Goal: Task Accomplishment & Management: Manage account settings

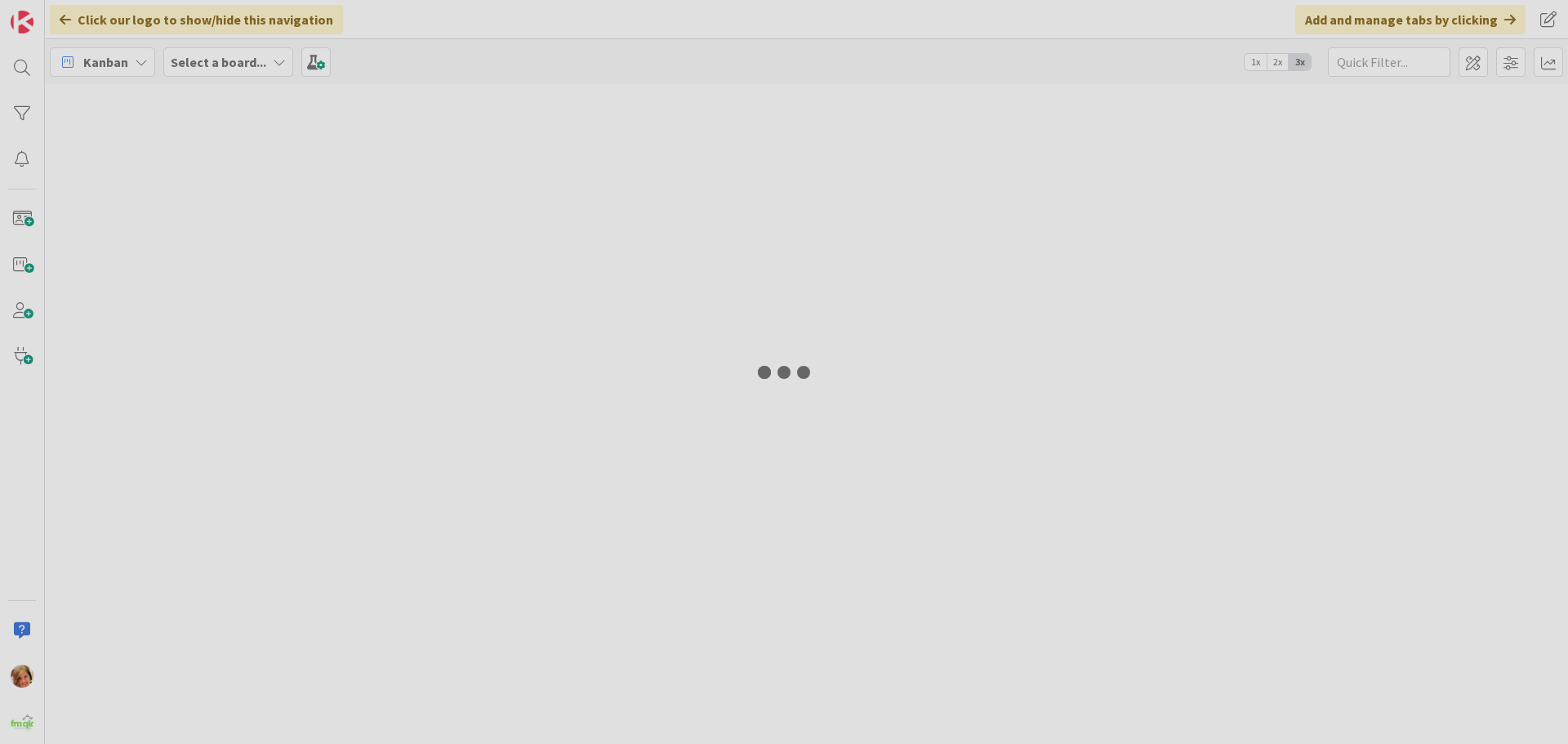
type input "SOUTHPORT"
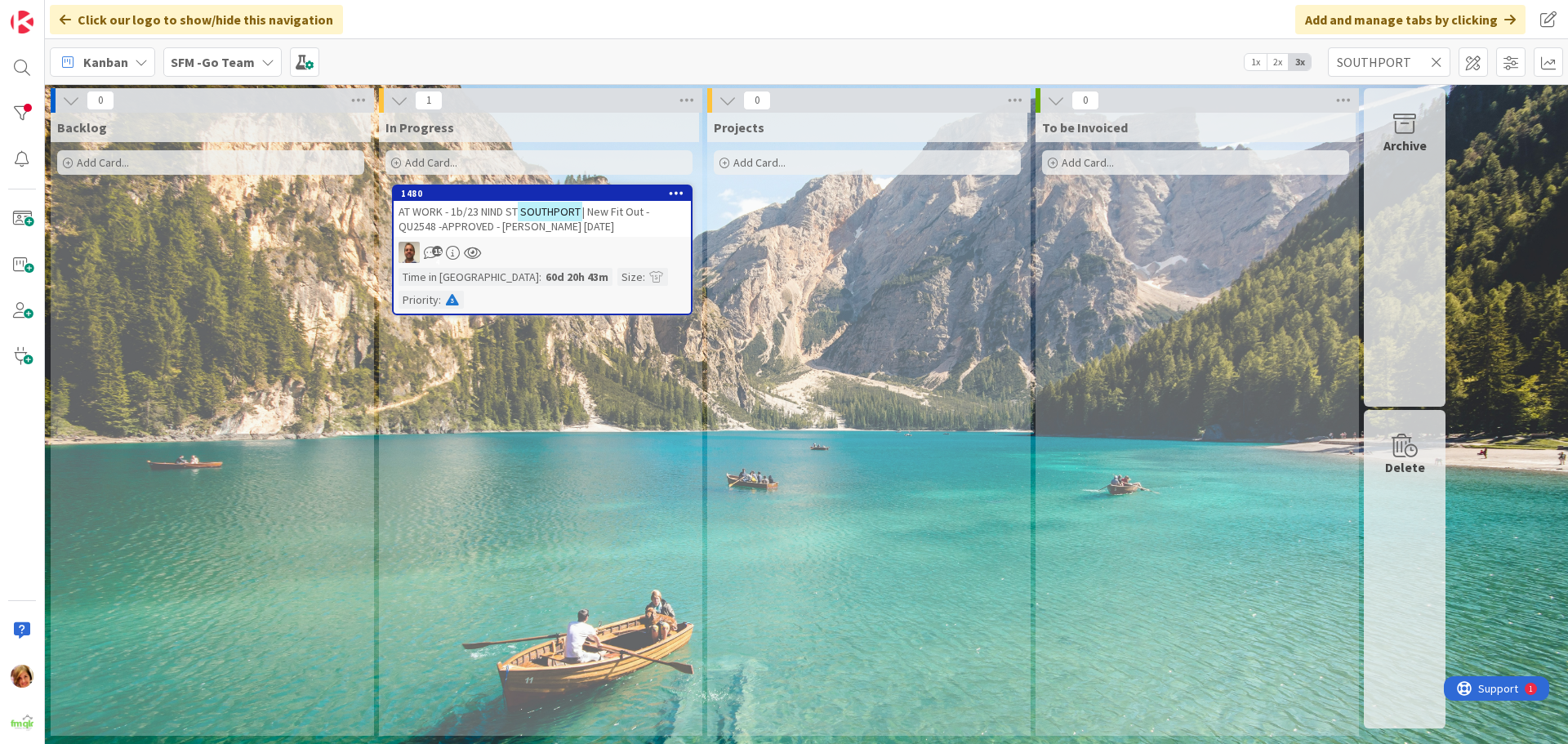
click at [488, 213] on span "AT WORK - 1b/23 NIND ST" at bounding box center [458, 212] width 119 height 15
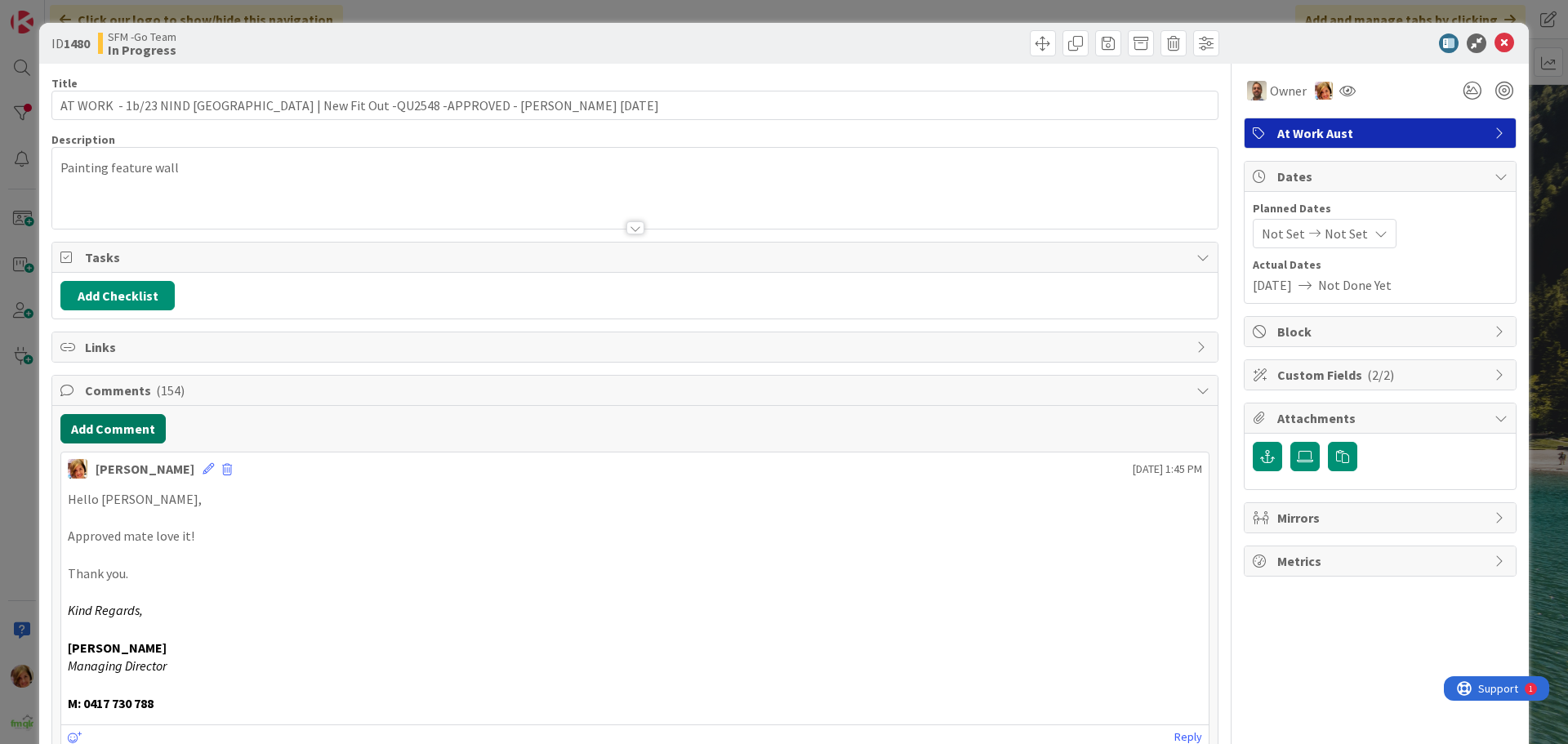
click at [128, 432] on button "Add Comment" at bounding box center [114, 429] width 105 height 29
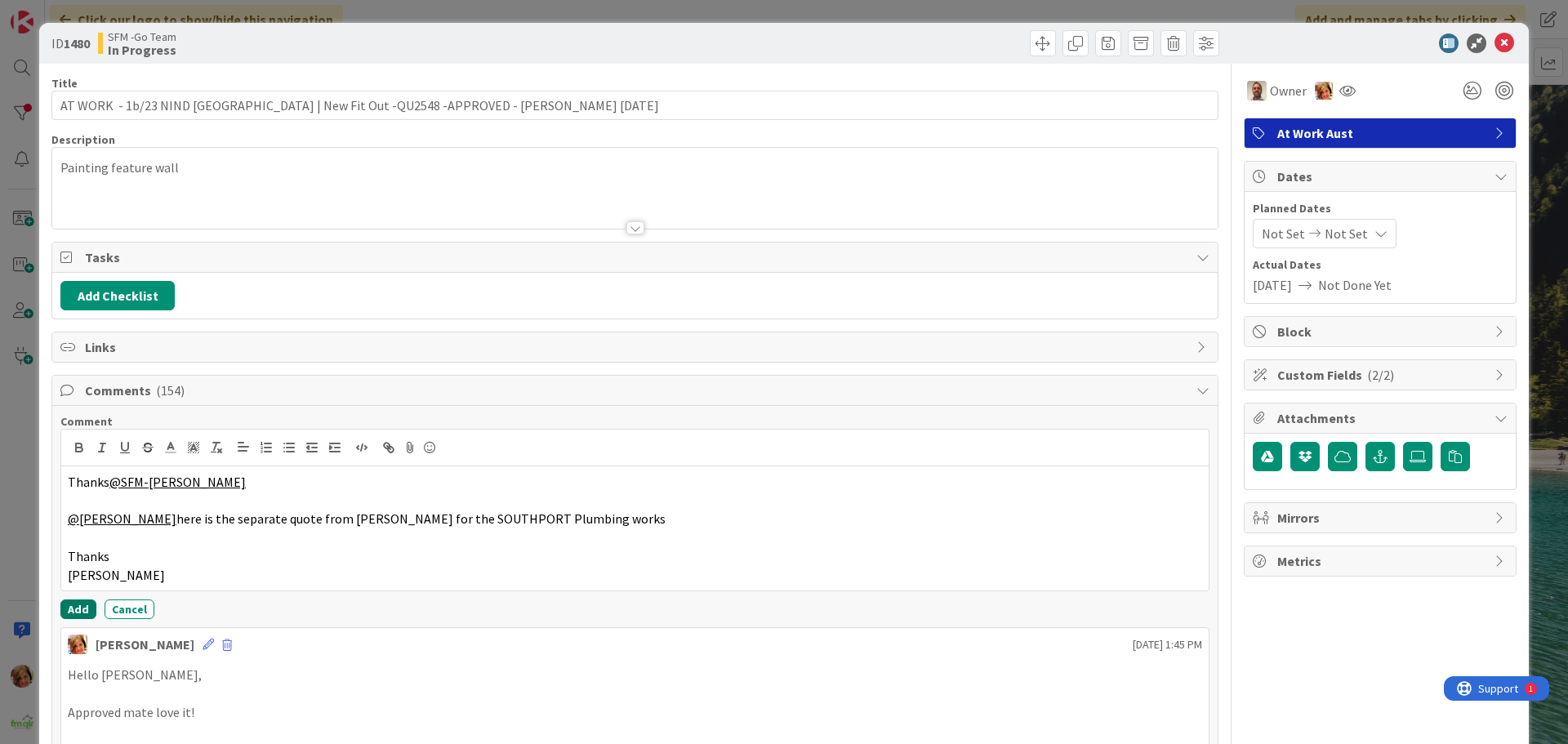
click at [78, 607] on button "Add" at bounding box center [79, 610] width 36 height 20
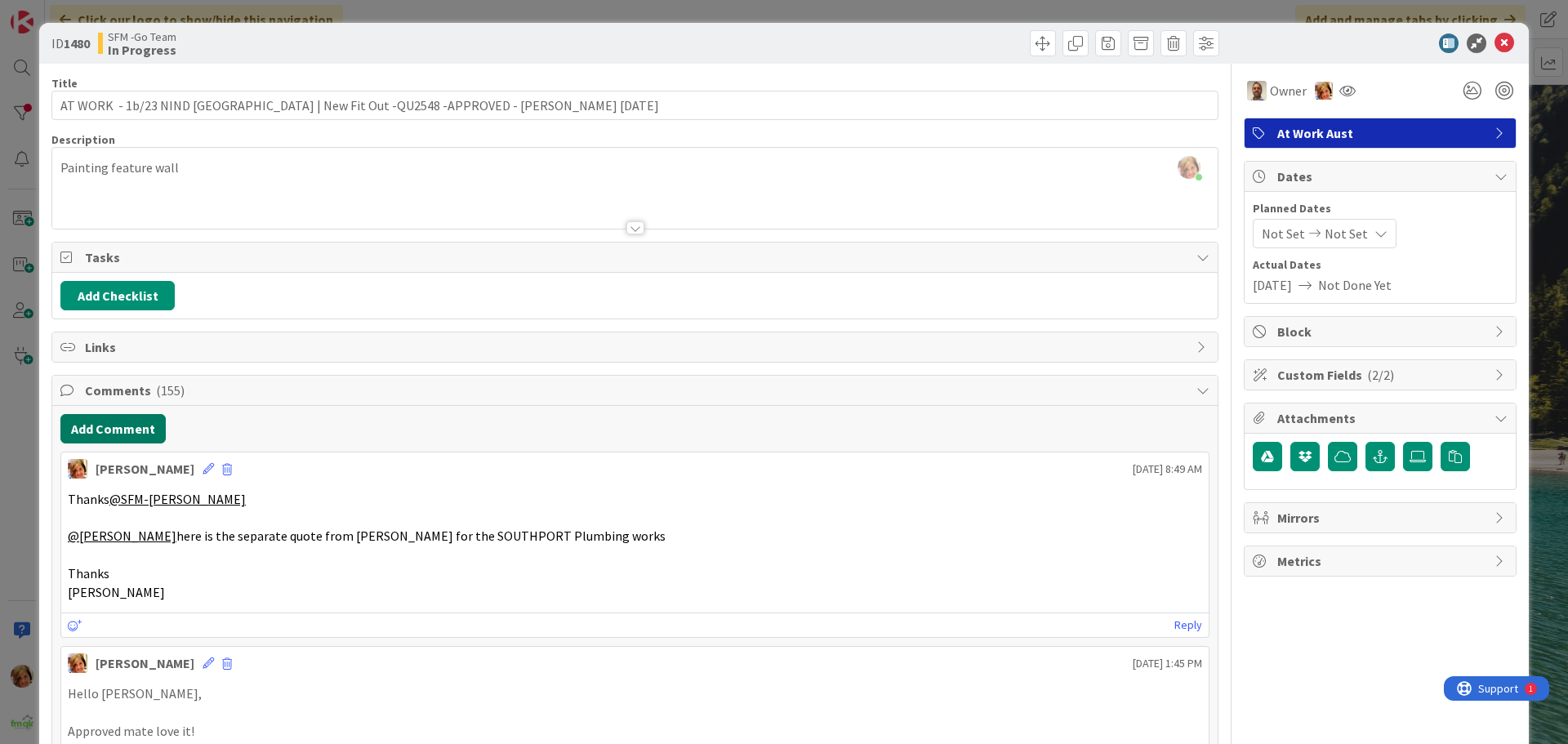
click at [139, 426] on button "Add Comment" at bounding box center [114, 429] width 105 height 29
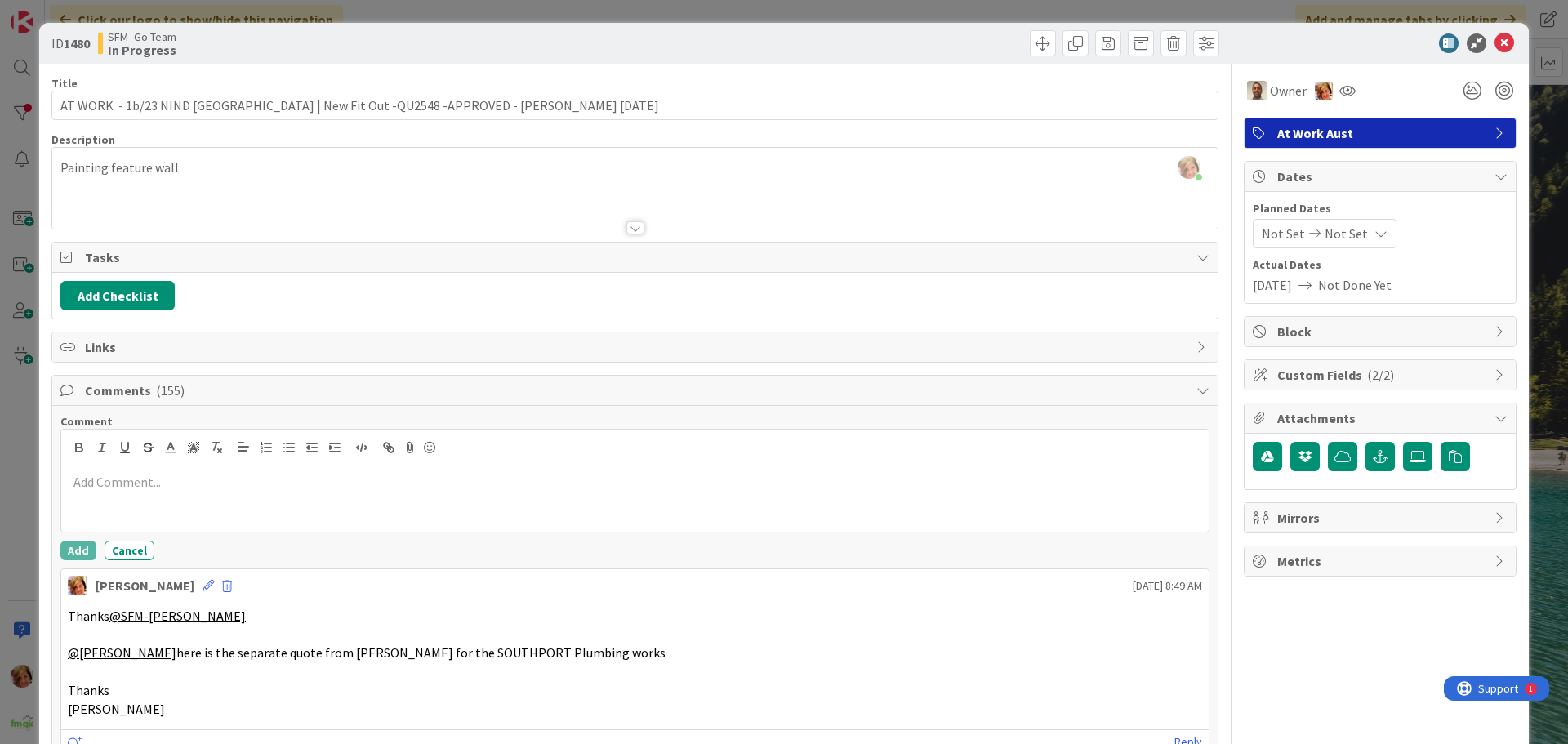
click at [248, 490] on p at bounding box center [635, 482] width 1135 height 19
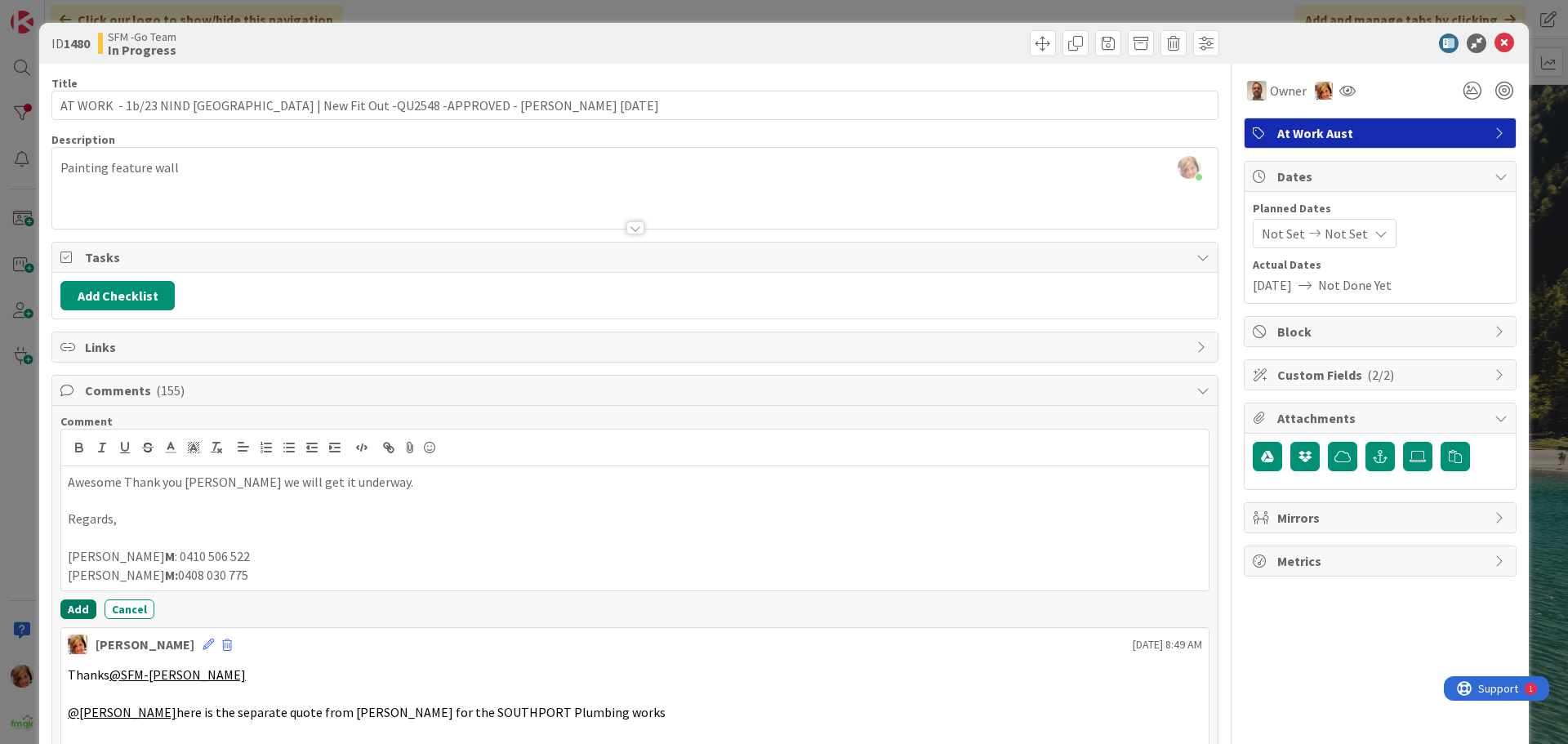
click at [75, 608] on button "Add" at bounding box center [79, 610] width 36 height 20
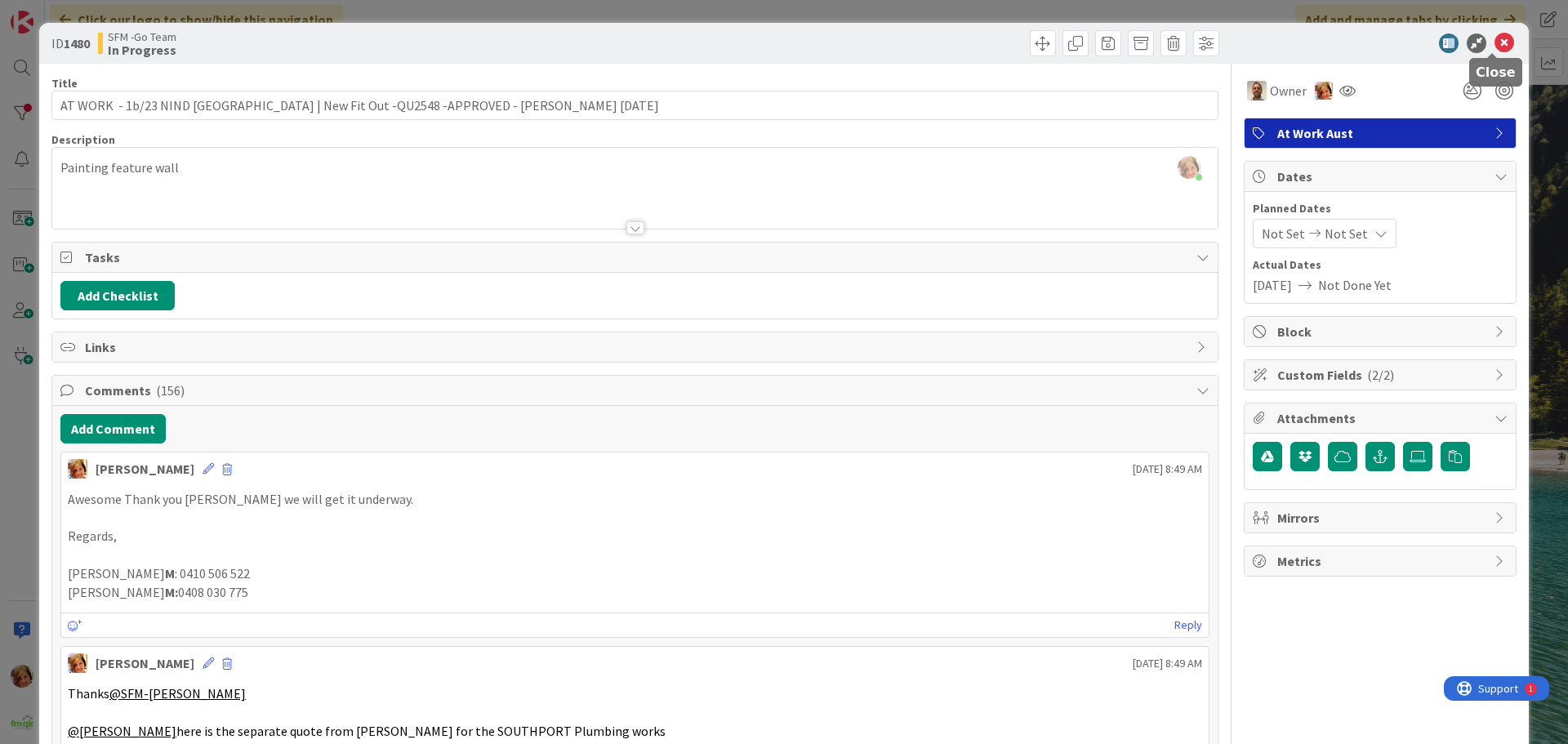
click at [1494, 42] on icon at bounding box center [1504, 44] width 20 height 20
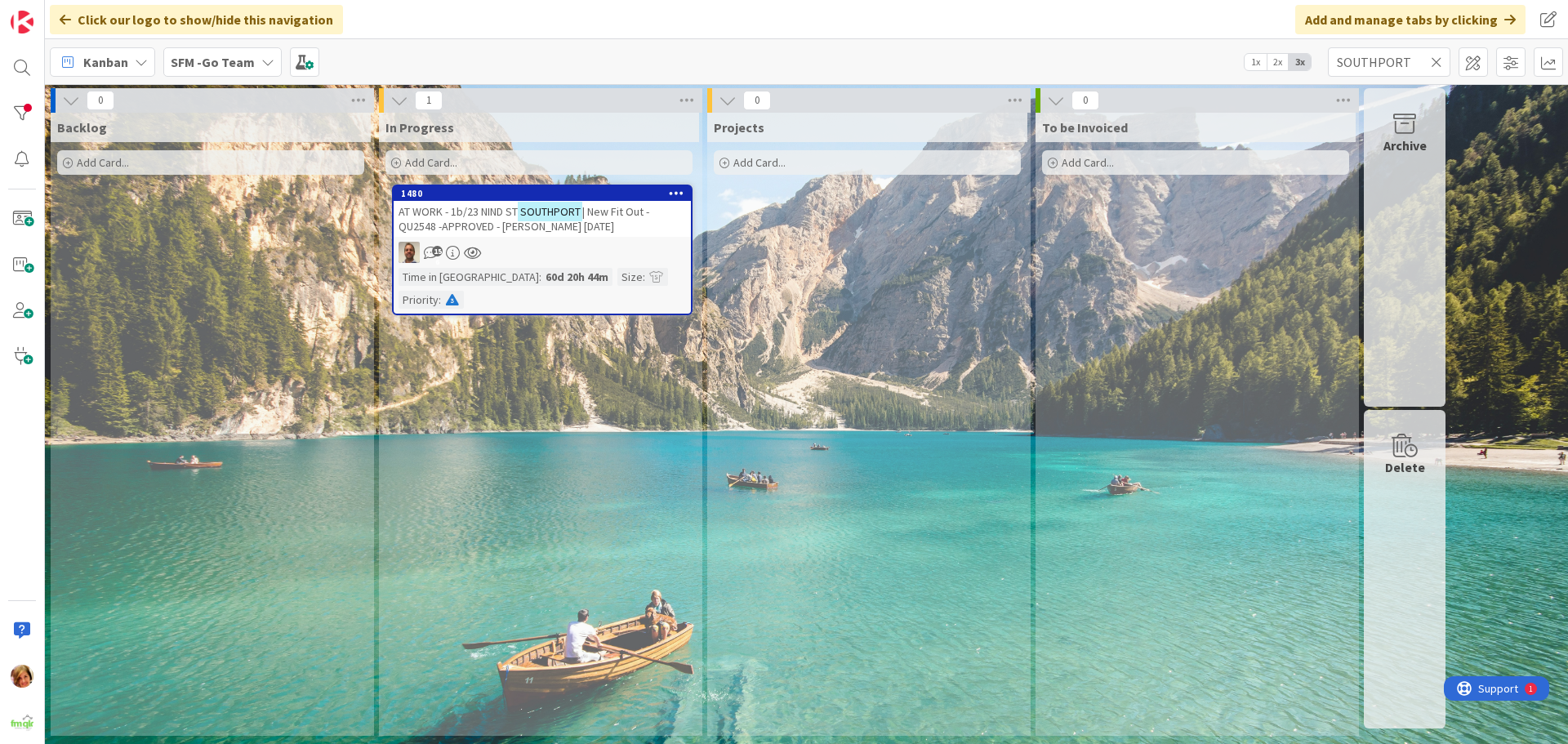
drag, startPoint x: 1494, startPoint y: 43, endPoint x: 897, endPoint y: 237, distance: 627.7
click at [875, 241] on div "Projects Add Card..." at bounding box center [868, 424] width 320 height 623
click at [1438, 59] on icon at bounding box center [1436, 62] width 12 height 15
click at [1438, 59] on input "text" at bounding box center [1389, 62] width 123 height 29
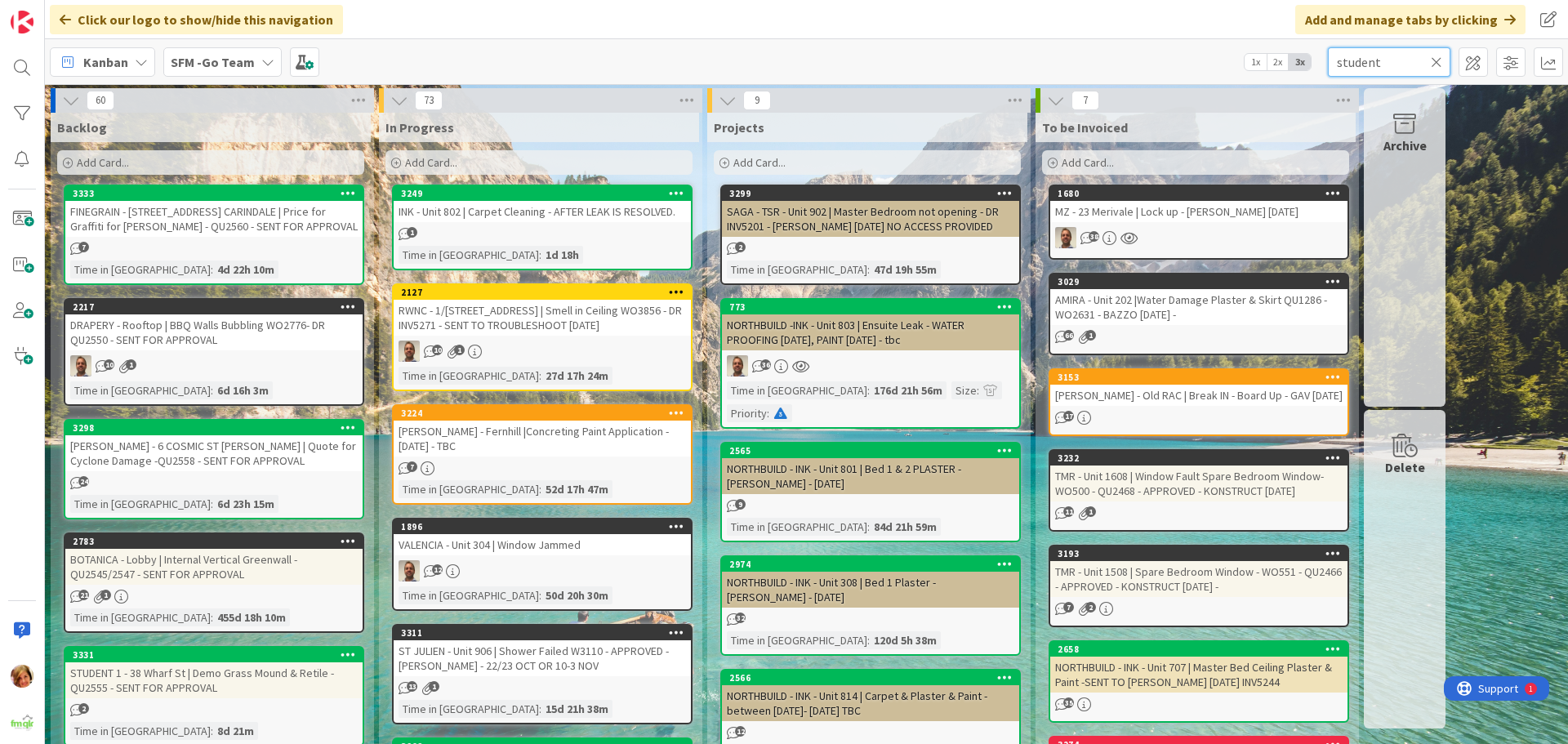
type input "student"
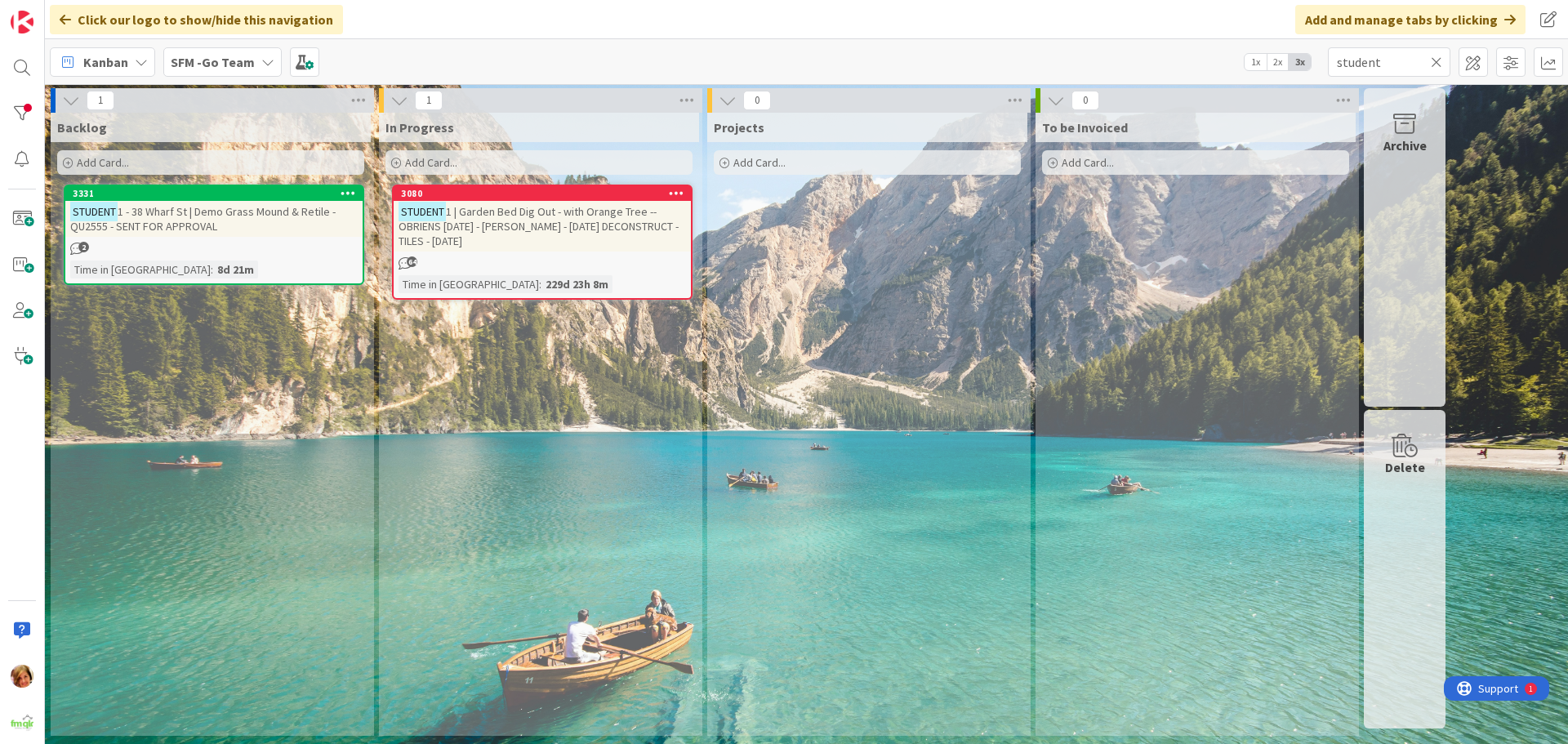
click at [559, 214] on span "1 | Garden Bed Dig Out - with Orange Tree -- OBRIENS [DATE] - [PERSON_NAME] - […" at bounding box center [539, 226] width 280 height 45
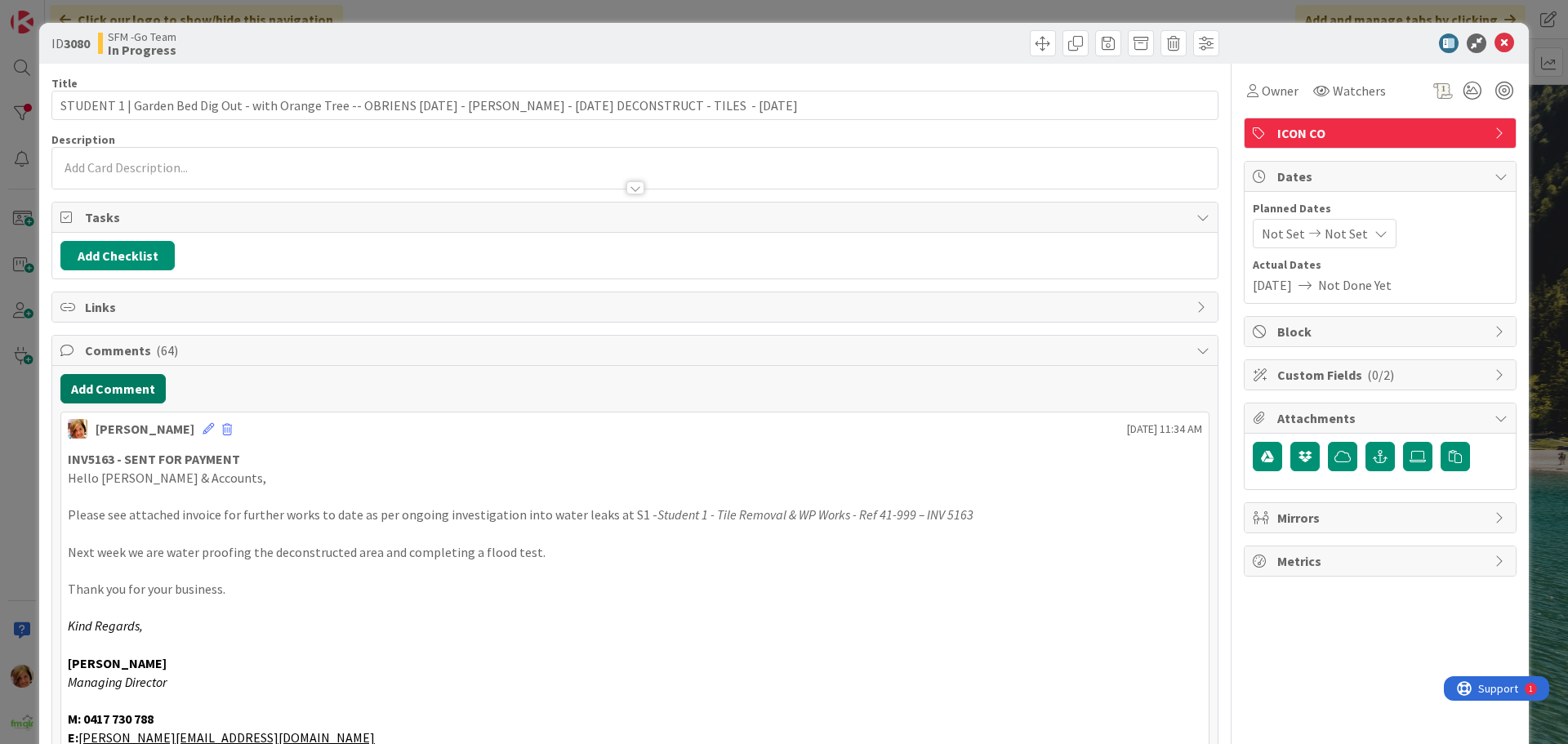
drag, startPoint x: 126, startPoint y: 395, endPoint x: 45, endPoint y: 386, distance: 81.5
click at [126, 395] on button "Add Comment" at bounding box center [114, 389] width 105 height 29
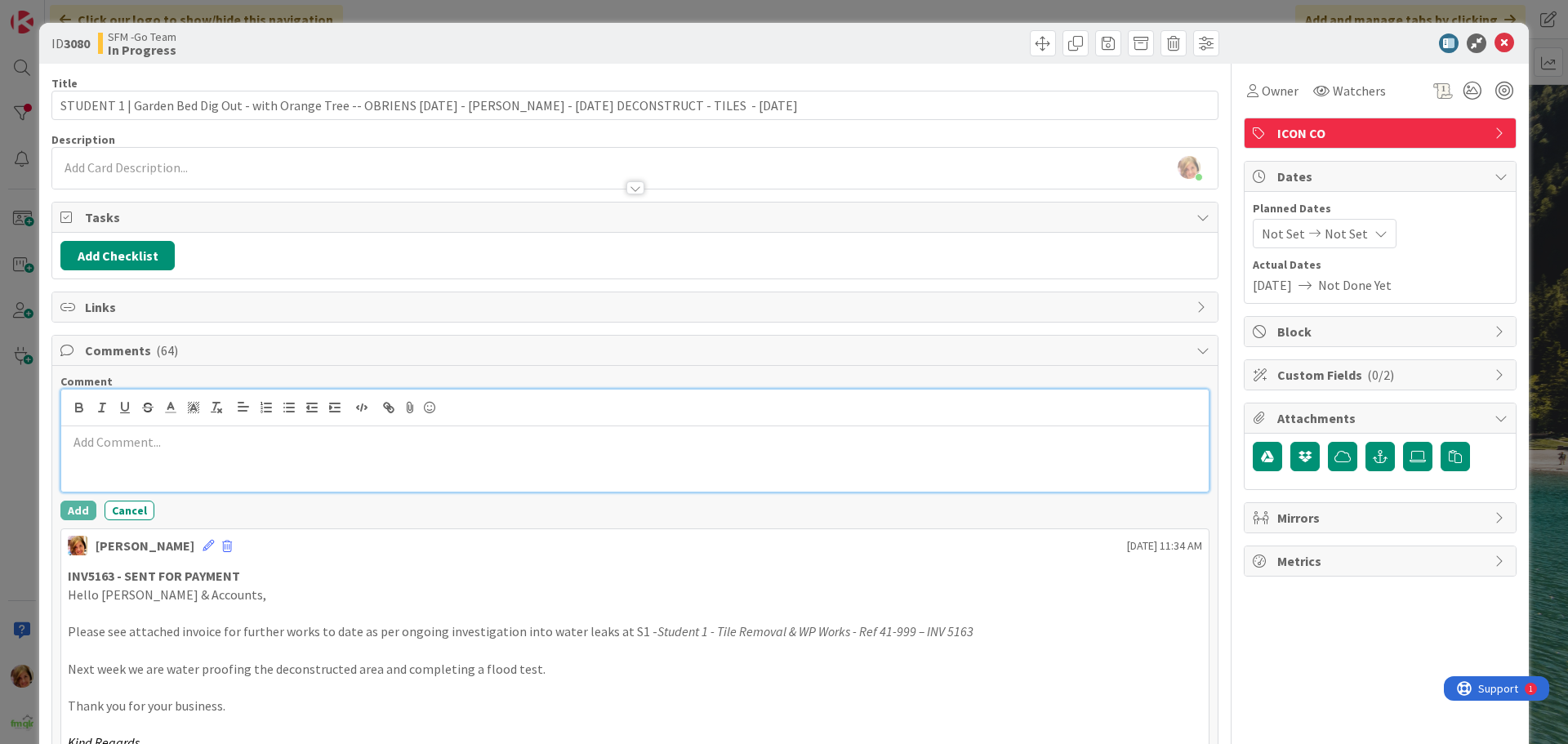
click at [194, 459] on div at bounding box center [634, 459] width 1147 height 65
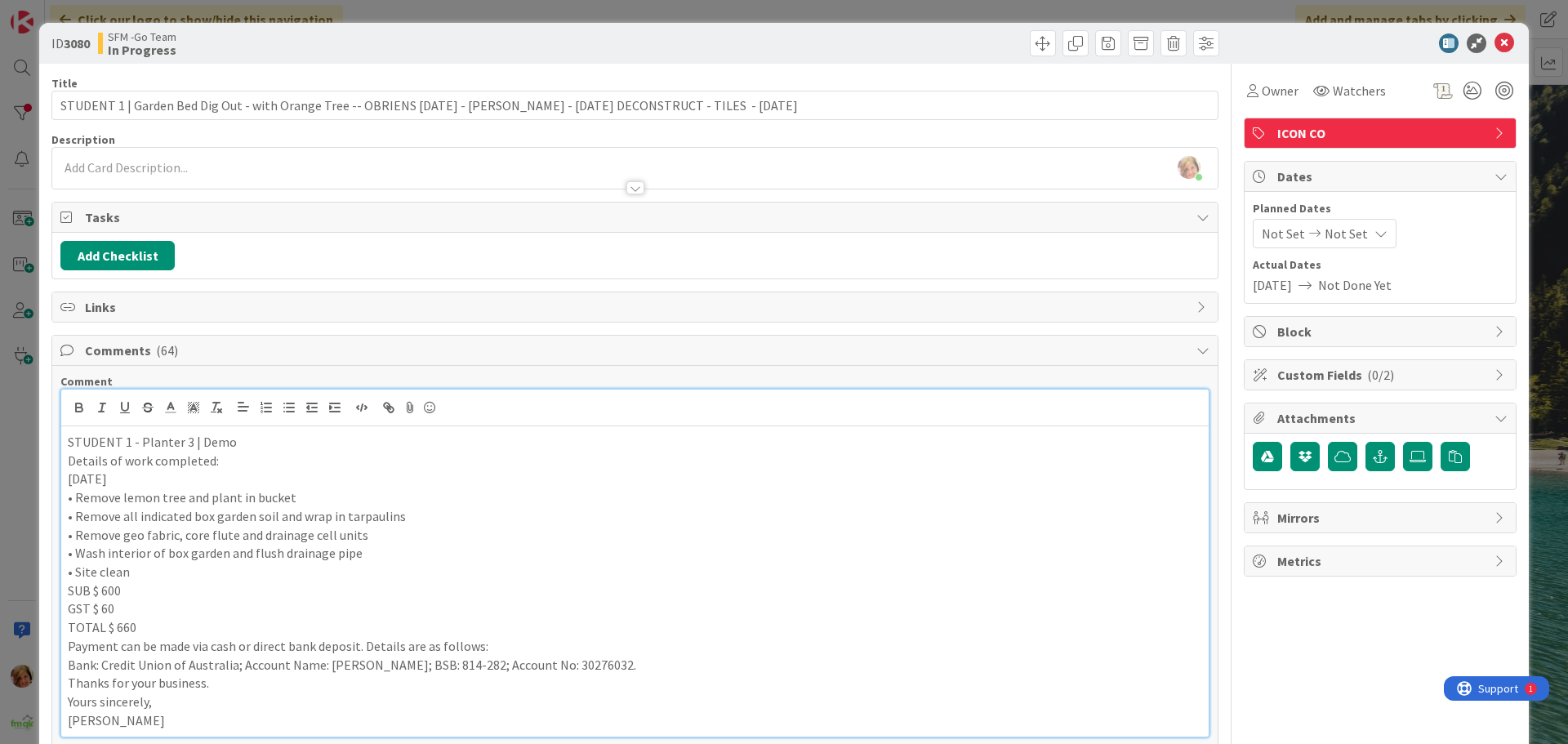
click at [65, 441] on div "STUDENT 1 - Planter 3 | Demo Details of work completed: [DATE] • Remove lemon t…" at bounding box center [634, 581] width 1147 height 311
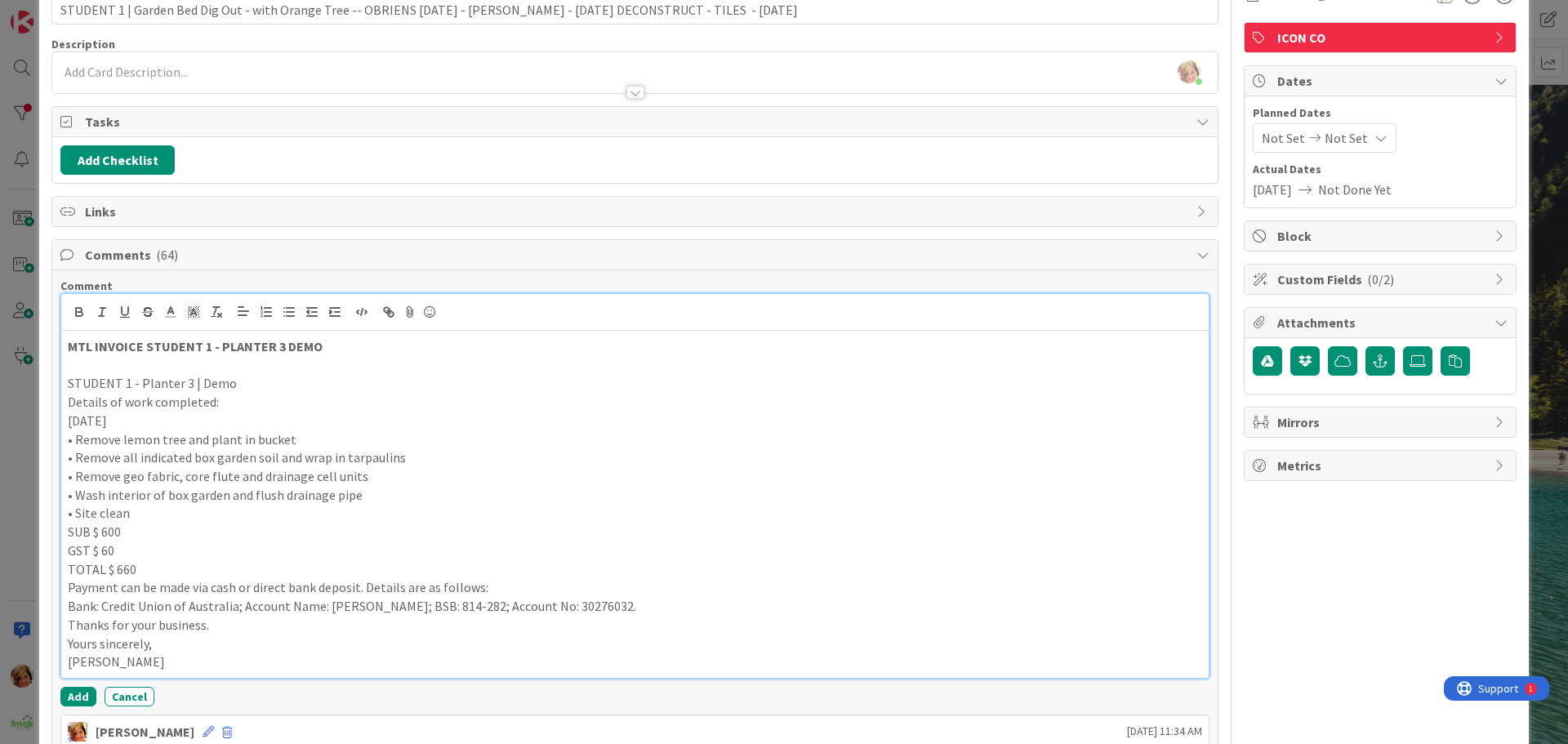
scroll to position [245, 0]
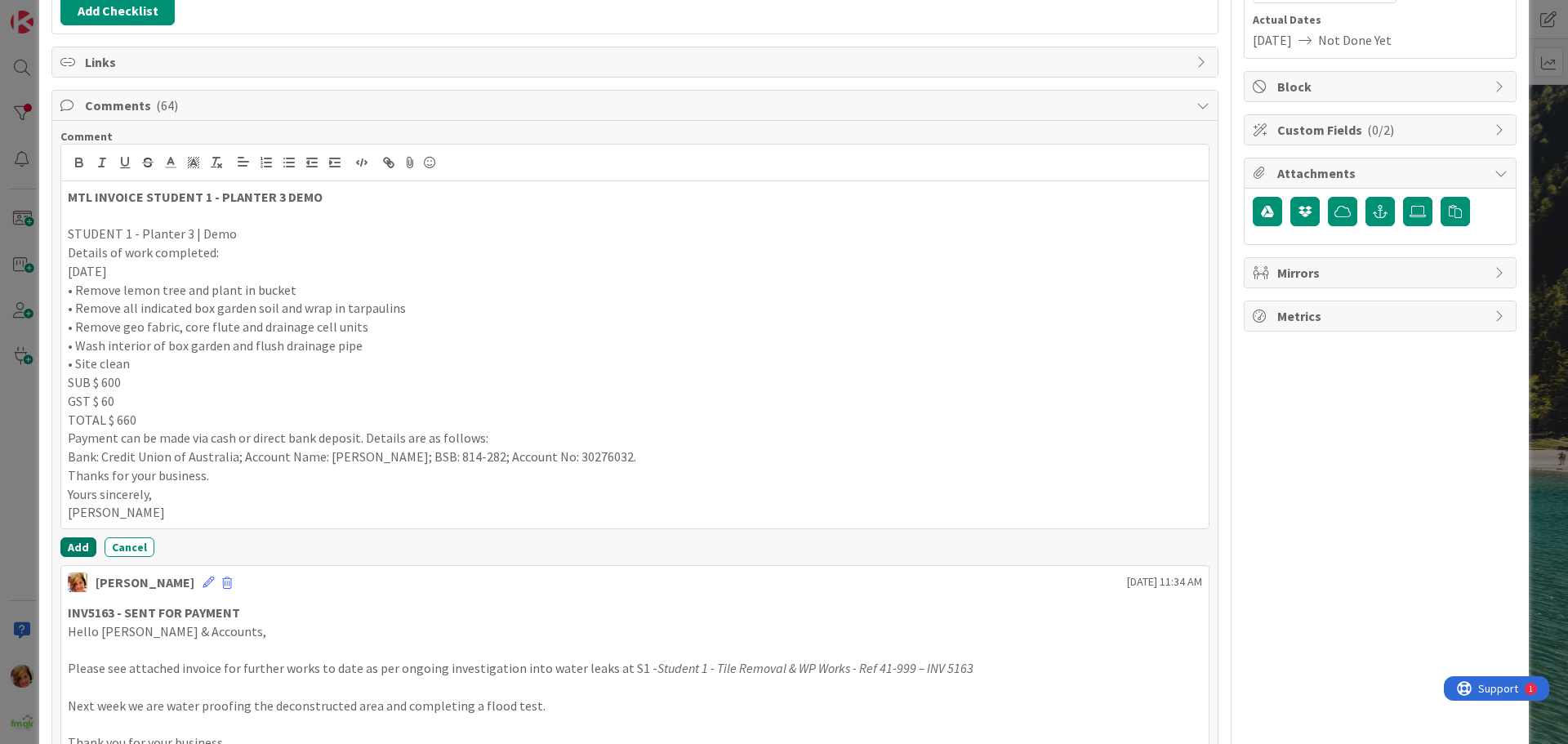
click at [80, 547] on button "Add" at bounding box center [79, 548] width 36 height 20
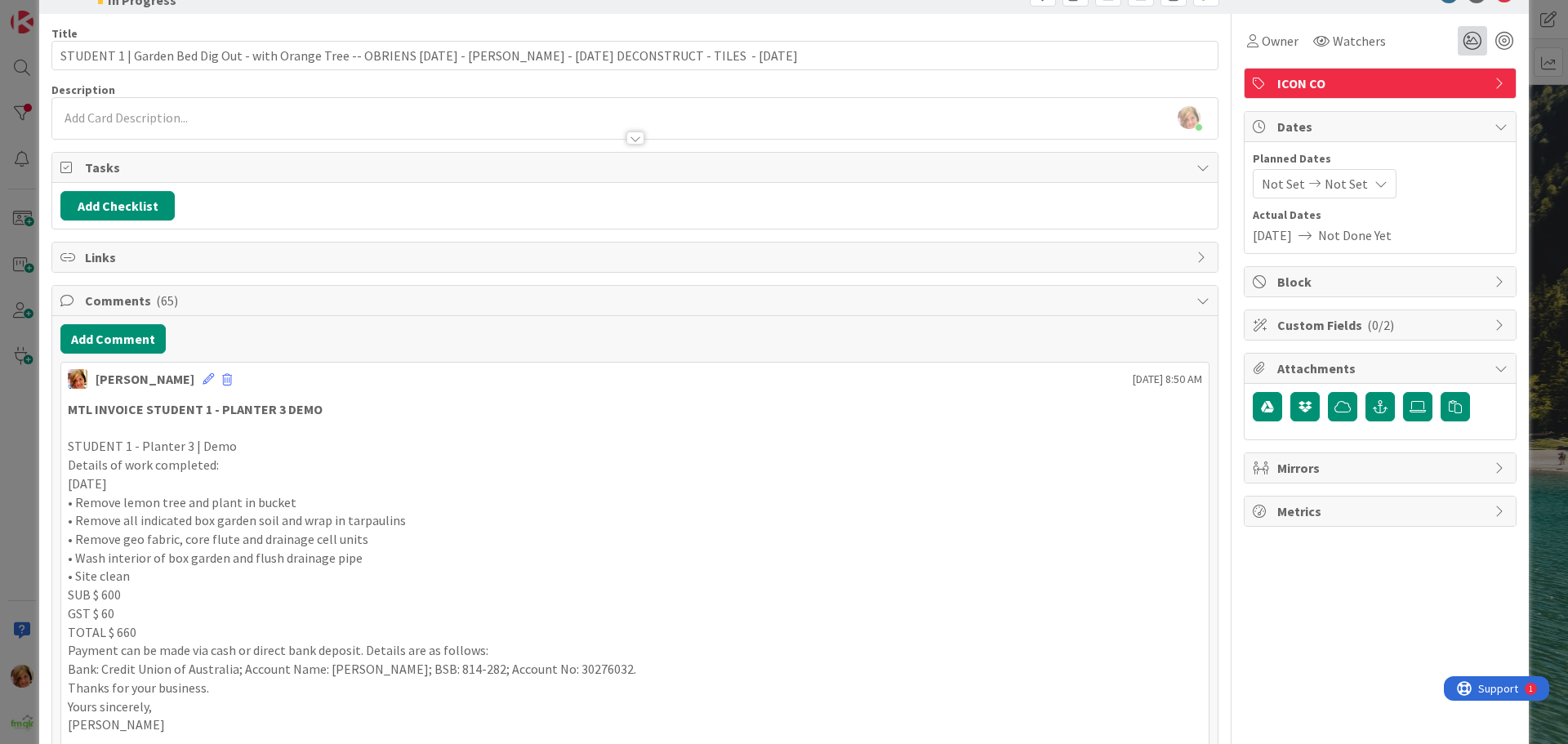
scroll to position [0, 0]
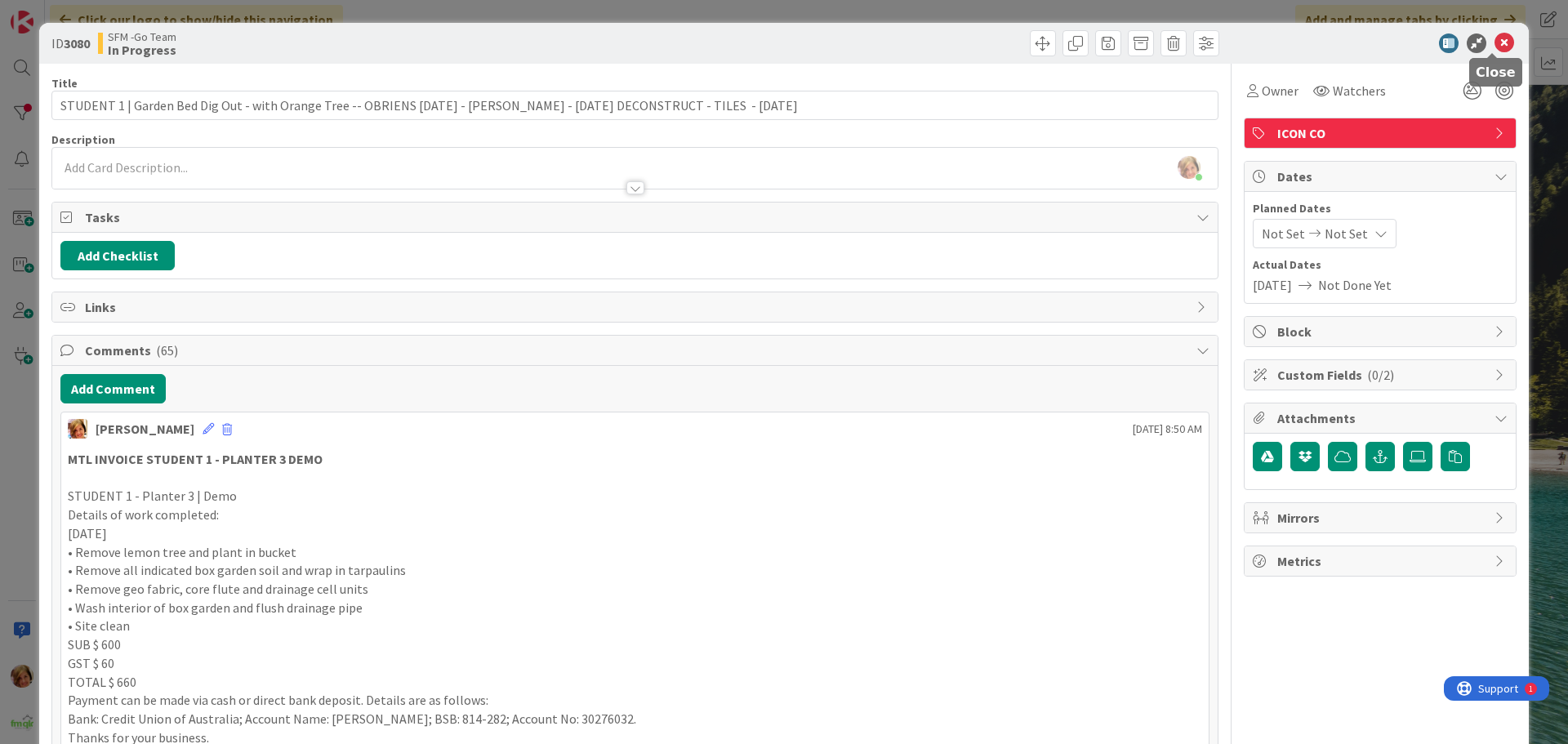
click at [1494, 44] on icon at bounding box center [1504, 44] width 20 height 20
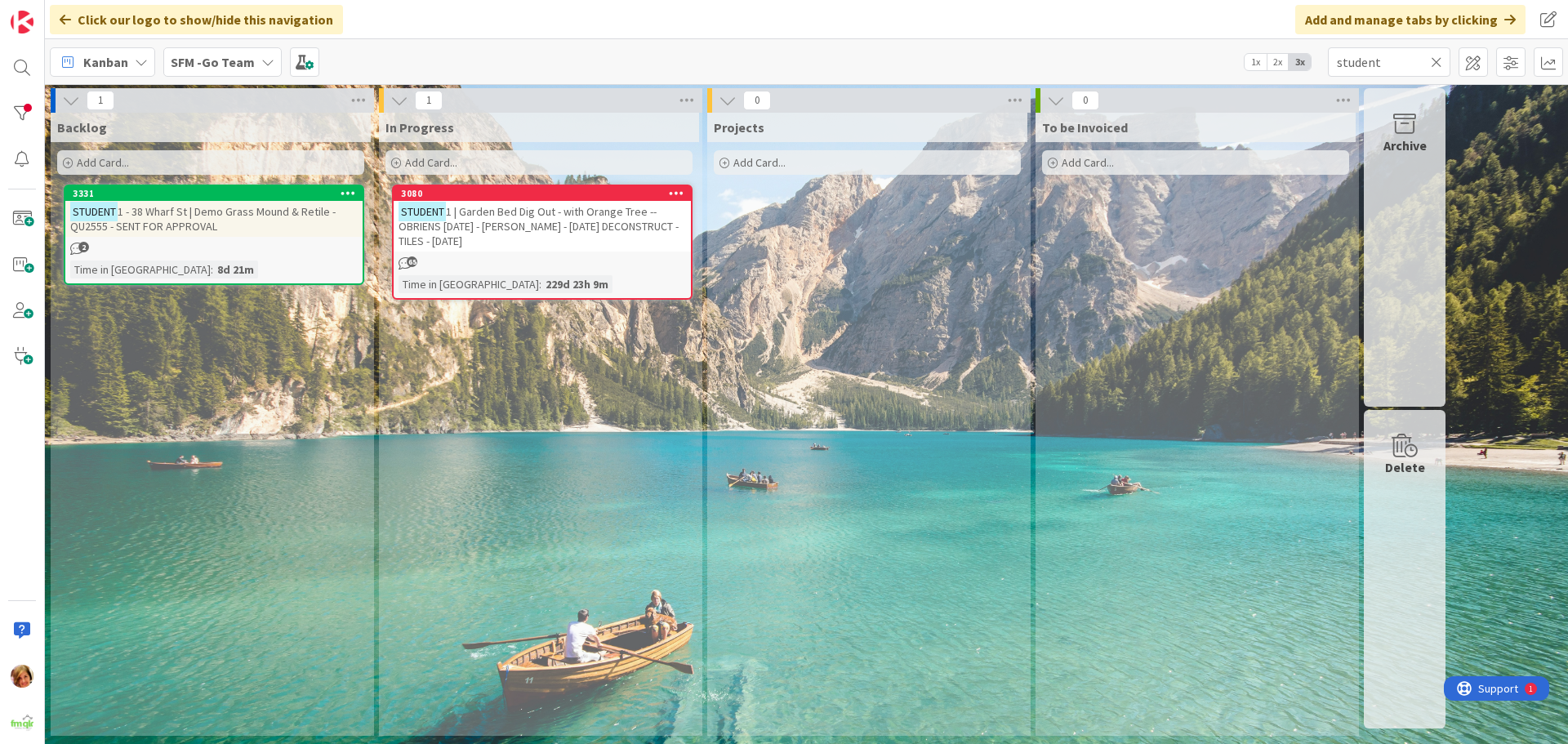
click at [1438, 60] on icon at bounding box center [1436, 62] width 12 height 15
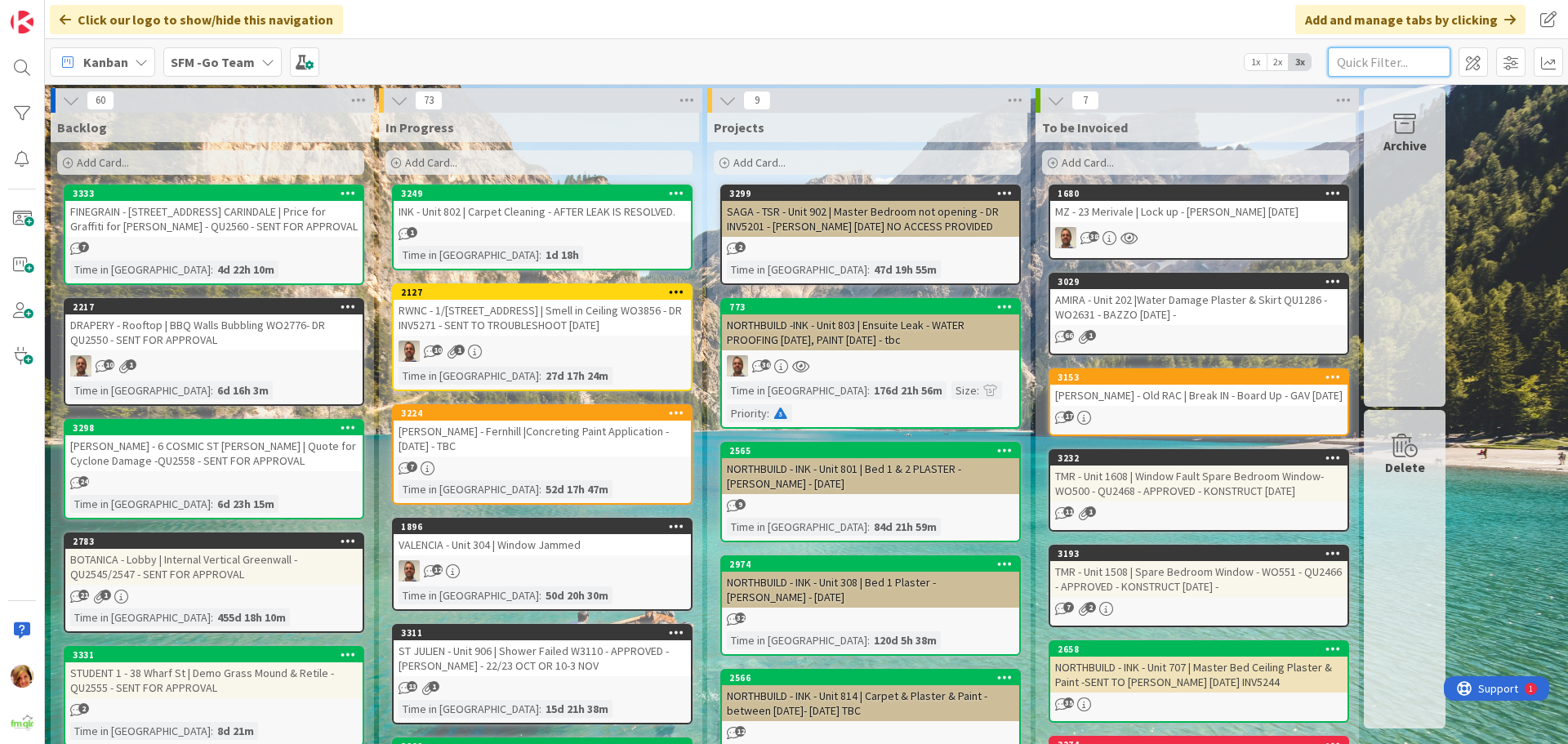
click at [1360, 59] on input "text" at bounding box center [1389, 62] width 123 height 29
type input "[PERSON_NAME]"
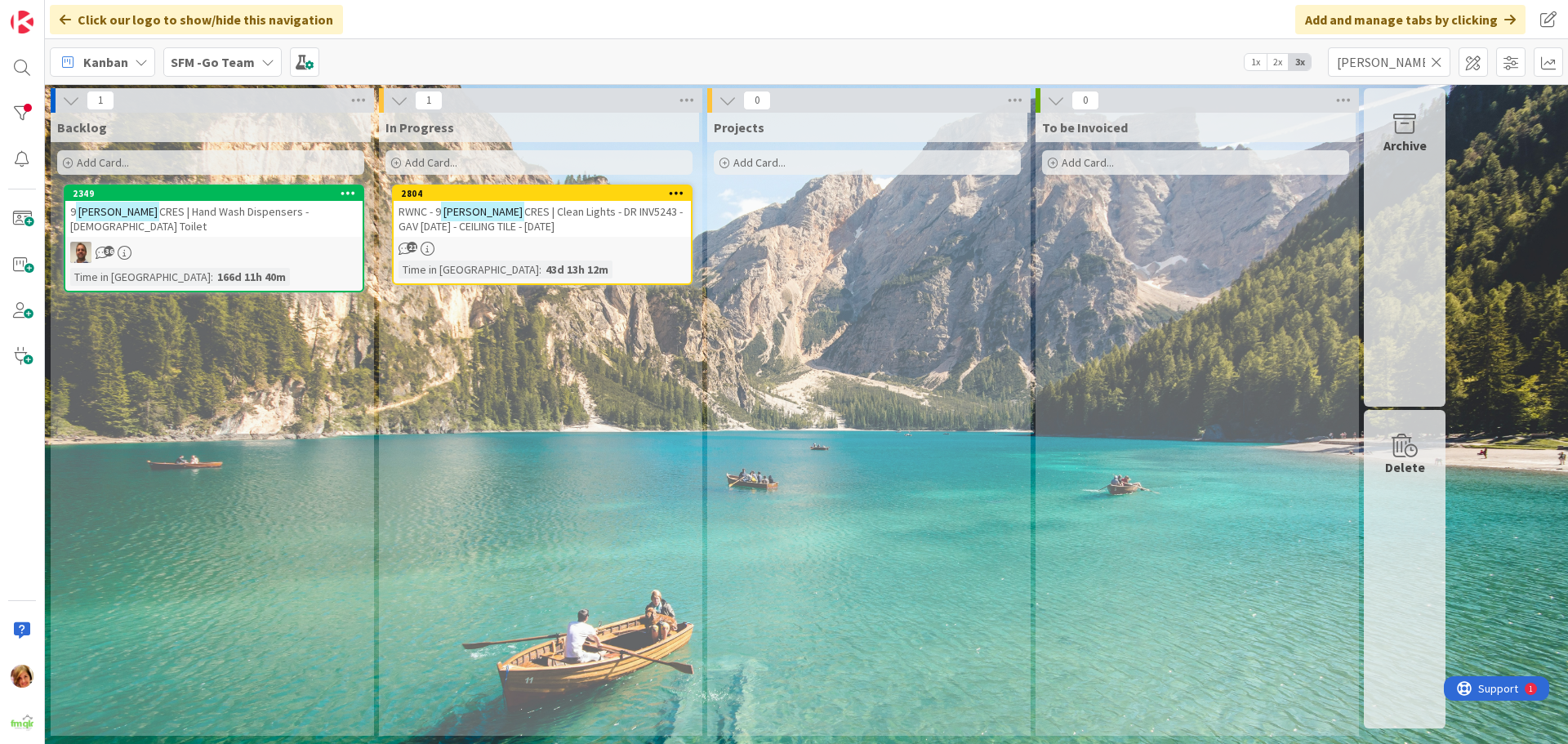
click at [544, 209] on span "CRES | Clean Lights - DR INV5243 - GAV [DATE] - CEILING TILE - [DATE]" at bounding box center [541, 219] width 284 height 29
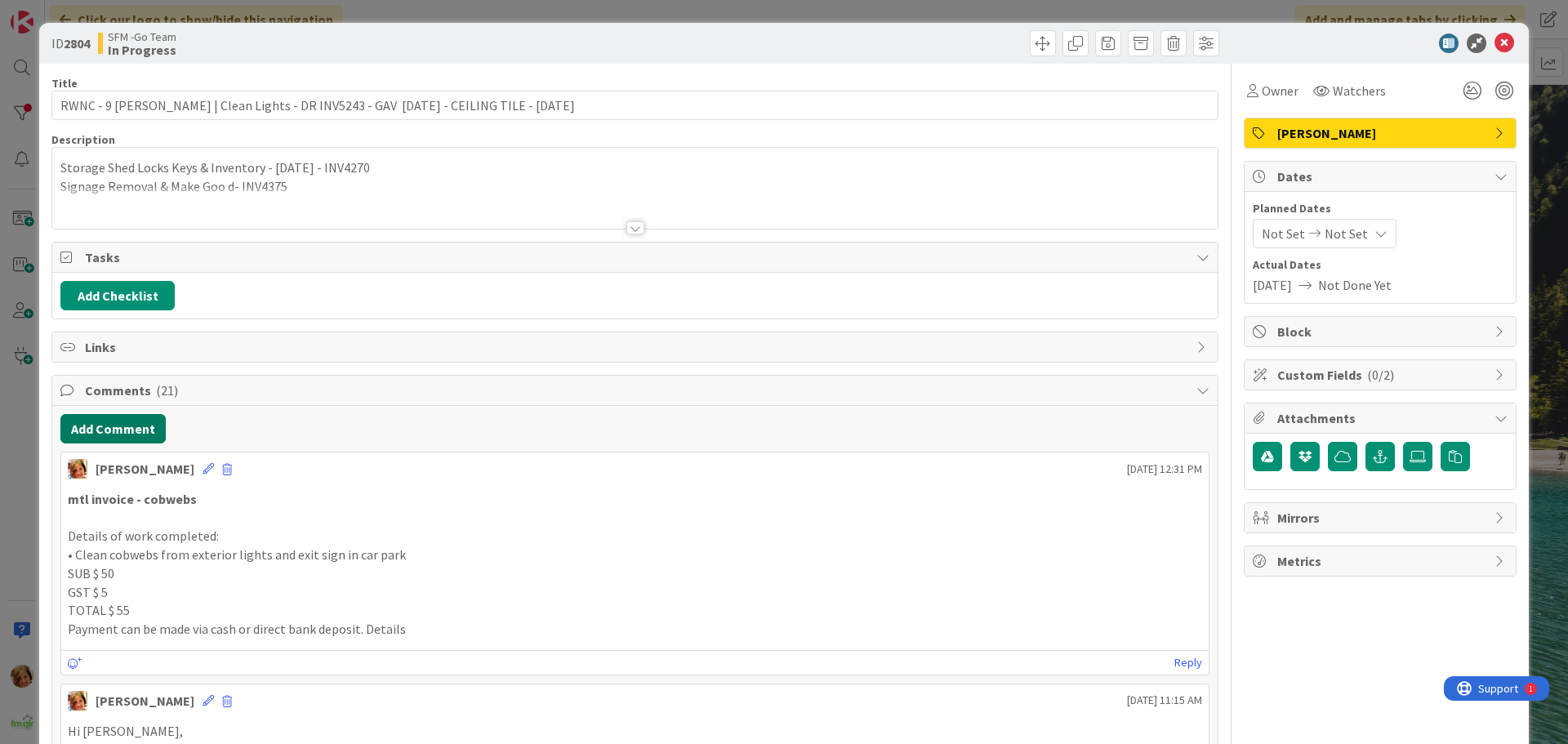
click at [114, 432] on button "Add Comment" at bounding box center [114, 429] width 105 height 29
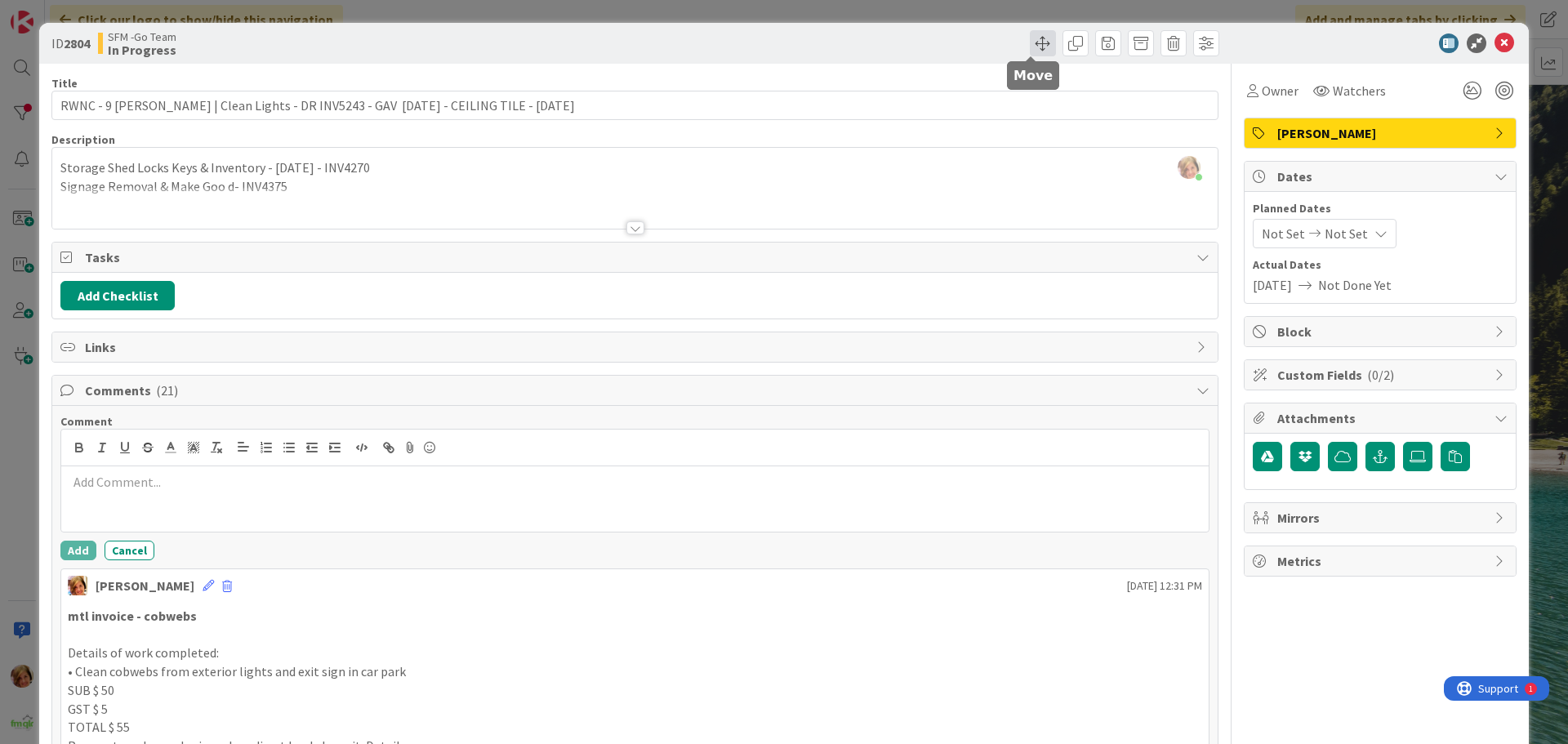
drag, startPoint x: 1029, startPoint y: 36, endPoint x: 1033, endPoint y: 45, distance: 9.8
click at [1030, 37] on span at bounding box center [1043, 43] width 26 height 26
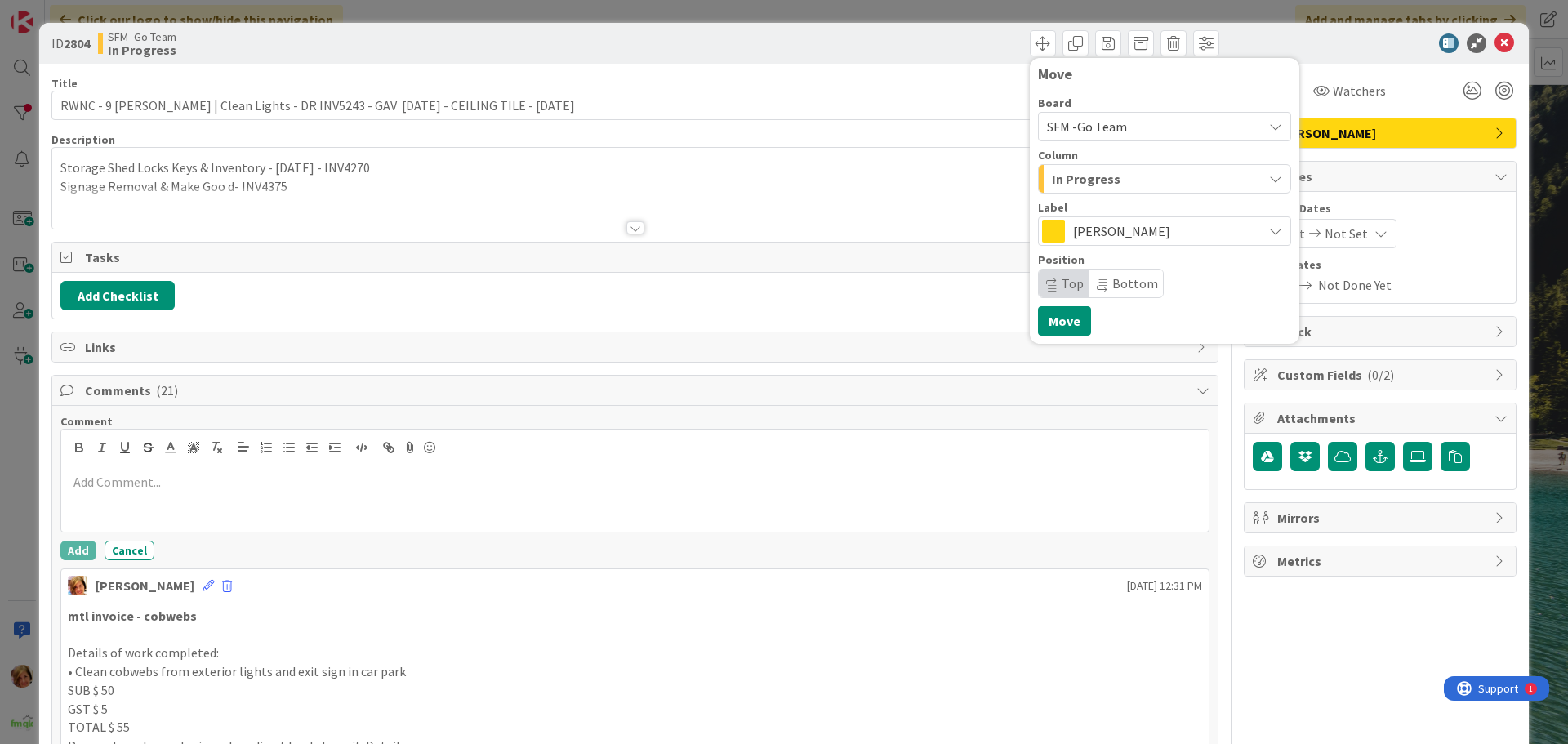
click at [1095, 176] on span "In Progress" at bounding box center [1087, 178] width 69 height 21
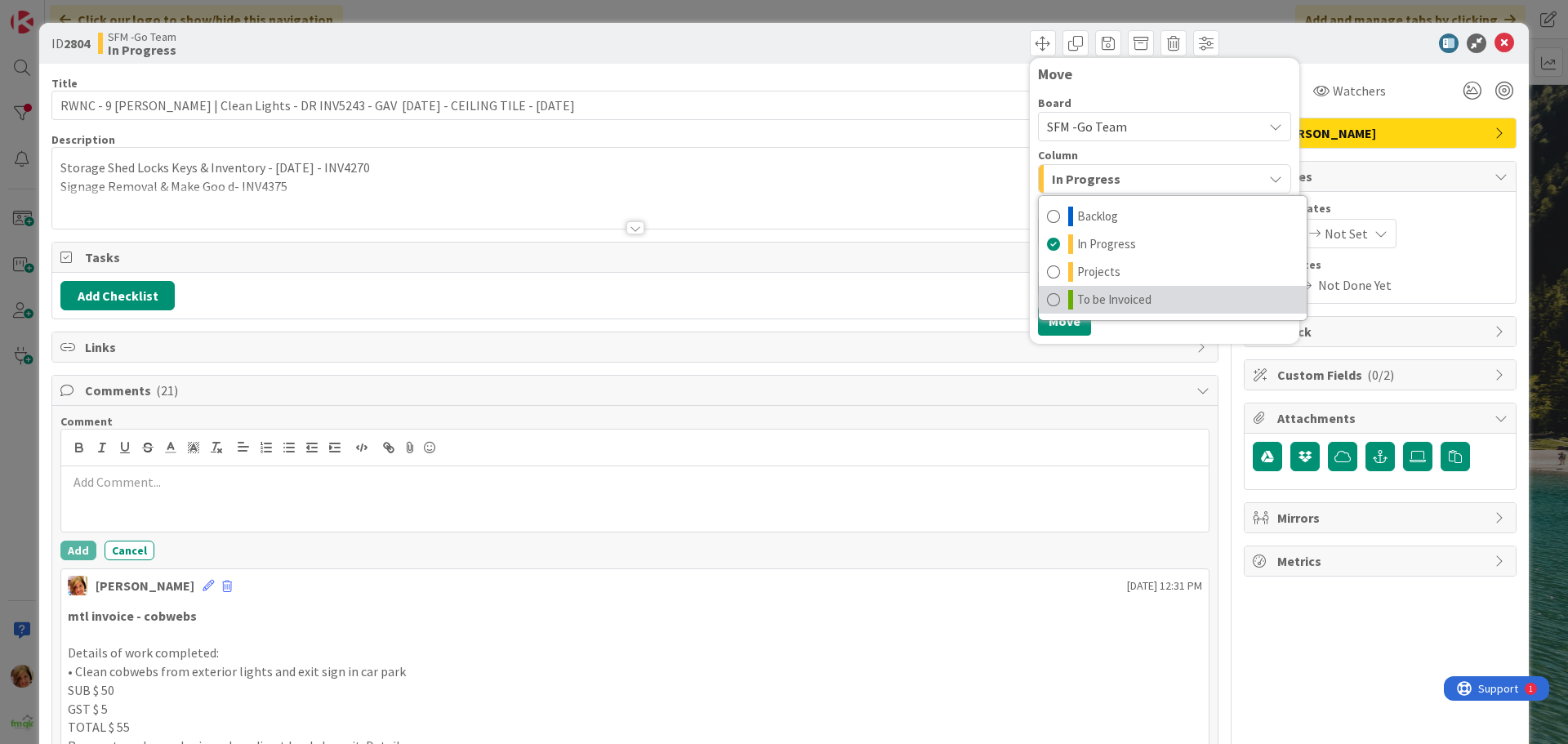
click at [1091, 304] on span "To be Invoiced" at bounding box center [1115, 300] width 74 height 20
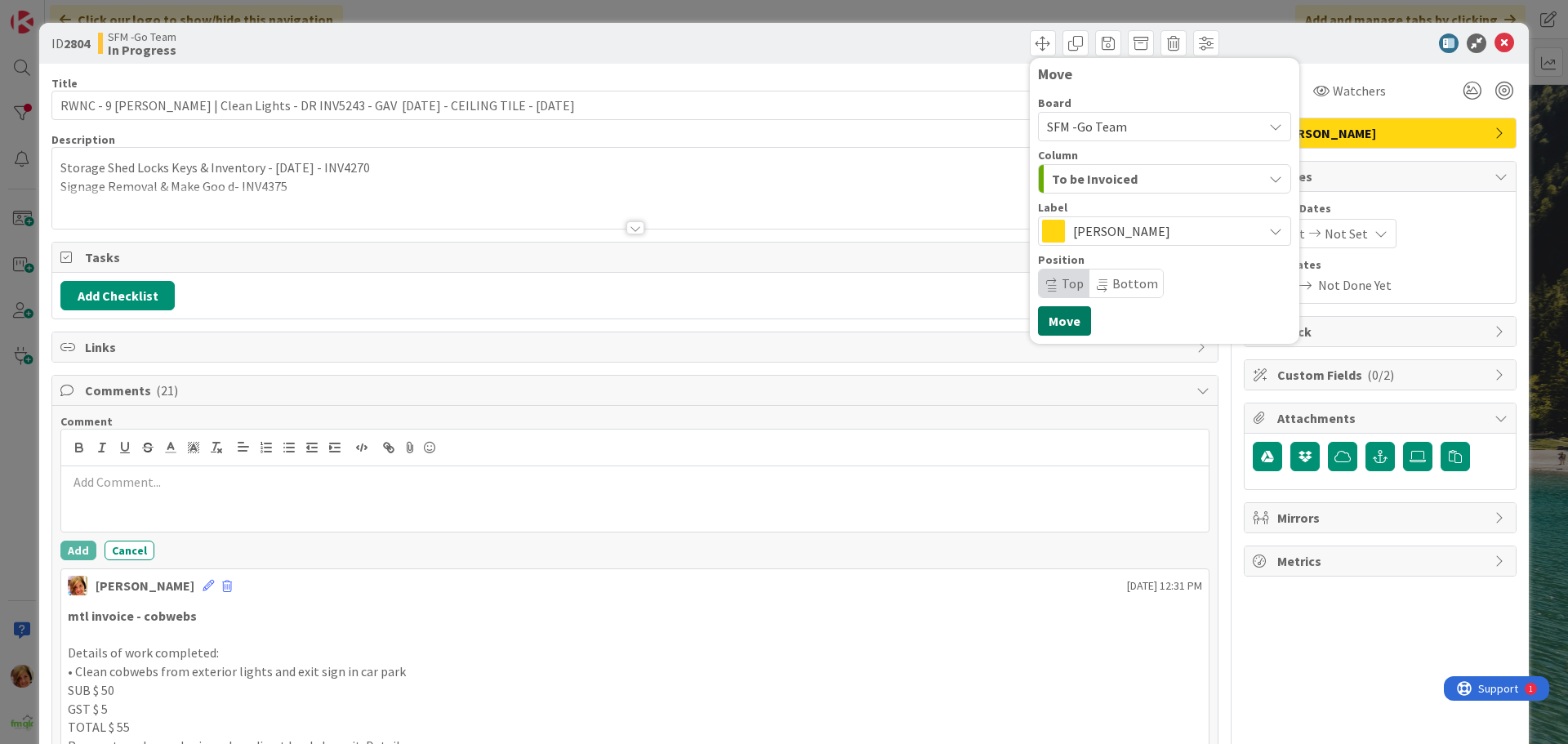
click at [1041, 319] on button "Move" at bounding box center [1065, 321] width 53 height 29
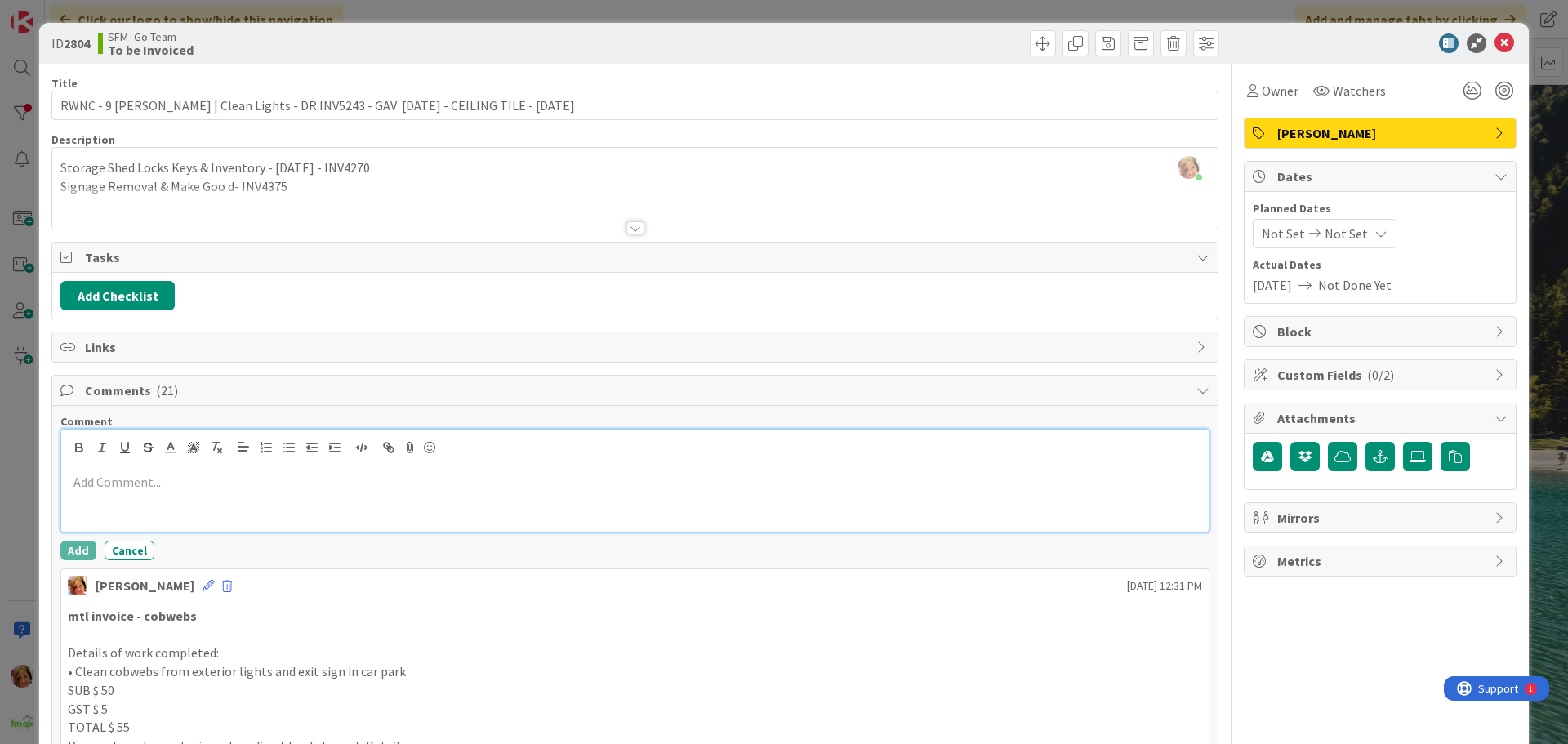
click at [134, 504] on div at bounding box center [634, 499] width 1147 height 65
click at [312, 481] on p "MTL INVOICE =- 9 [PERSON_NAME] CRESCENT" at bounding box center [635, 482] width 1135 height 19
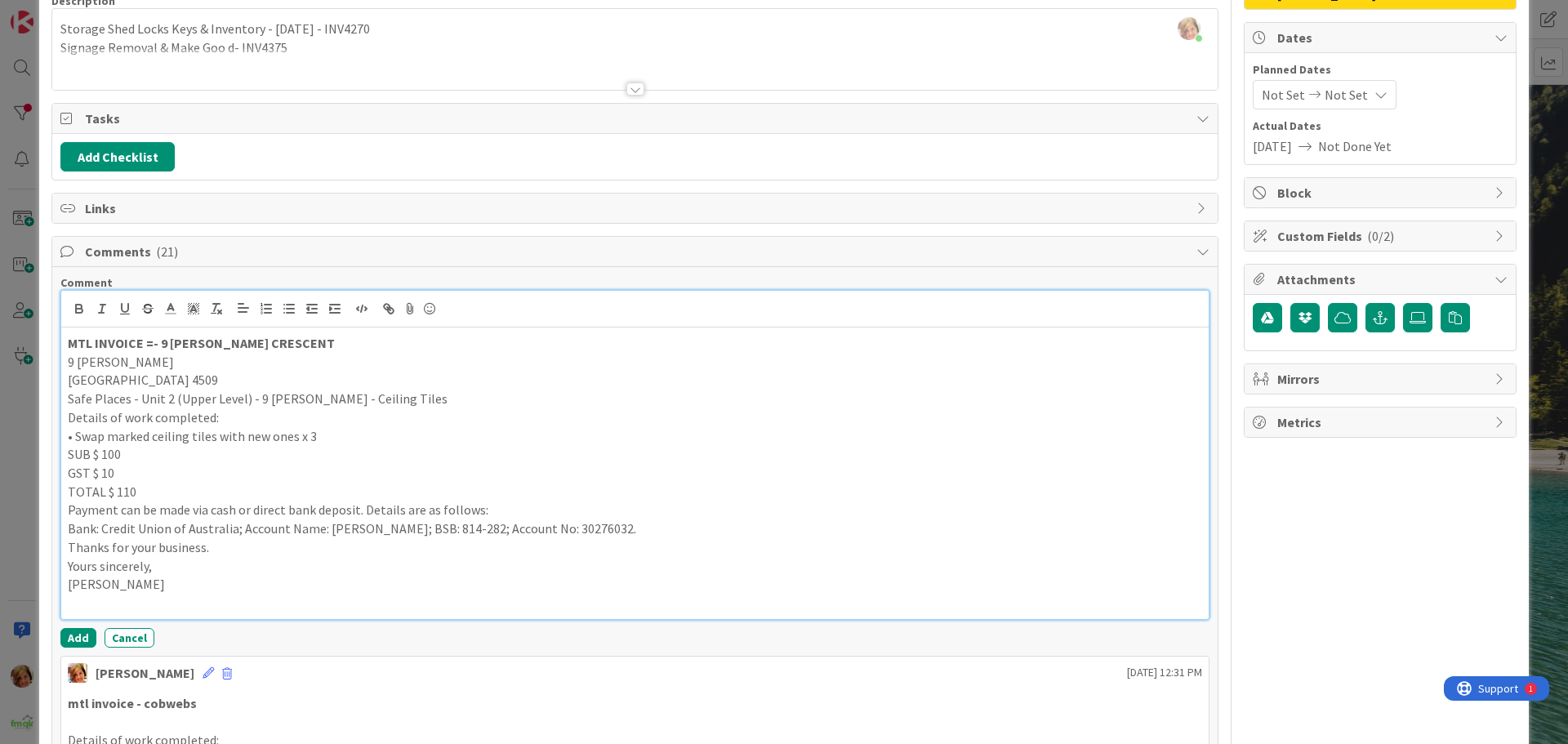
scroll to position [332, 0]
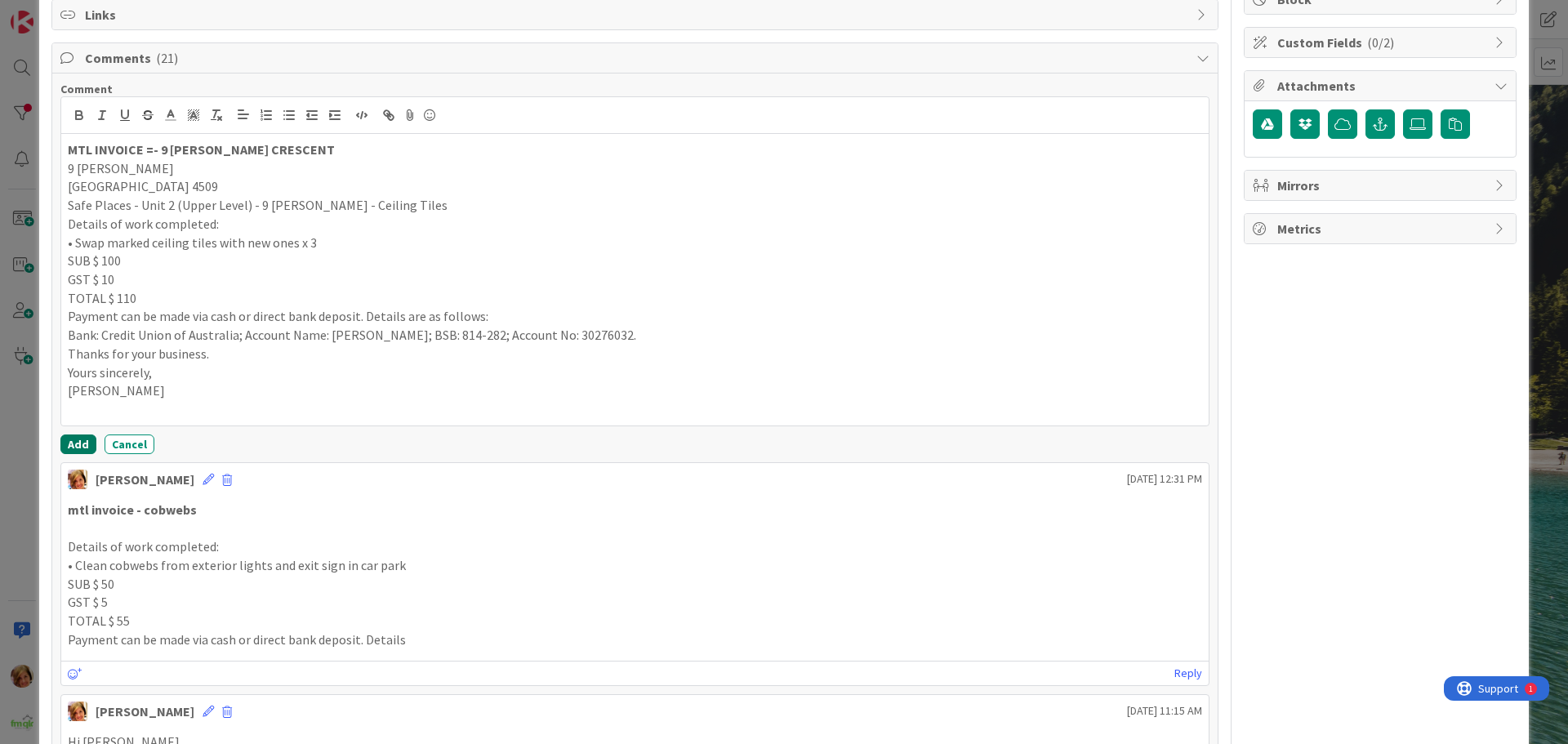
click at [81, 441] on button "Add" at bounding box center [79, 444] width 36 height 20
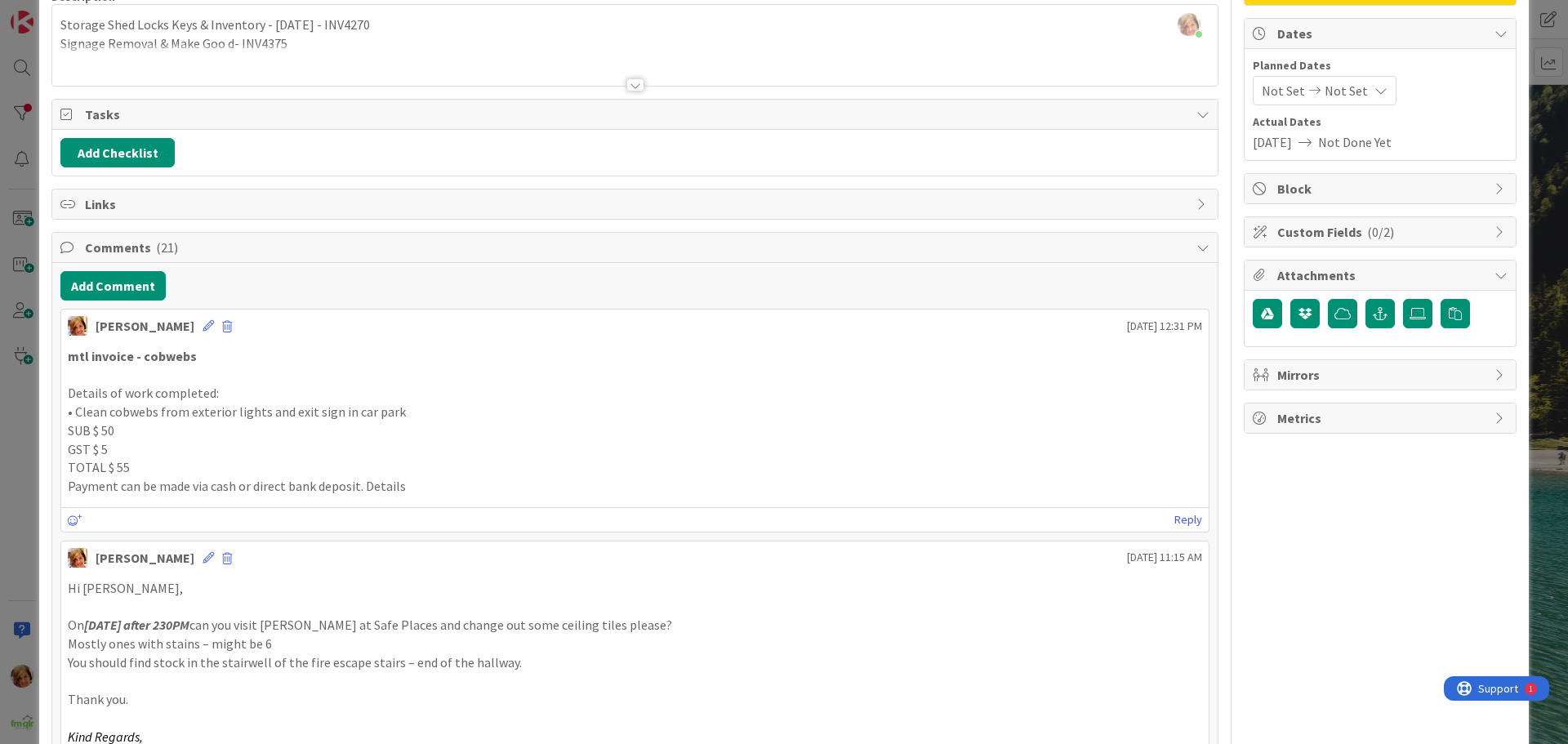
scroll to position [0, 0]
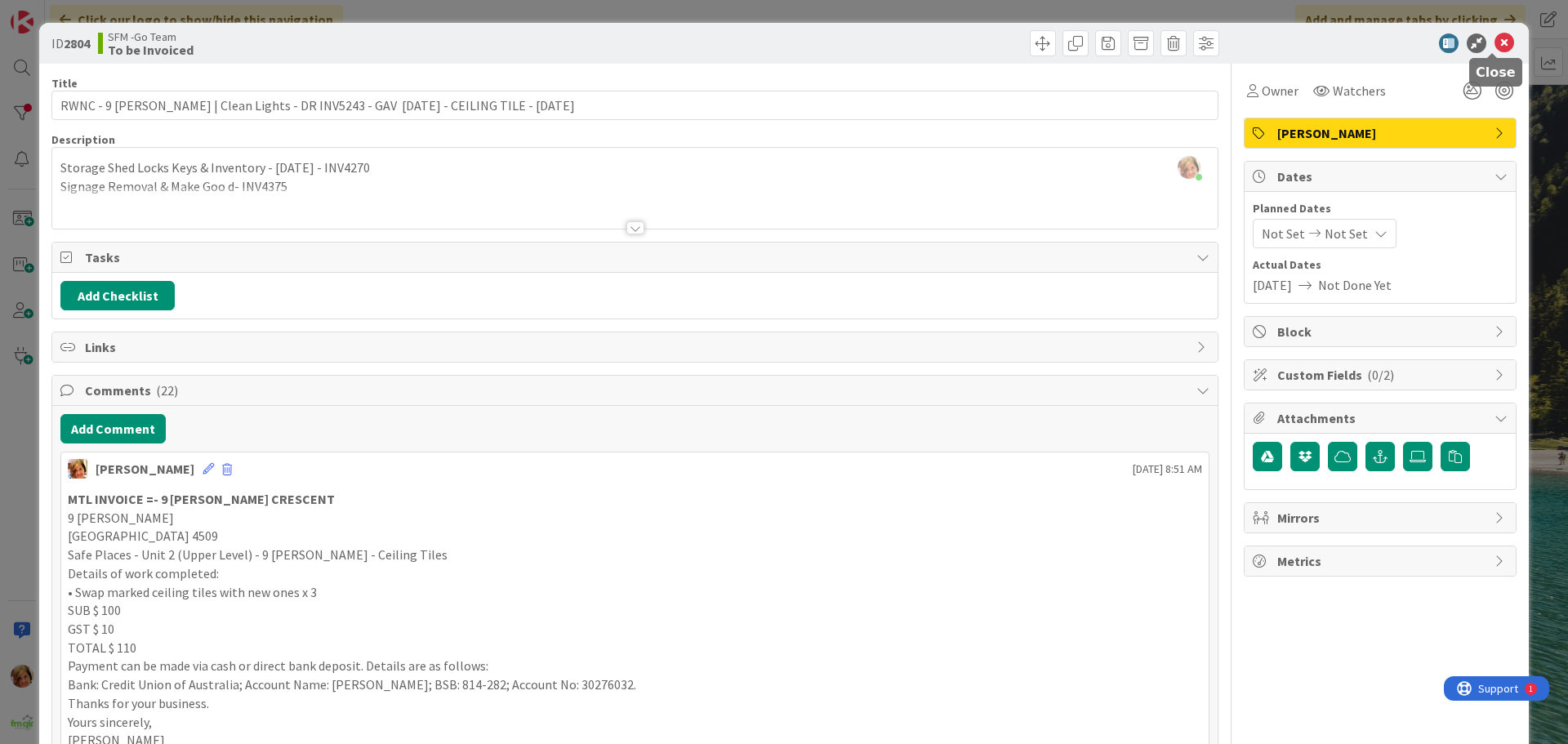
click at [1494, 44] on icon at bounding box center [1504, 44] width 20 height 20
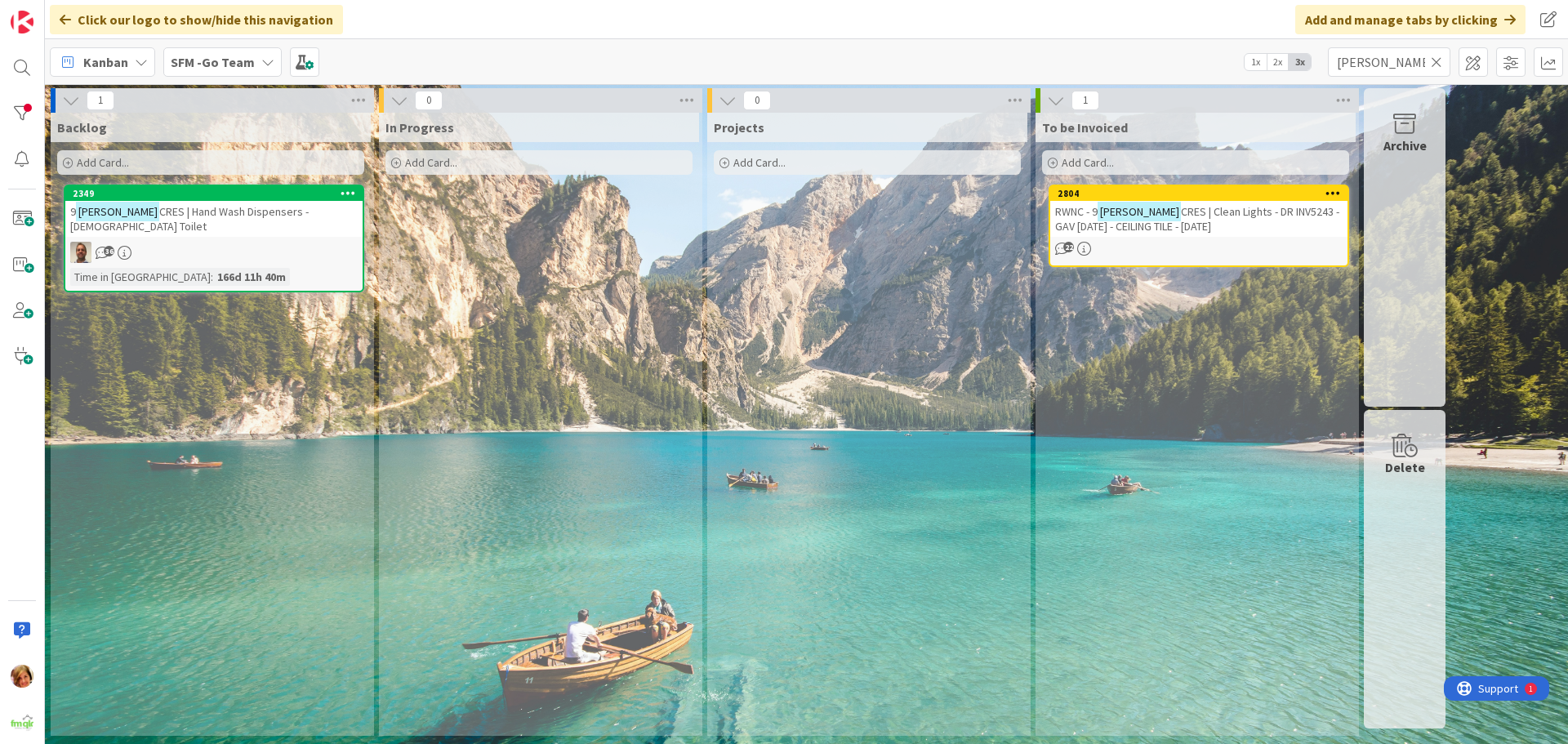
click at [1435, 60] on icon at bounding box center [1436, 62] width 12 height 15
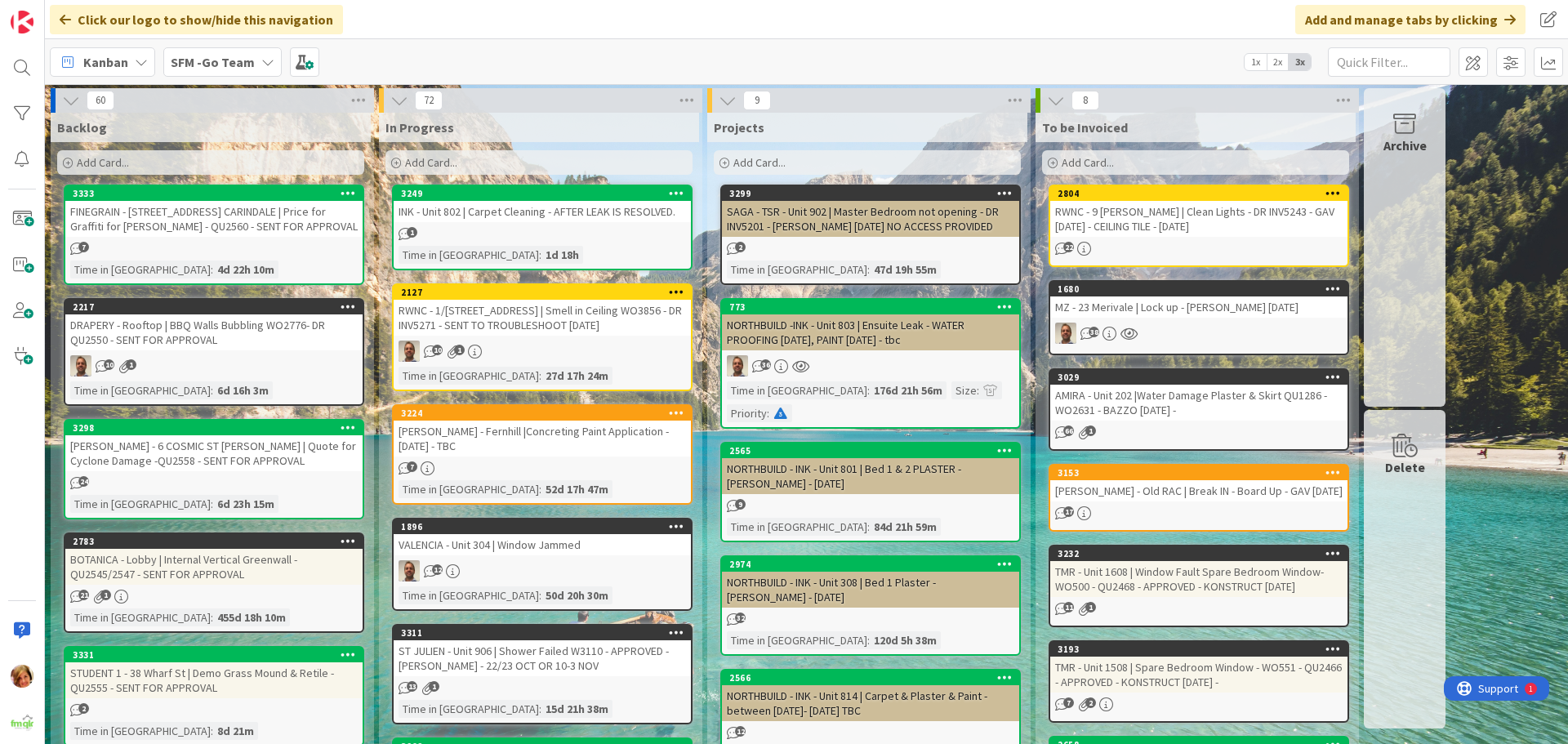
click at [571, 312] on div "RWNC - 1/[STREET_ADDRESS] | Smell in Ceiling WO3856 - DR INV5271 - SENT TO TROU…" at bounding box center [541, 318] width 297 height 36
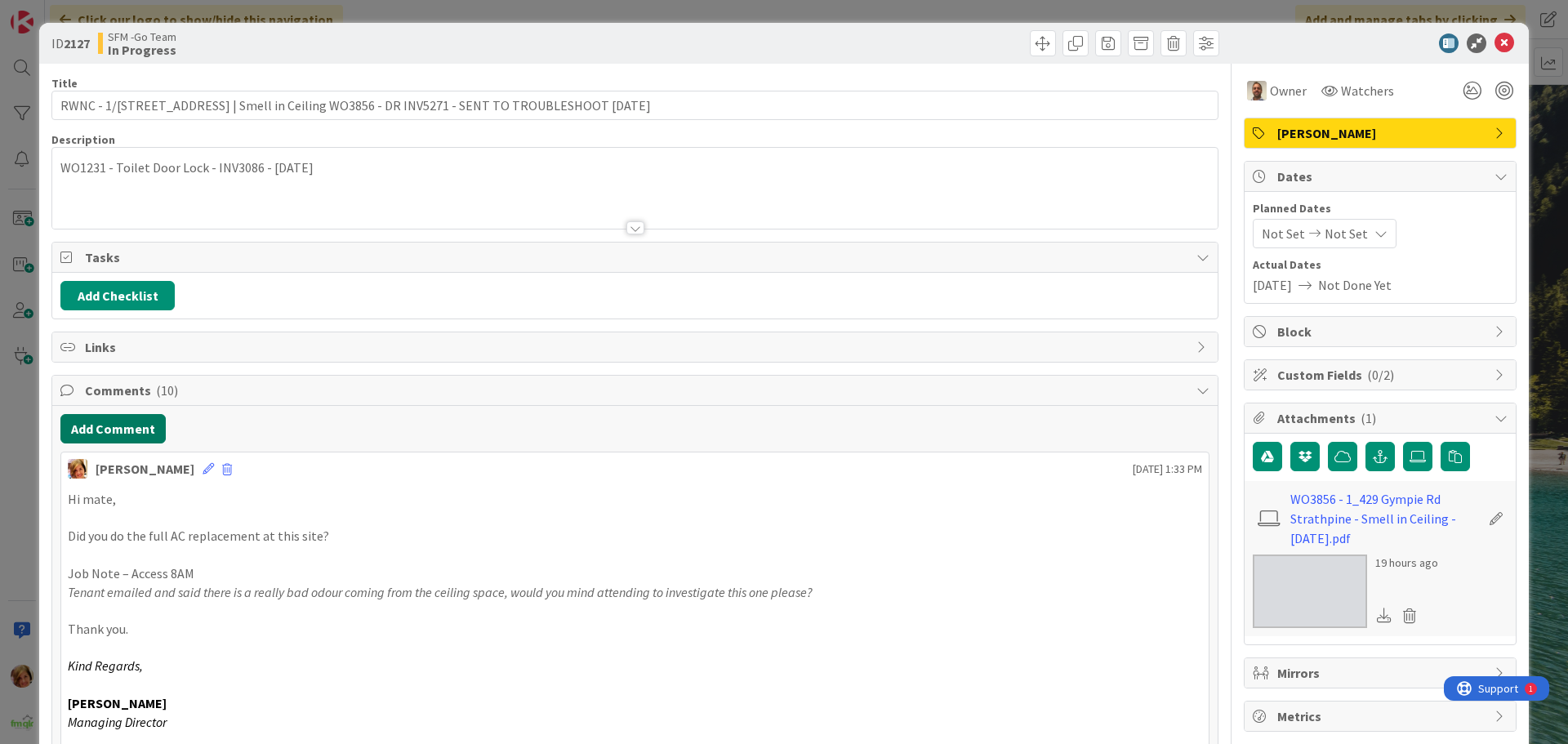
click at [114, 433] on button "Add Comment" at bounding box center [114, 429] width 105 height 29
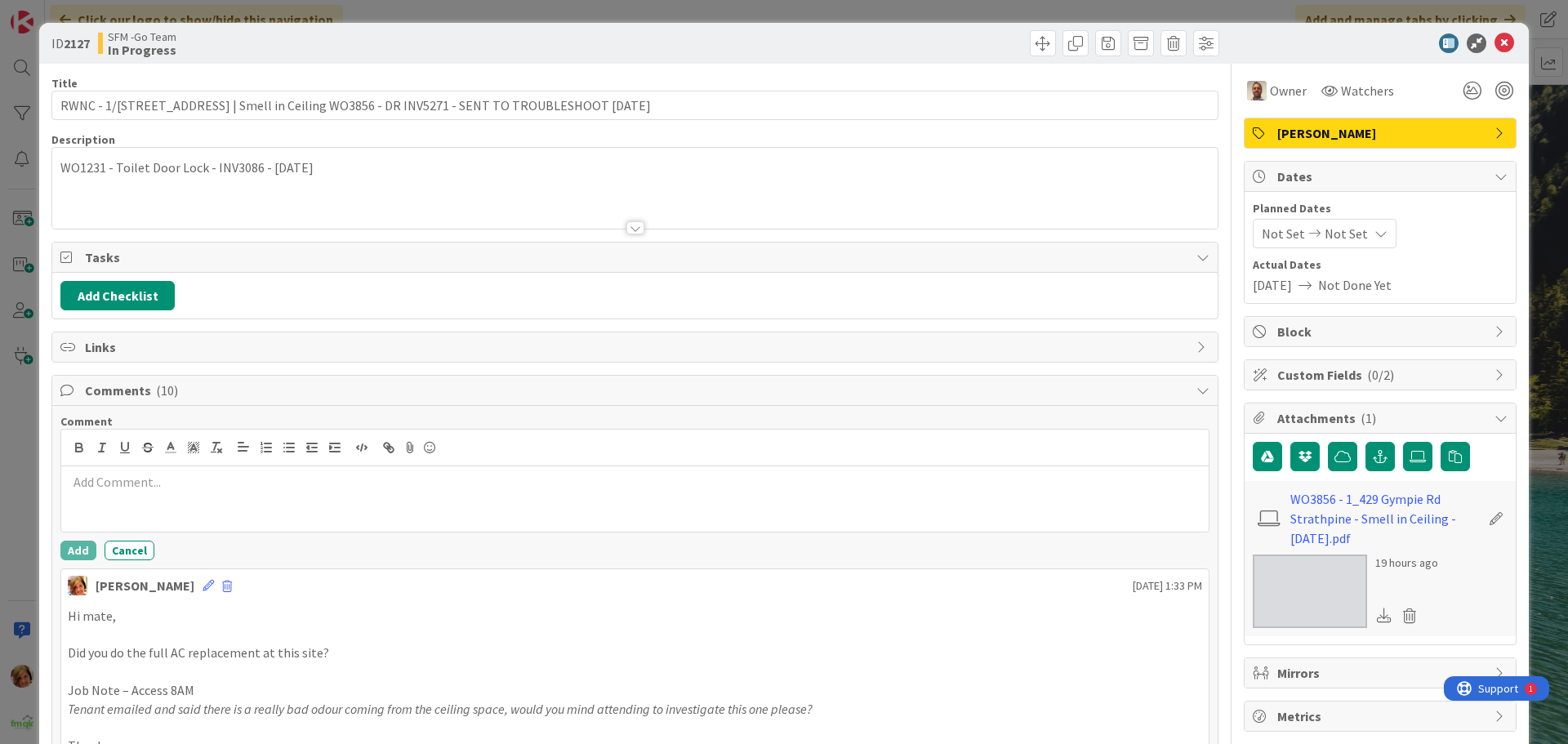
click at [144, 474] on div at bounding box center [634, 499] width 1147 height 65
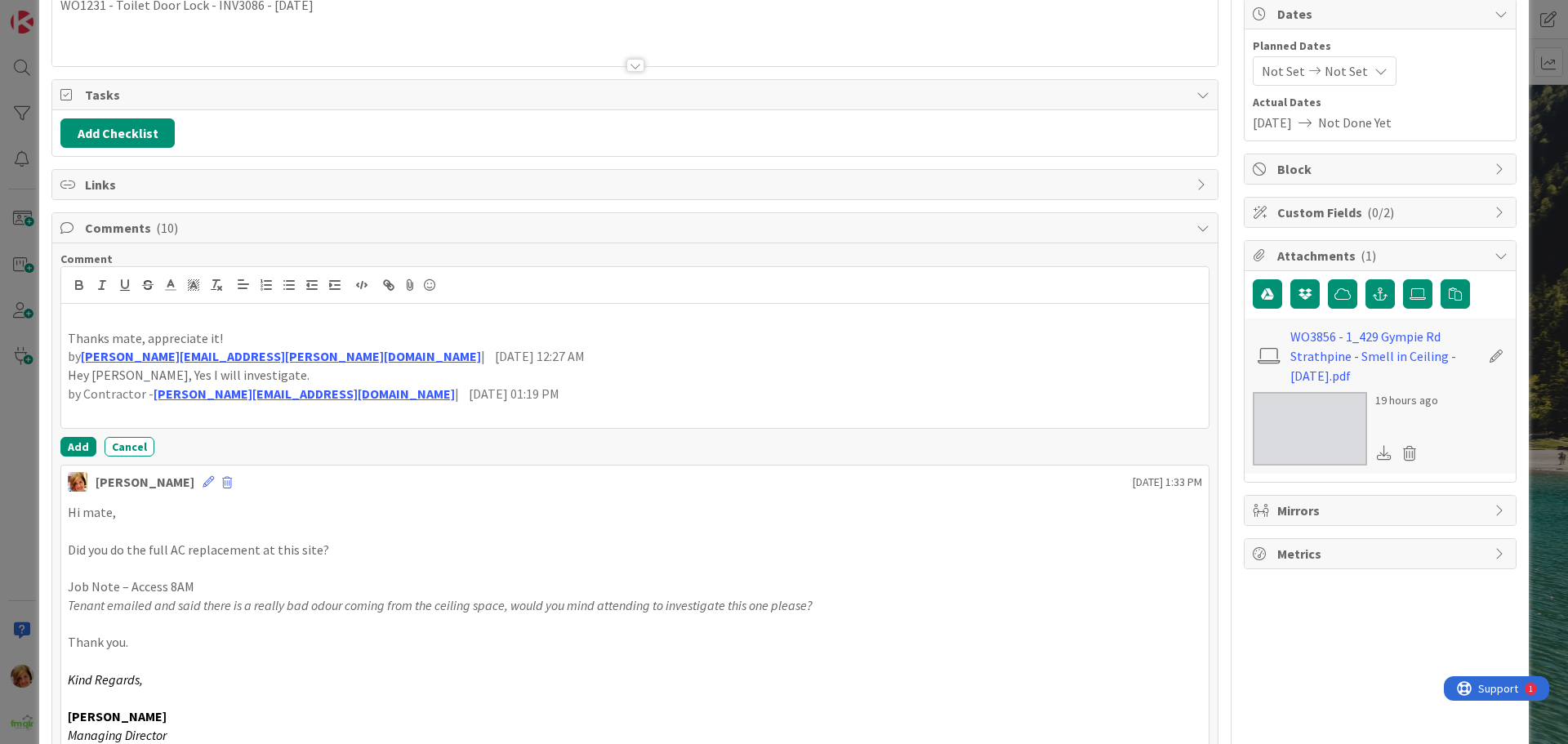
scroll to position [164, 0]
click at [73, 443] on button "Add" at bounding box center [79, 446] width 36 height 20
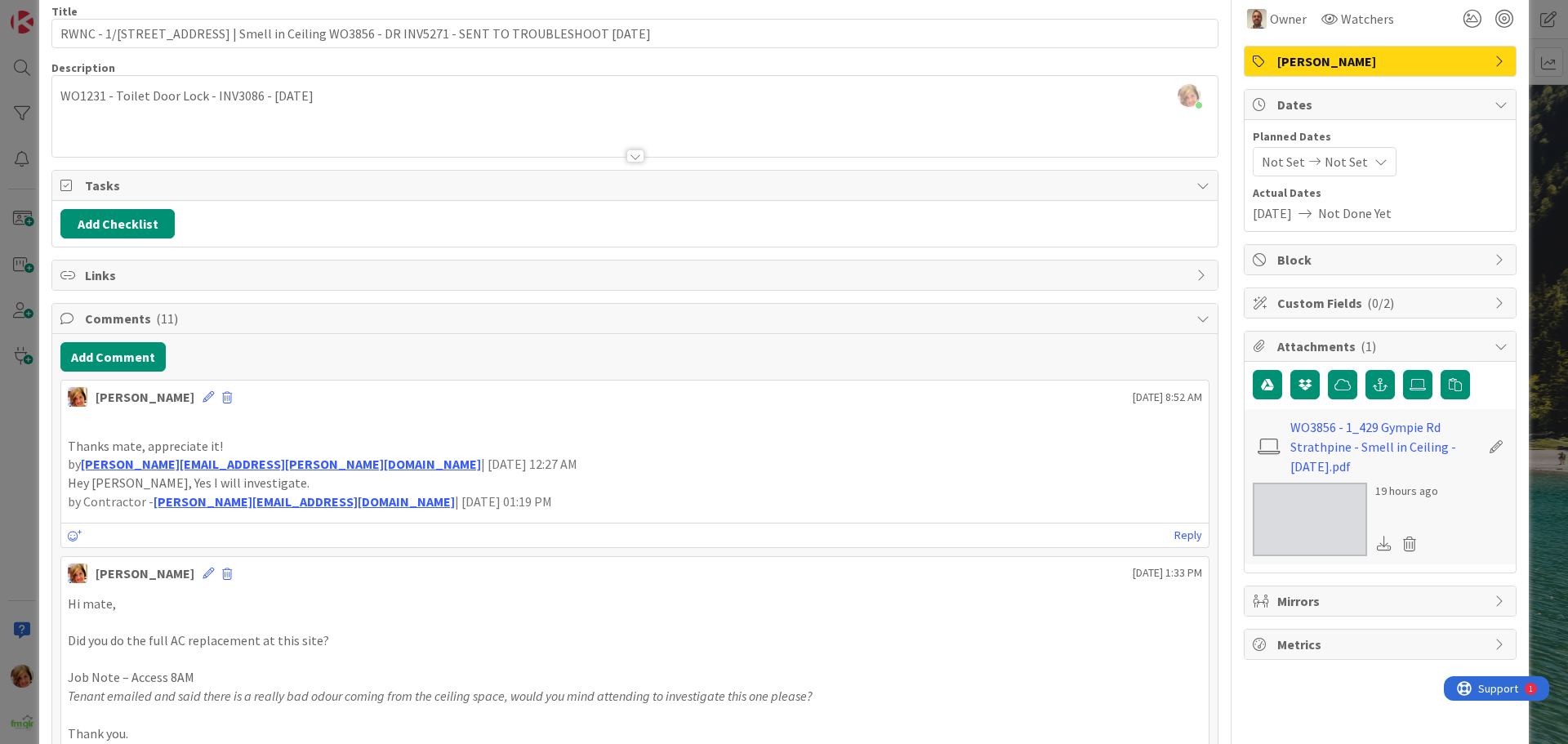
scroll to position [0, 0]
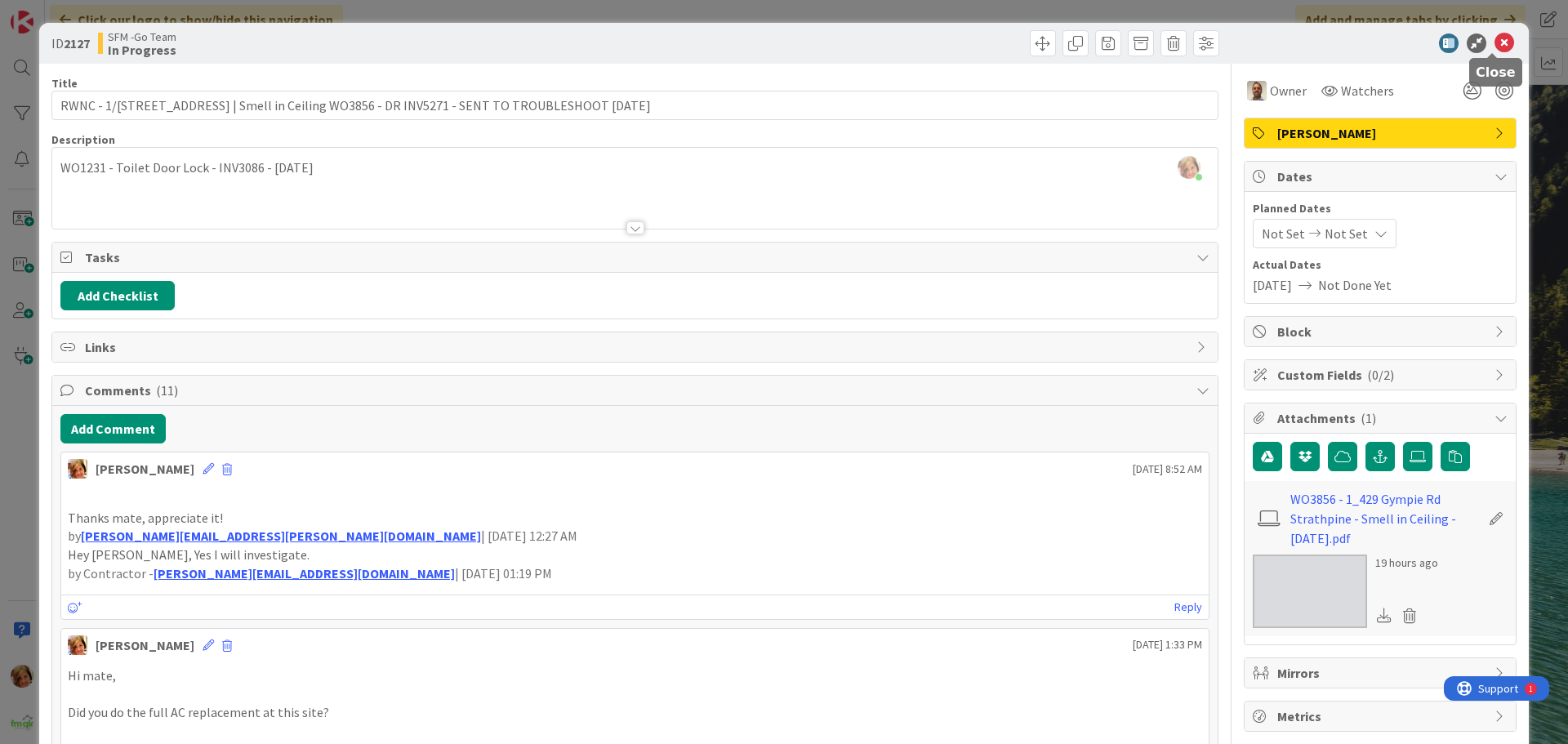
click at [1494, 43] on icon at bounding box center [1504, 44] width 20 height 20
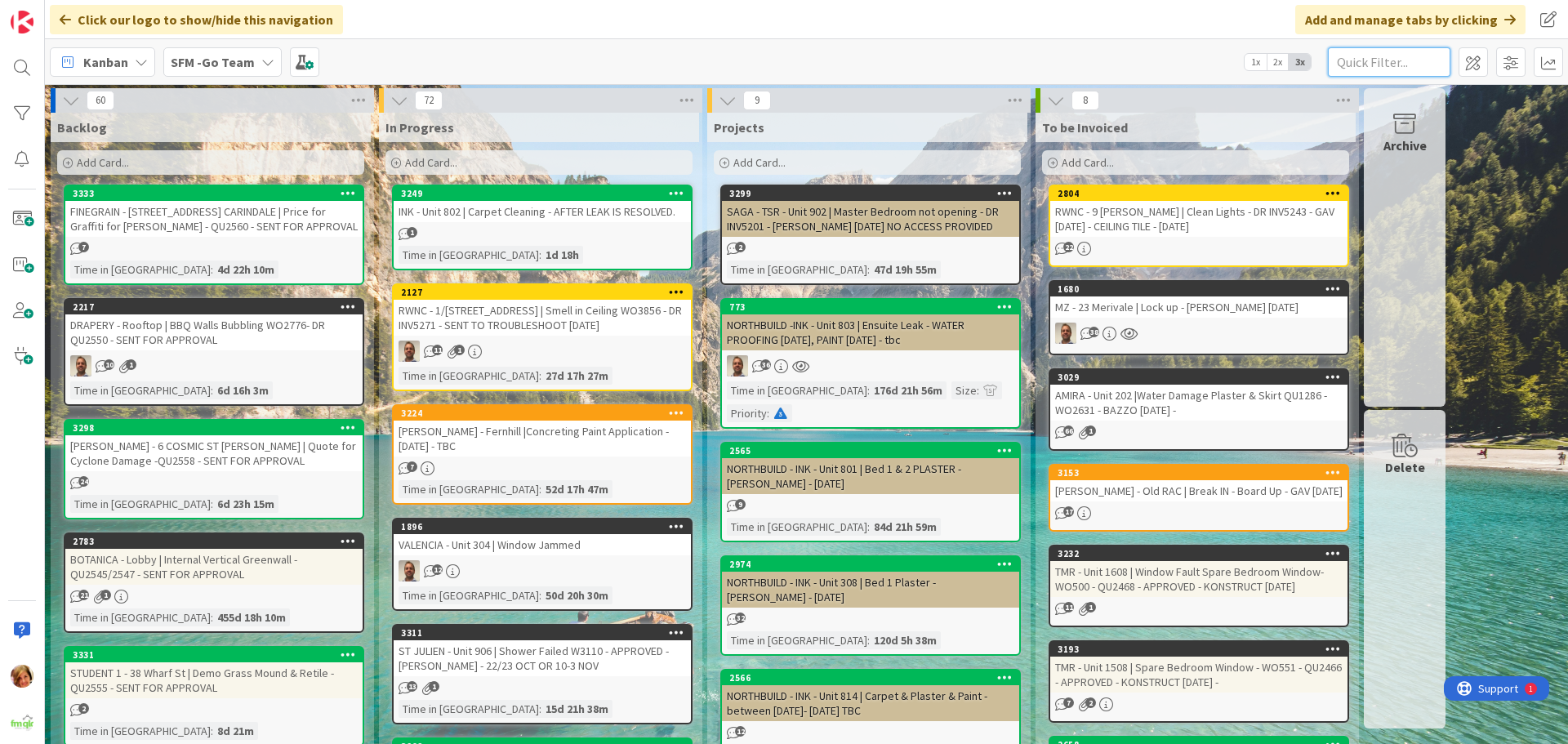
click at [1384, 66] on input "text" at bounding box center [1389, 62] width 123 height 29
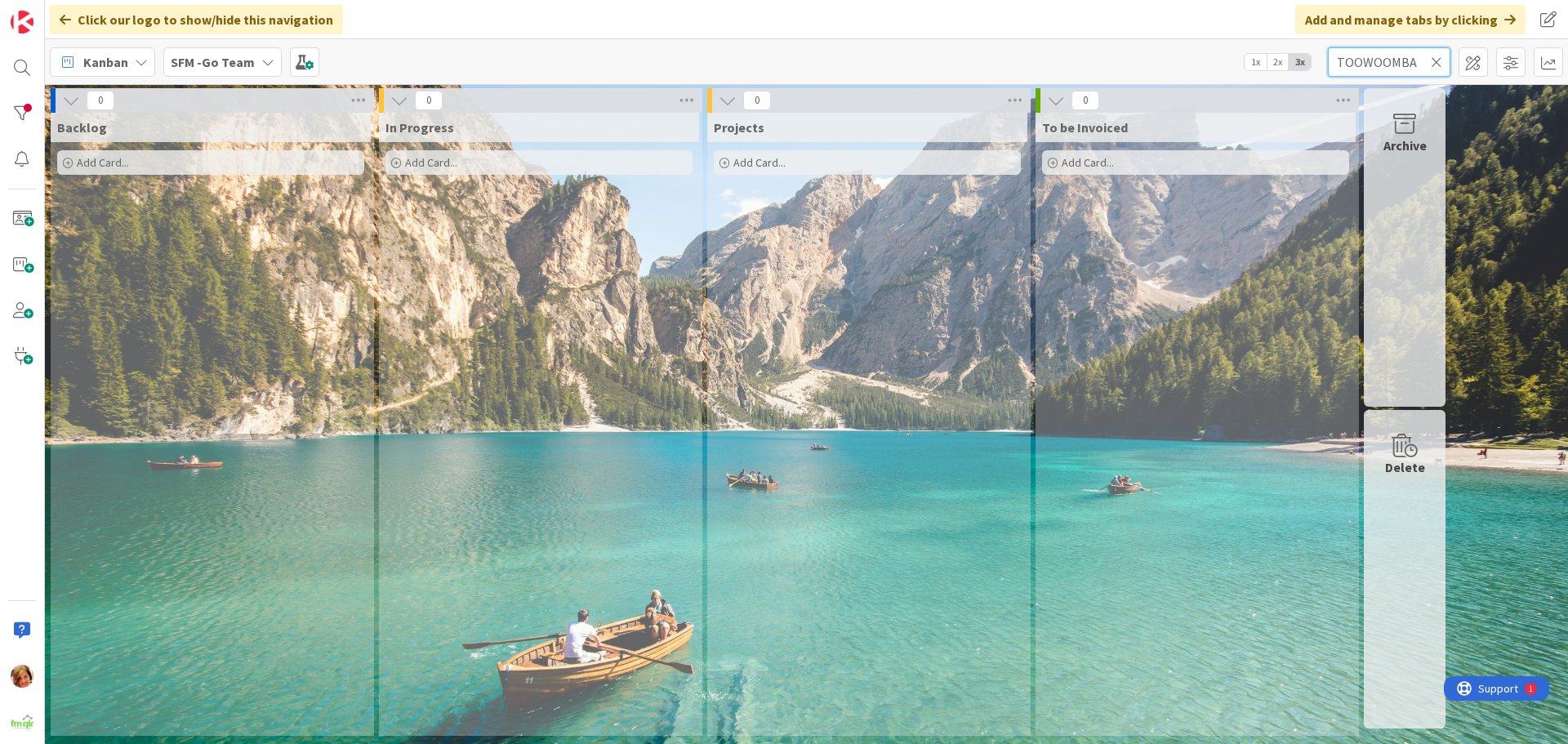
type input "TOOWOOMBA"
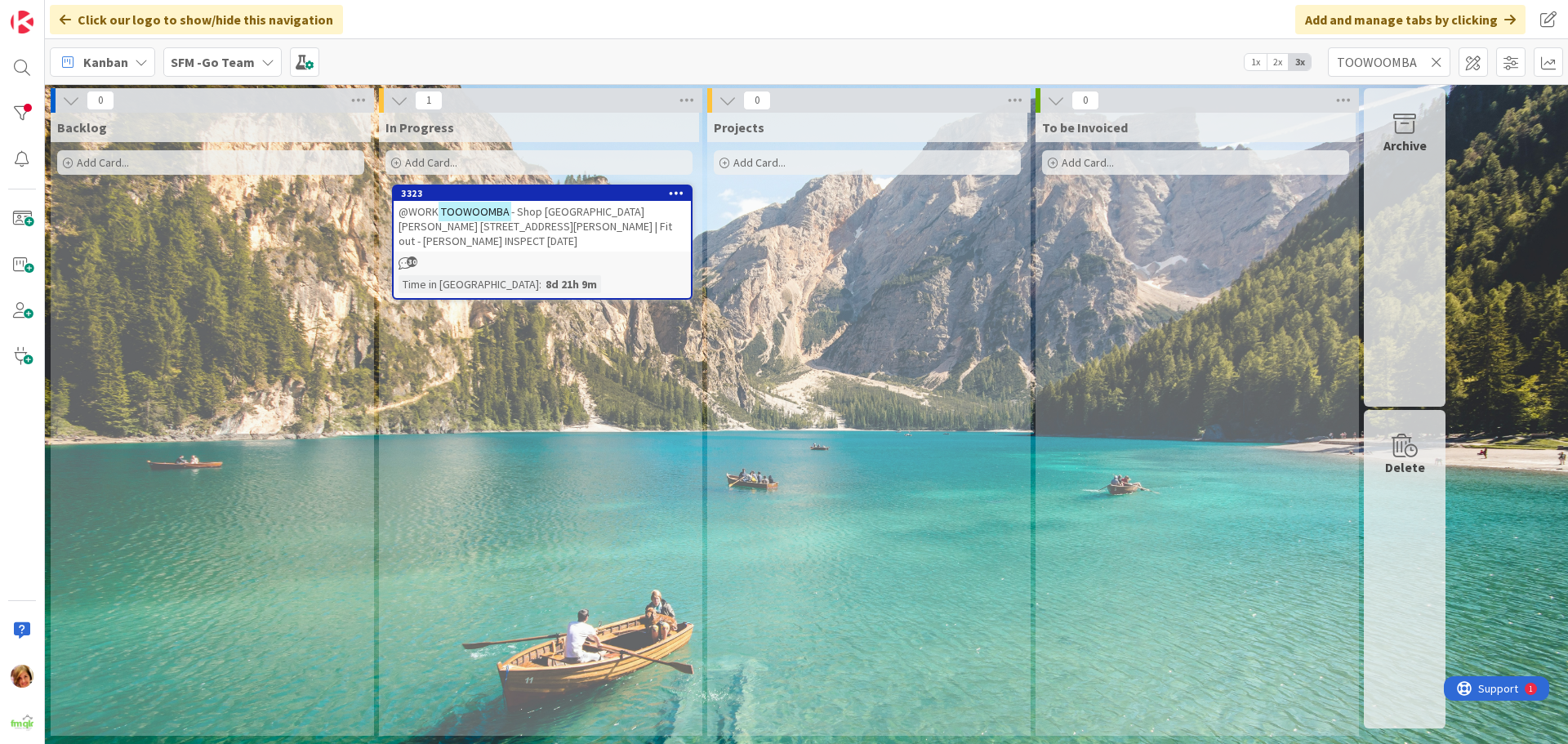
click at [585, 207] on span "- Shop [GEOGRAPHIC_DATA][PERSON_NAME] [STREET_ADDRESS][PERSON_NAME] | Fit out -…" at bounding box center [535, 226] width 273 height 45
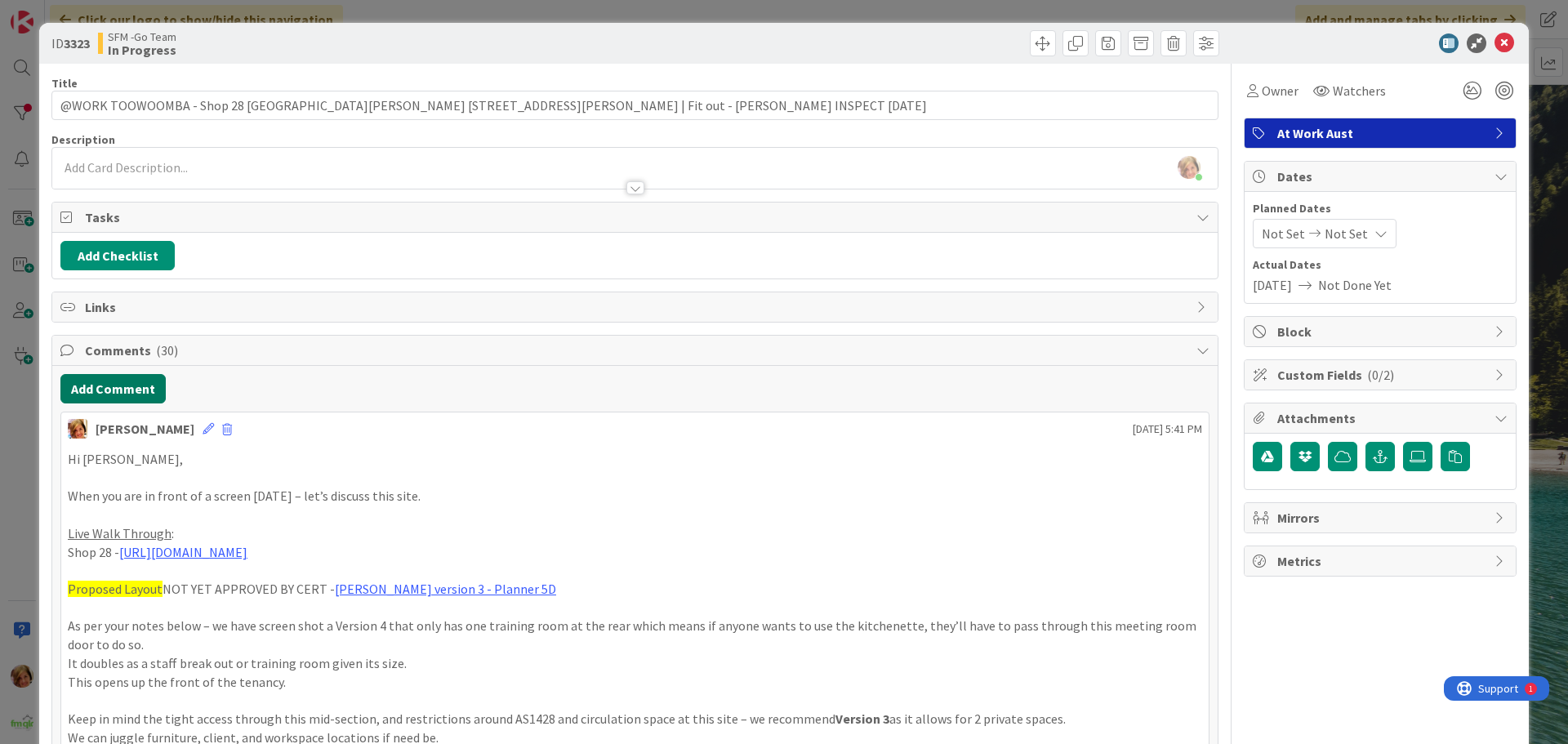
click at [114, 392] on button "Add Comment" at bounding box center [114, 389] width 105 height 29
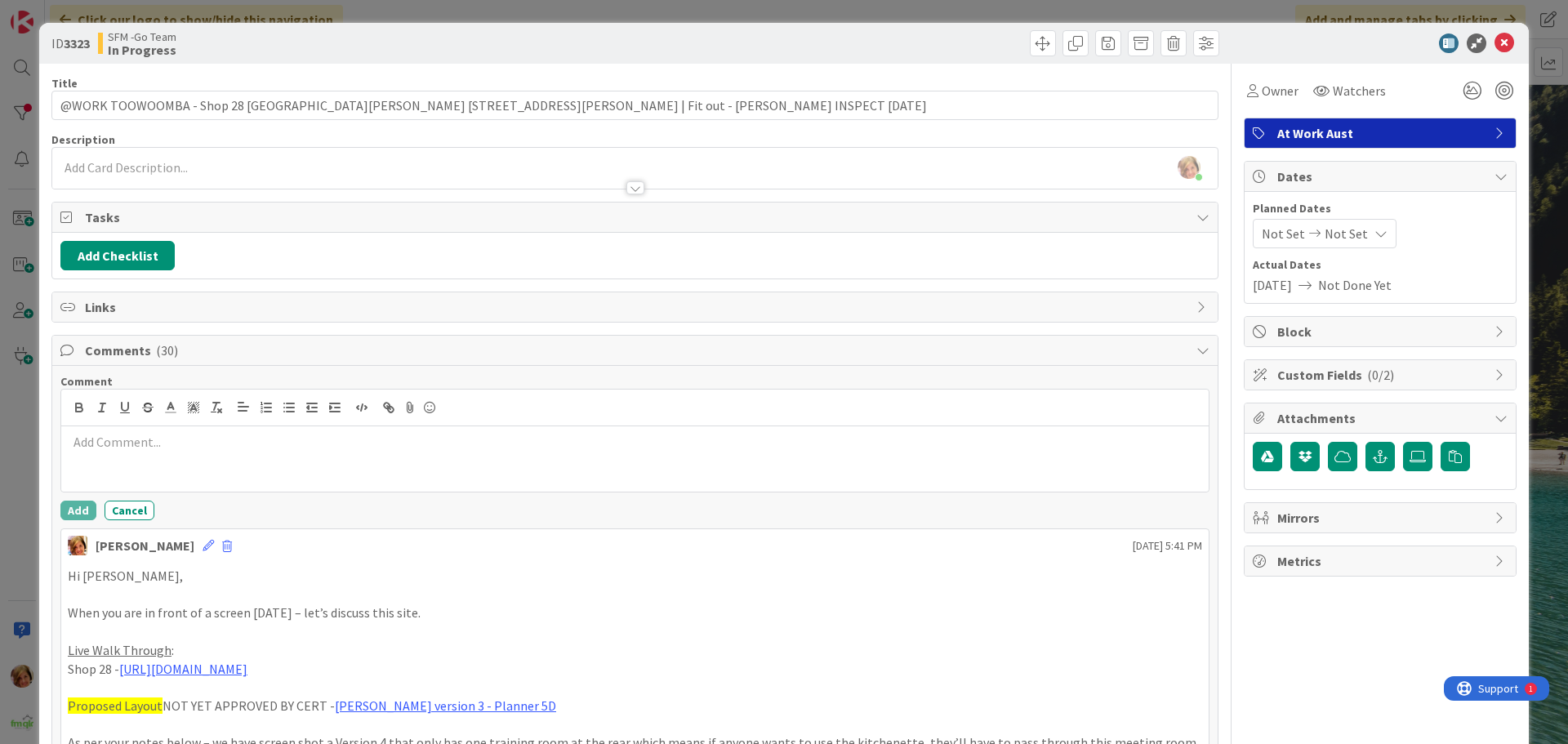
click at [173, 474] on div at bounding box center [634, 459] width 1147 height 65
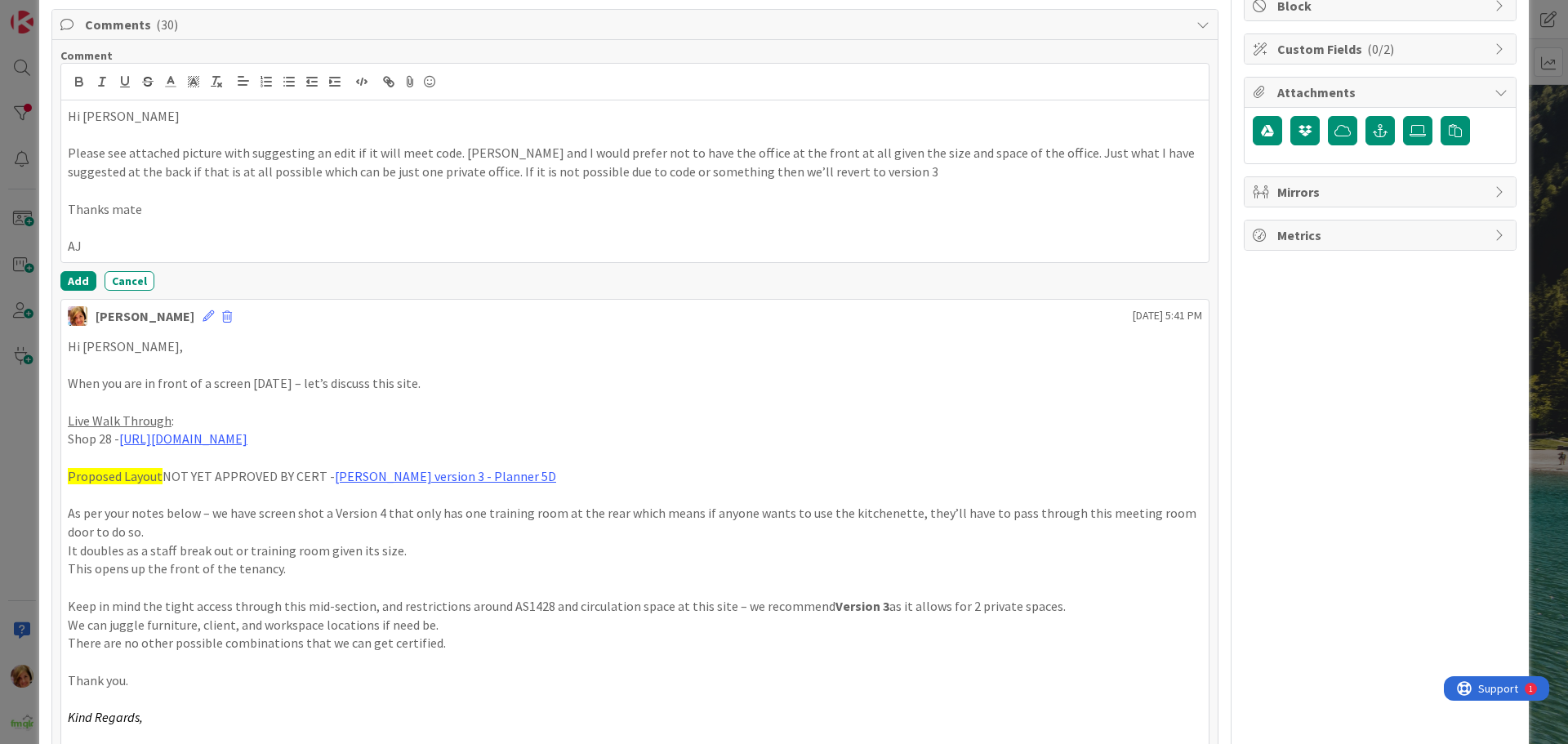
scroll to position [327, 0]
click at [73, 281] on button "Add" at bounding box center [79, 281] width 36 height 20
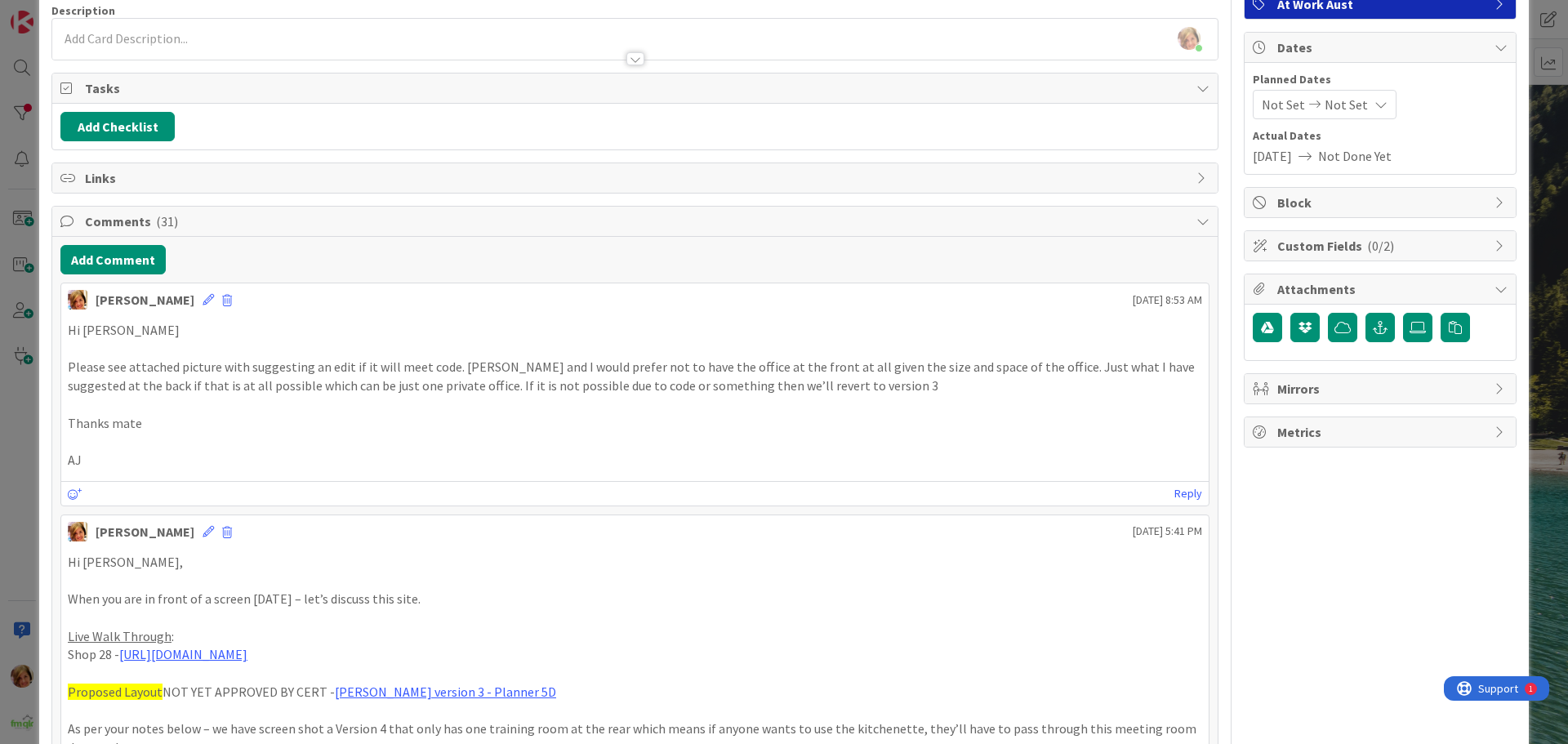
scroll to position [0, 0]
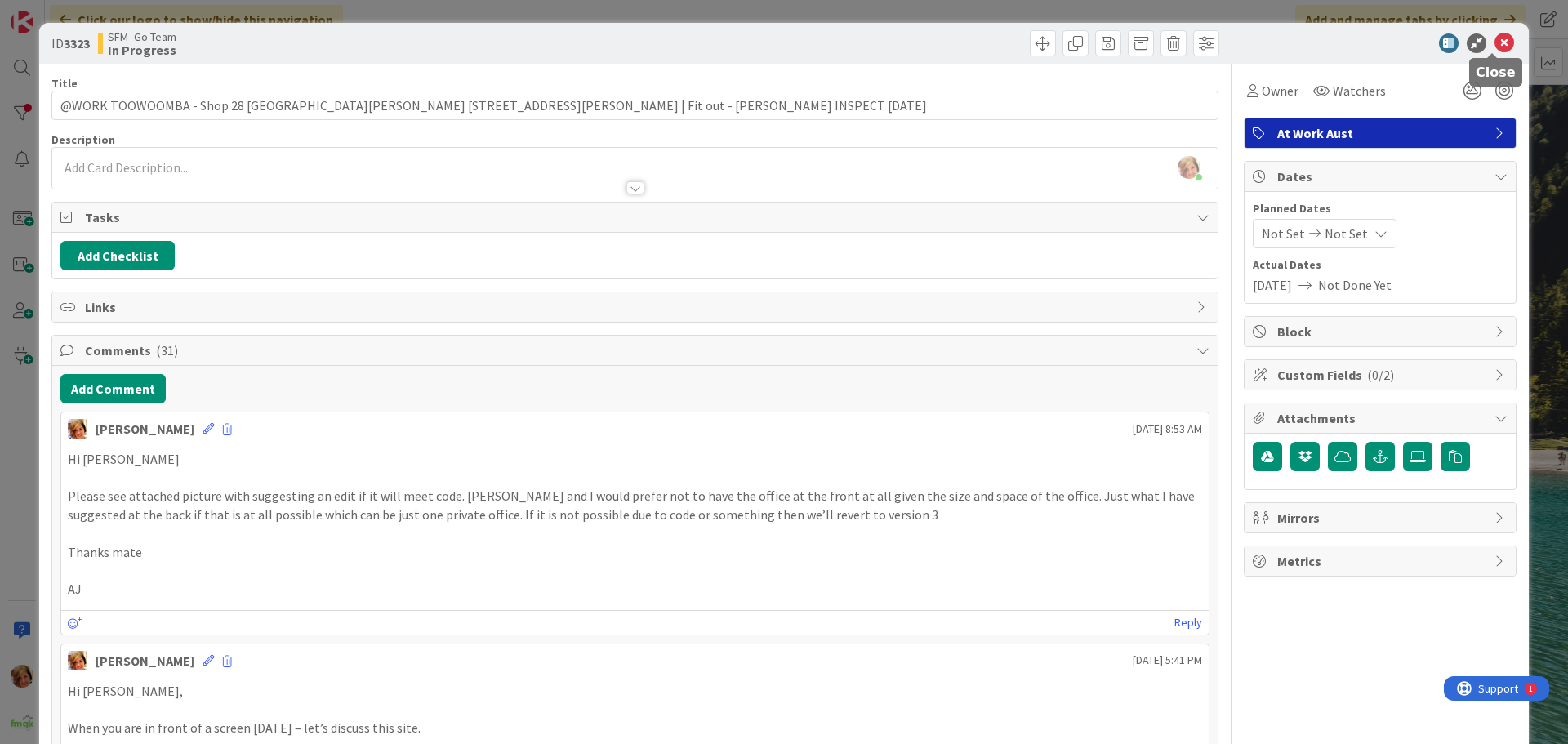
click at [1494, 37] on icon at bounding box center [1504, 44] width 20 height 20
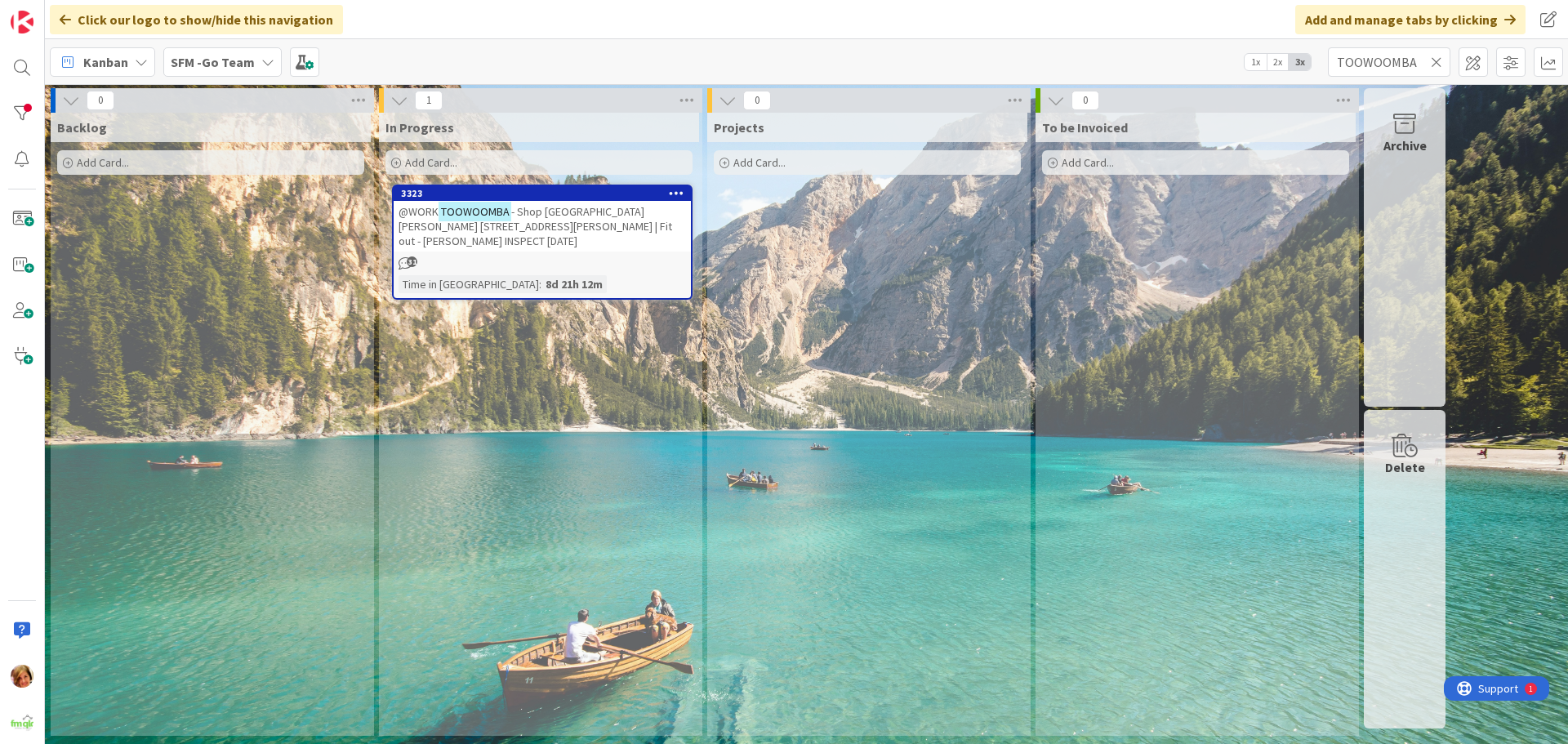
click at [1436, 59] on icon at bounding box center [1436, 62] width 12 height 15
click at [1436, 59] on input "text" at bounding box center [1389, 62] width 123 height 29
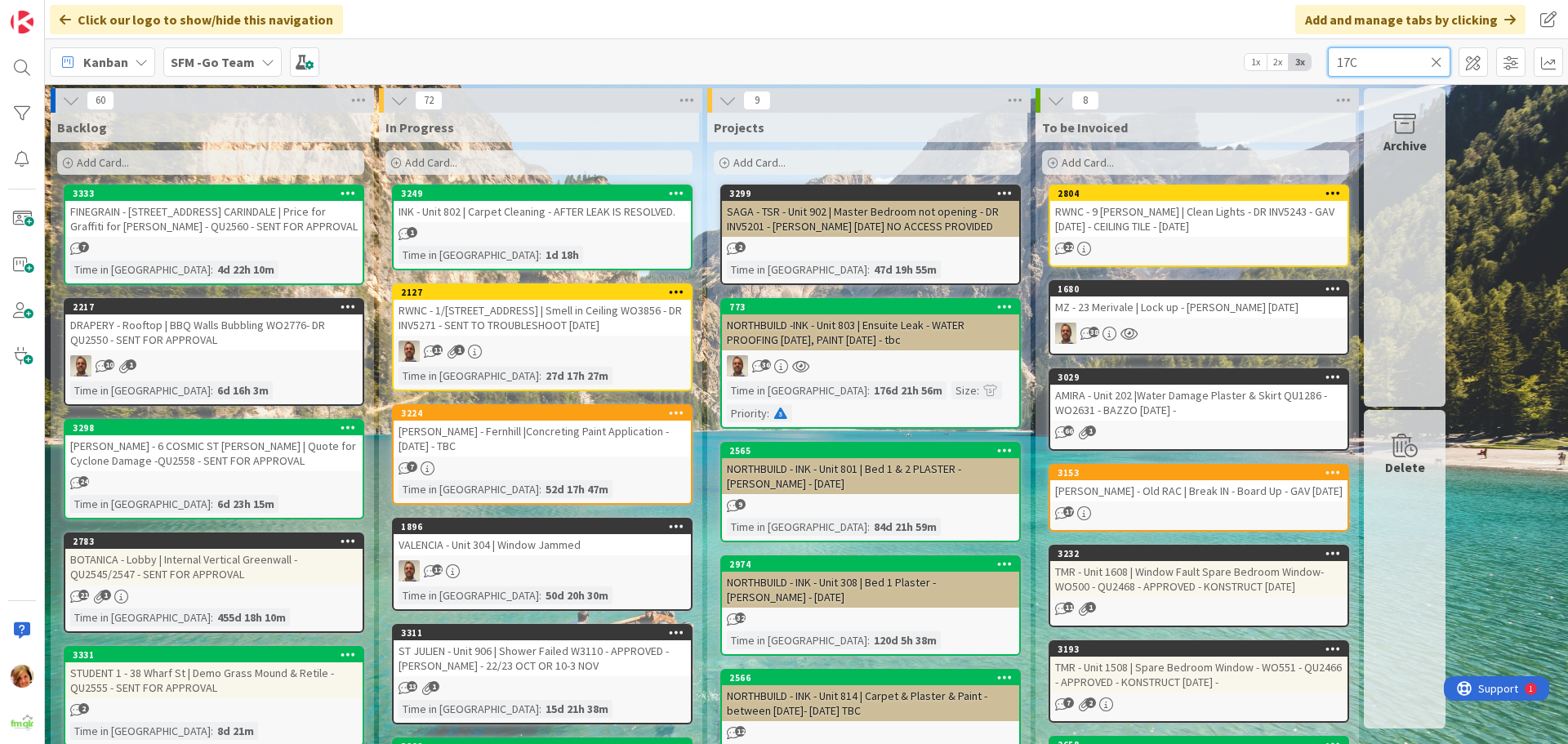
type input "17C"
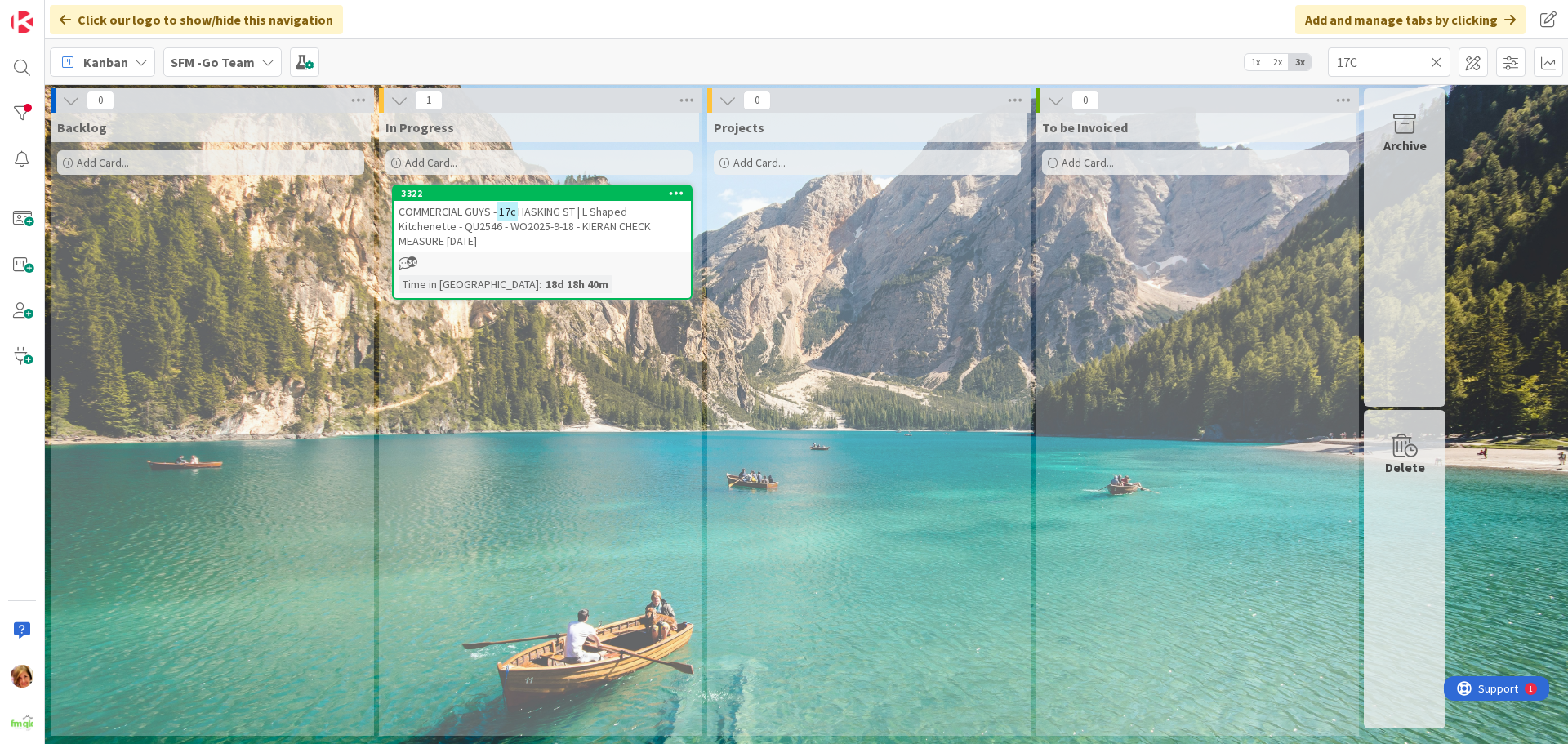
click at [531, 223] on span "HASKING ST | L Shaped Kitchenette - QU2546 - WO2025-9-18 - KIERAN CHECK MEASURE…" at bounding box center [525, 226] width 253 height 45
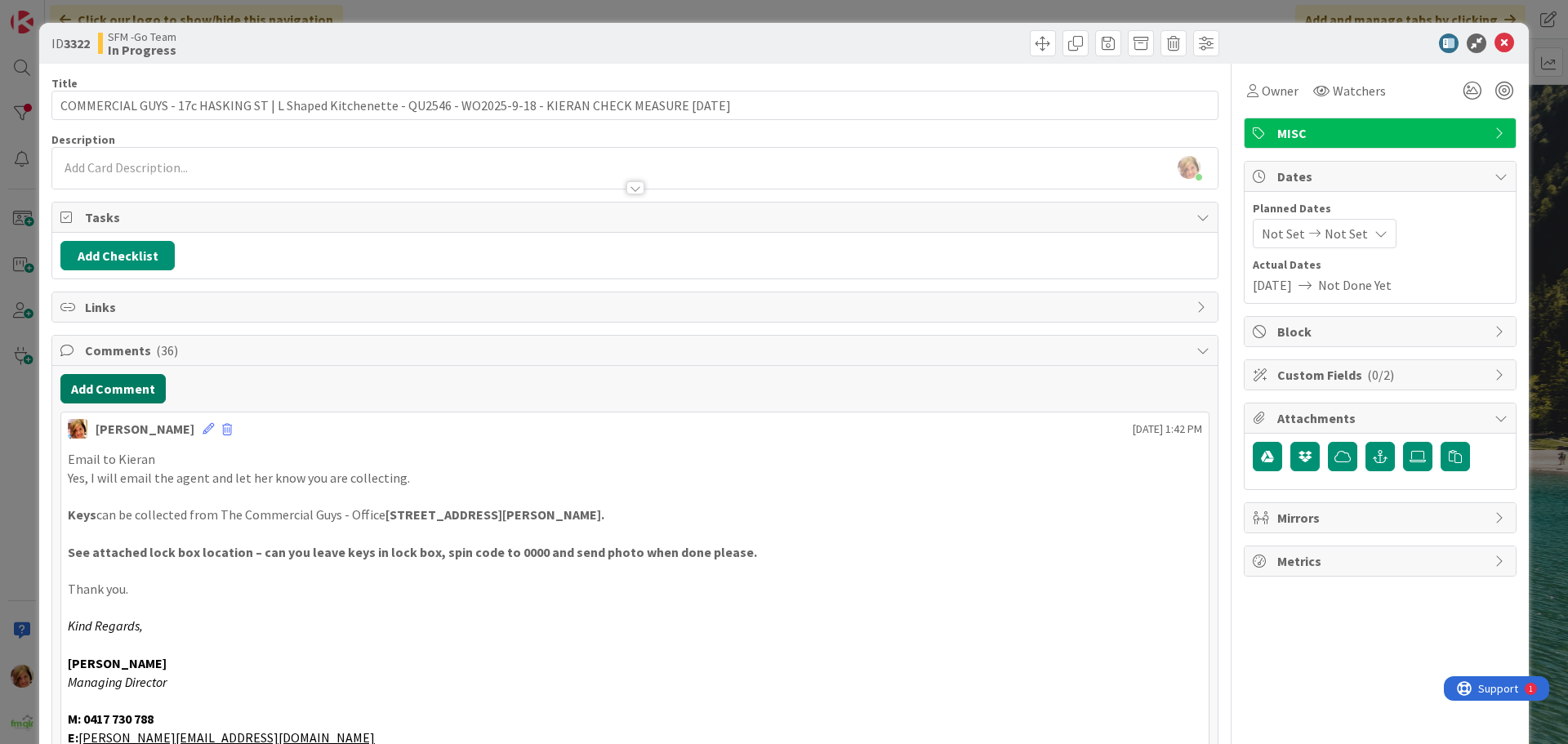
click at [143, 385] on button "Add Comment" at bounding box center [114, 389] width 105 height 29
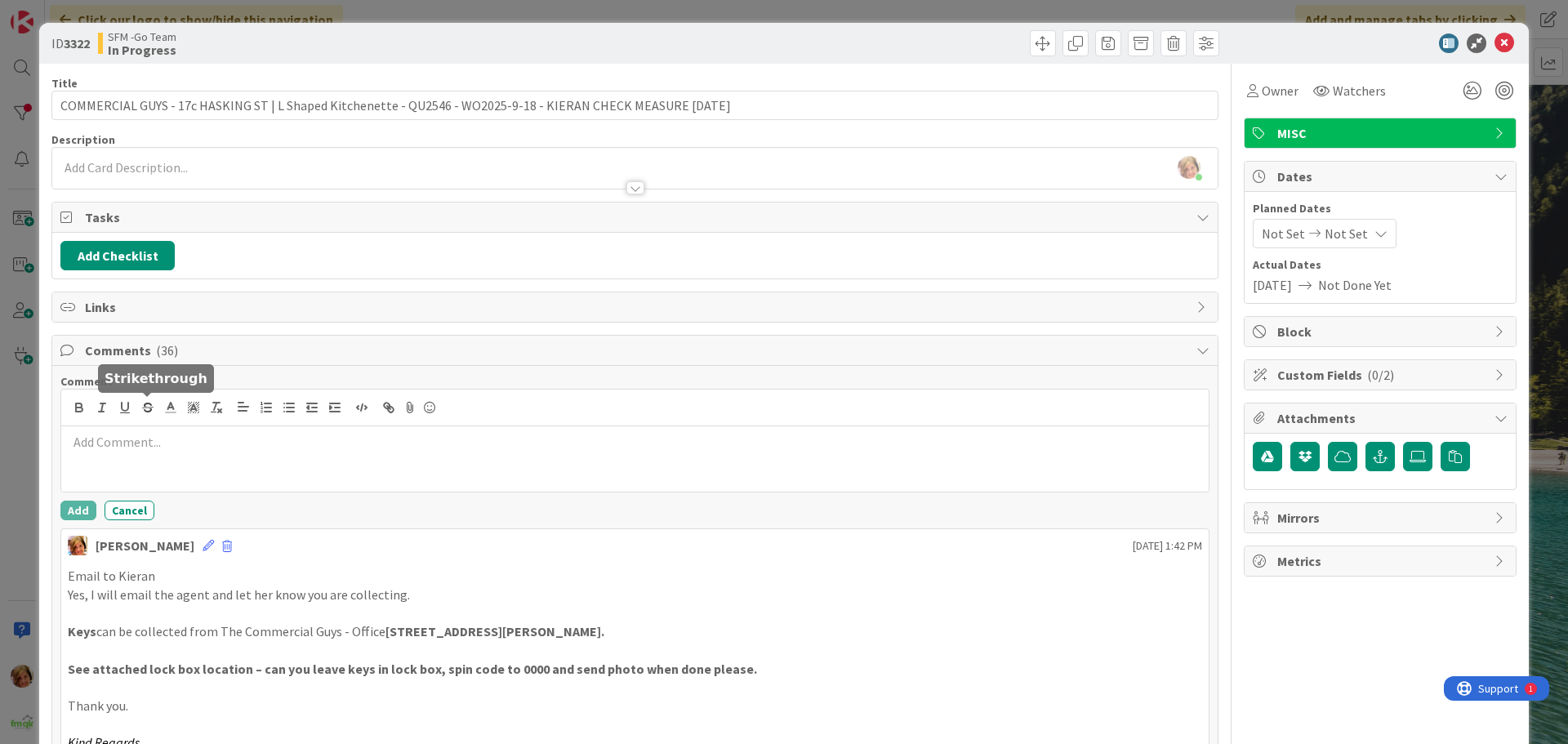
click at [154, 402] on icon "button" at bounding box center [148, 408] width 15 height 15
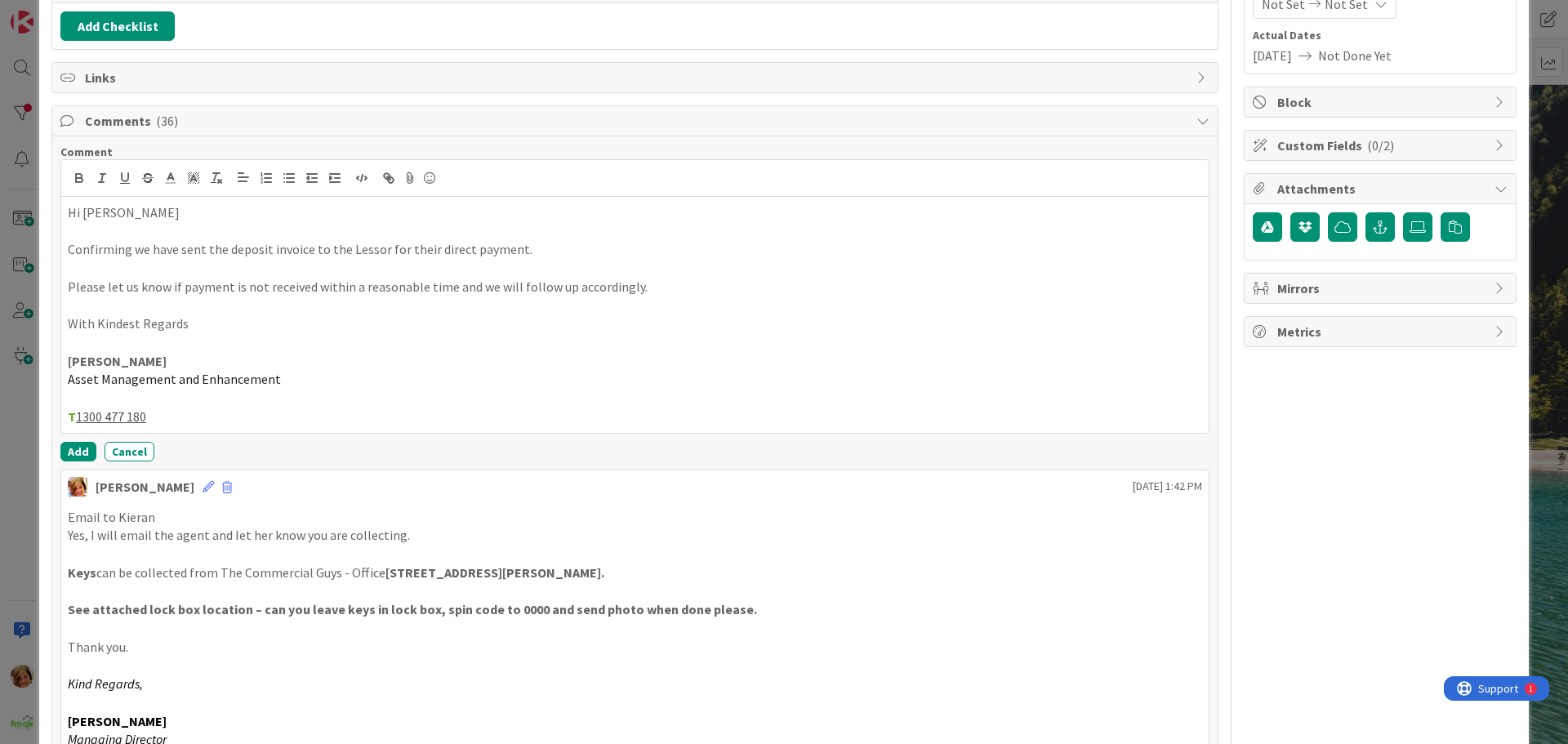
scroll to position [245, 0]
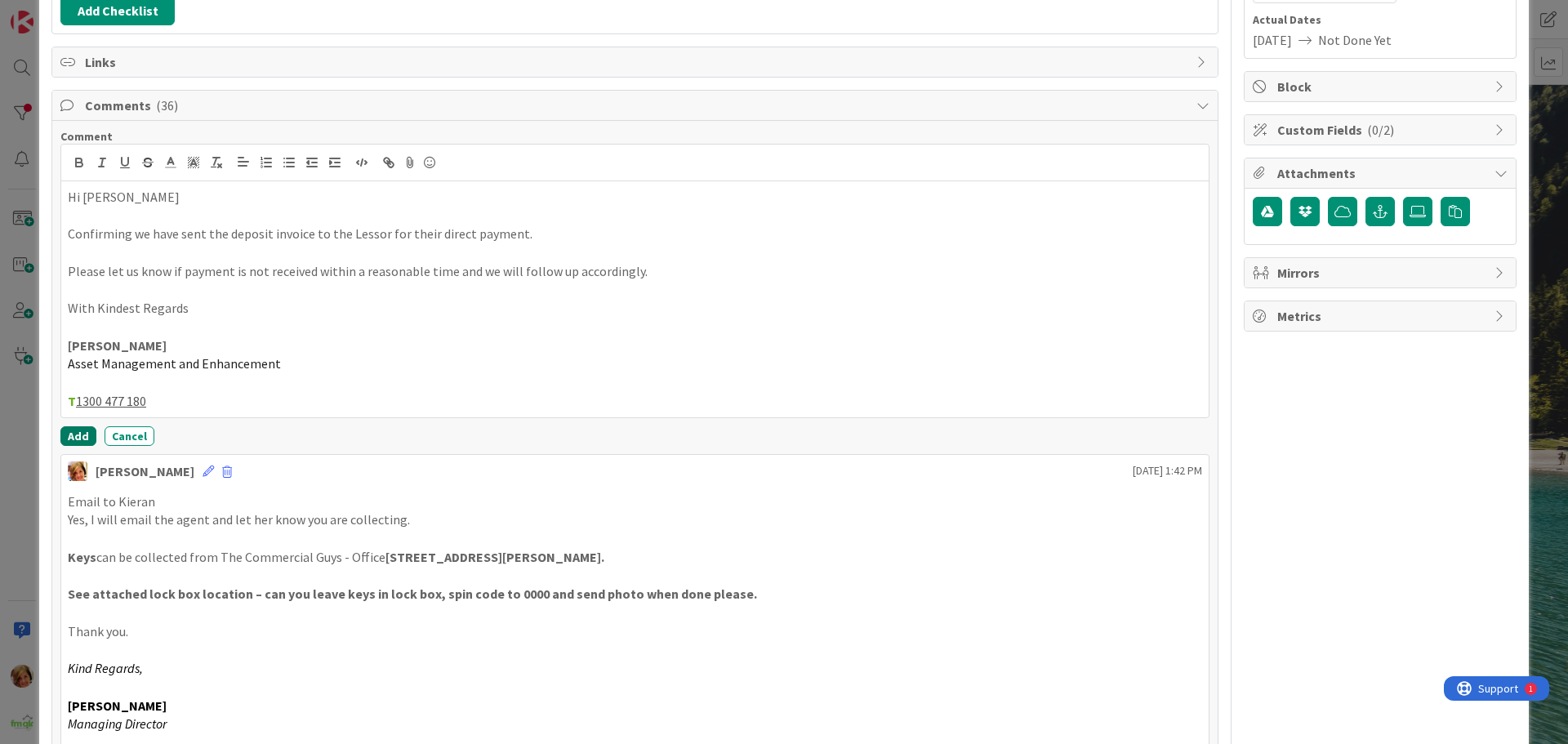
click at [79, 441] on button "Add" at bounding box center [79, 436] width 36 height 20
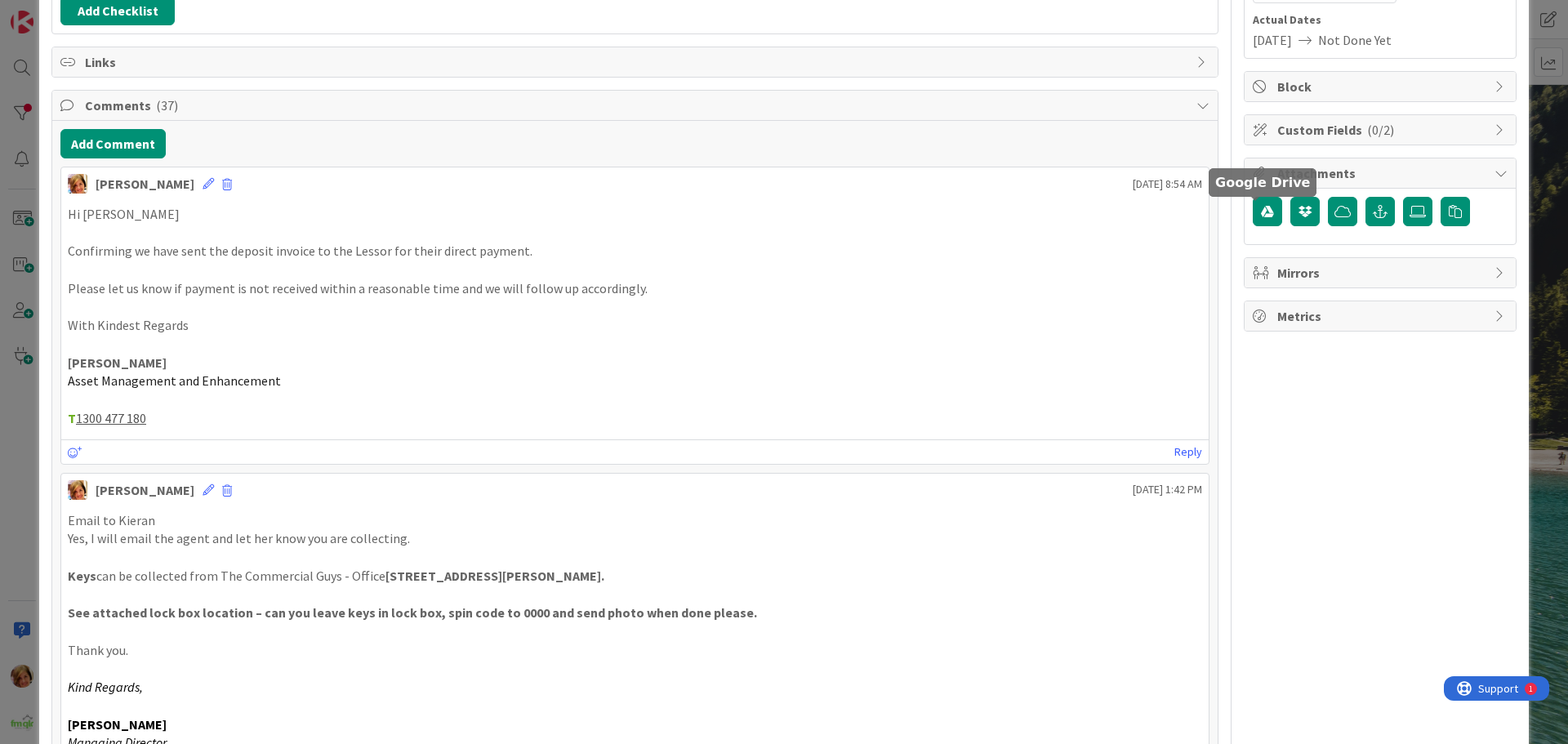
scroll to position [0, 0]
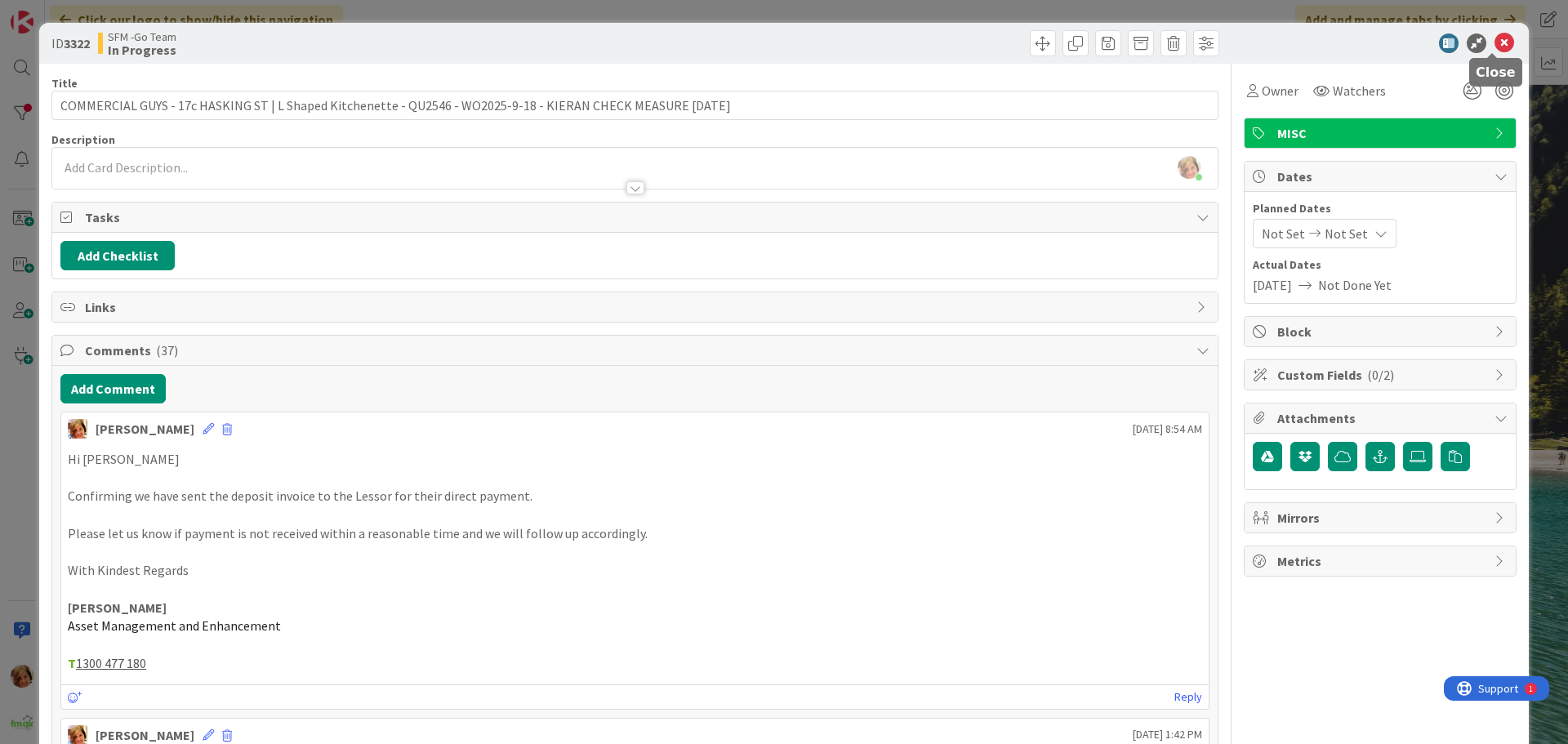
drag, startPoint x: 1492, startPoint y: 39, endPoint x: 1472, endPoint y: 51, distance: 23.3
click at [1494, 39] on icon at bounding box center [1504, 44] width 20 height 20
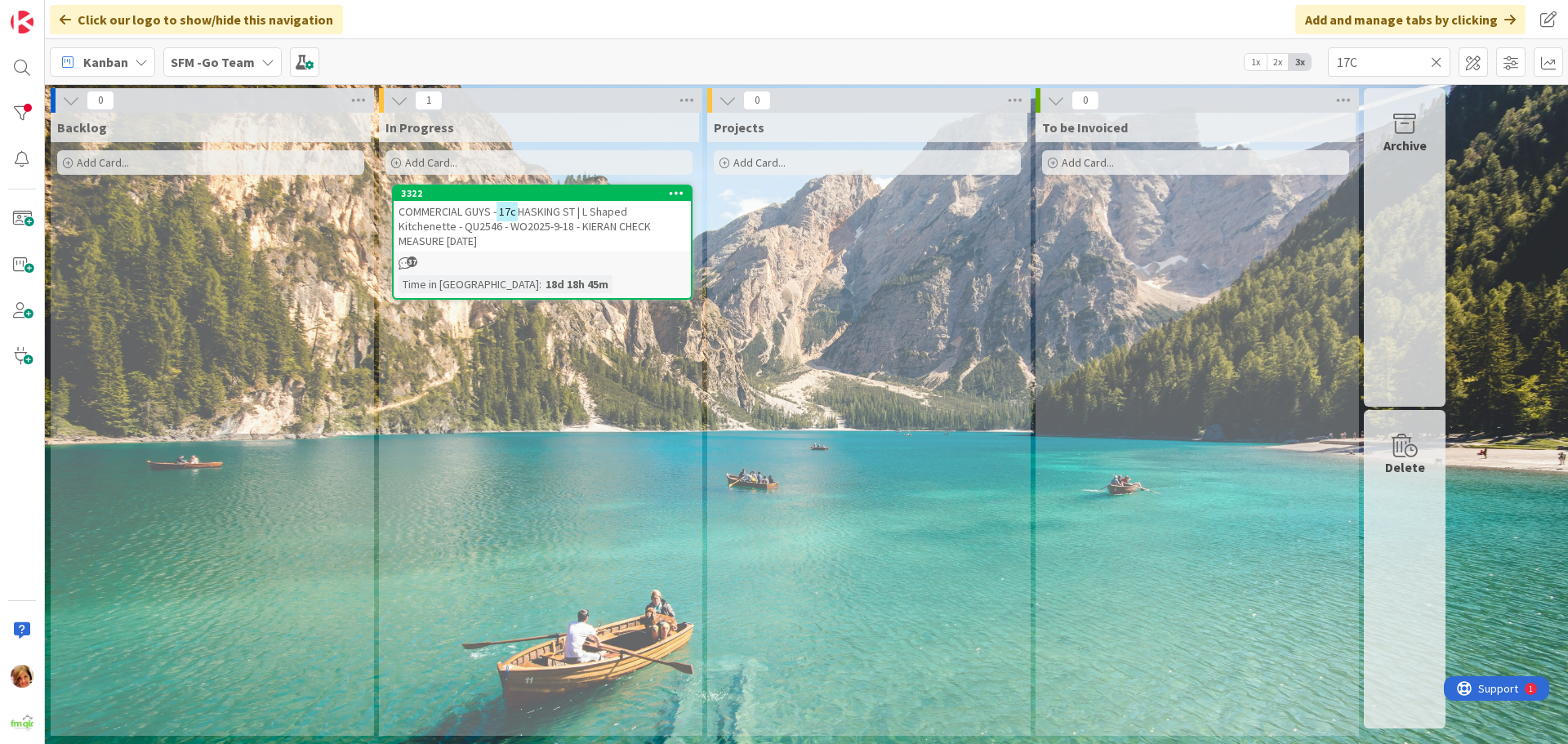
click at [1434, 61] on icon at bounding box center [1436, 62] width 12 height 15
click at [1434, 61] on input "text" at bounding box center [1389, 62] width 123 height 29
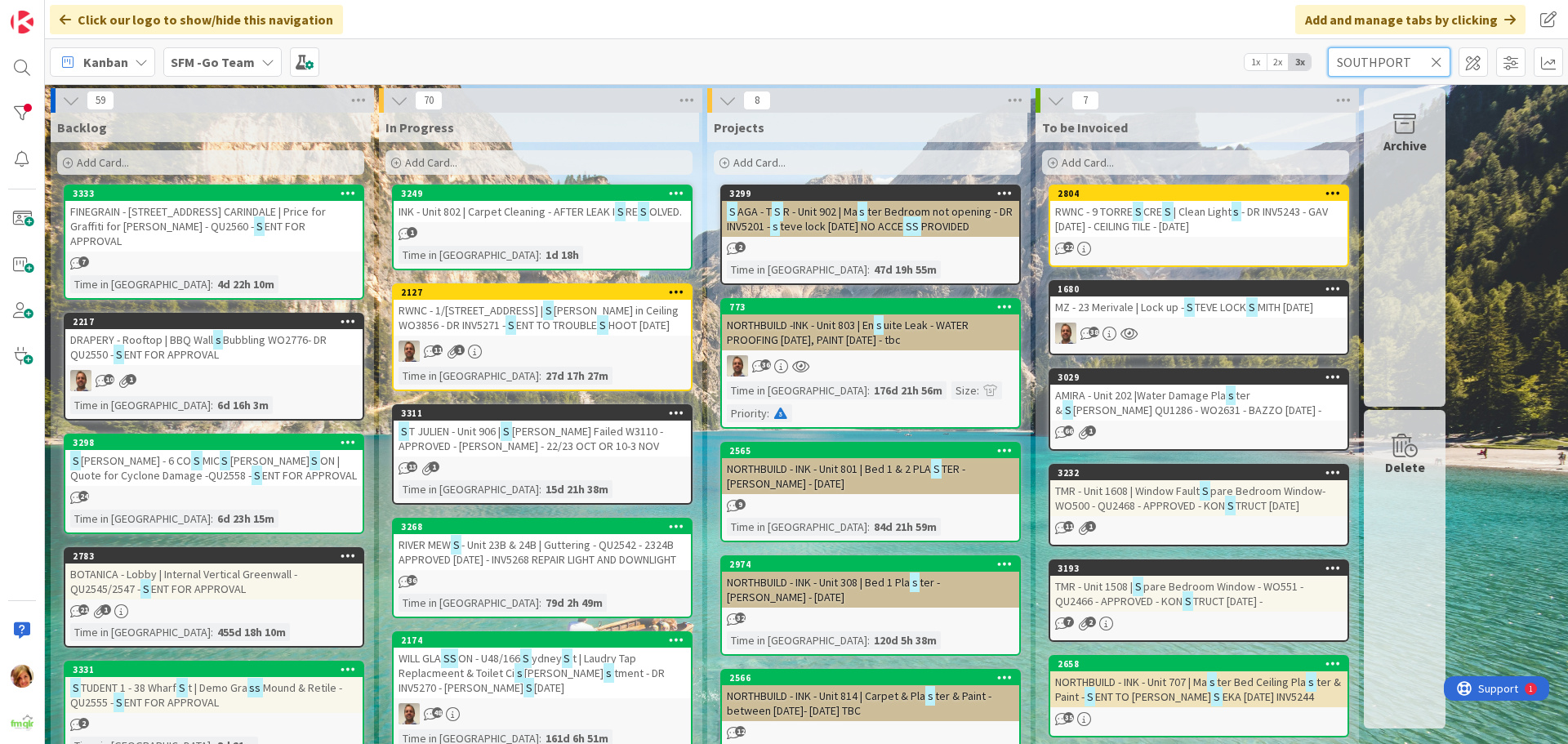
type input "SOUTHPORT"
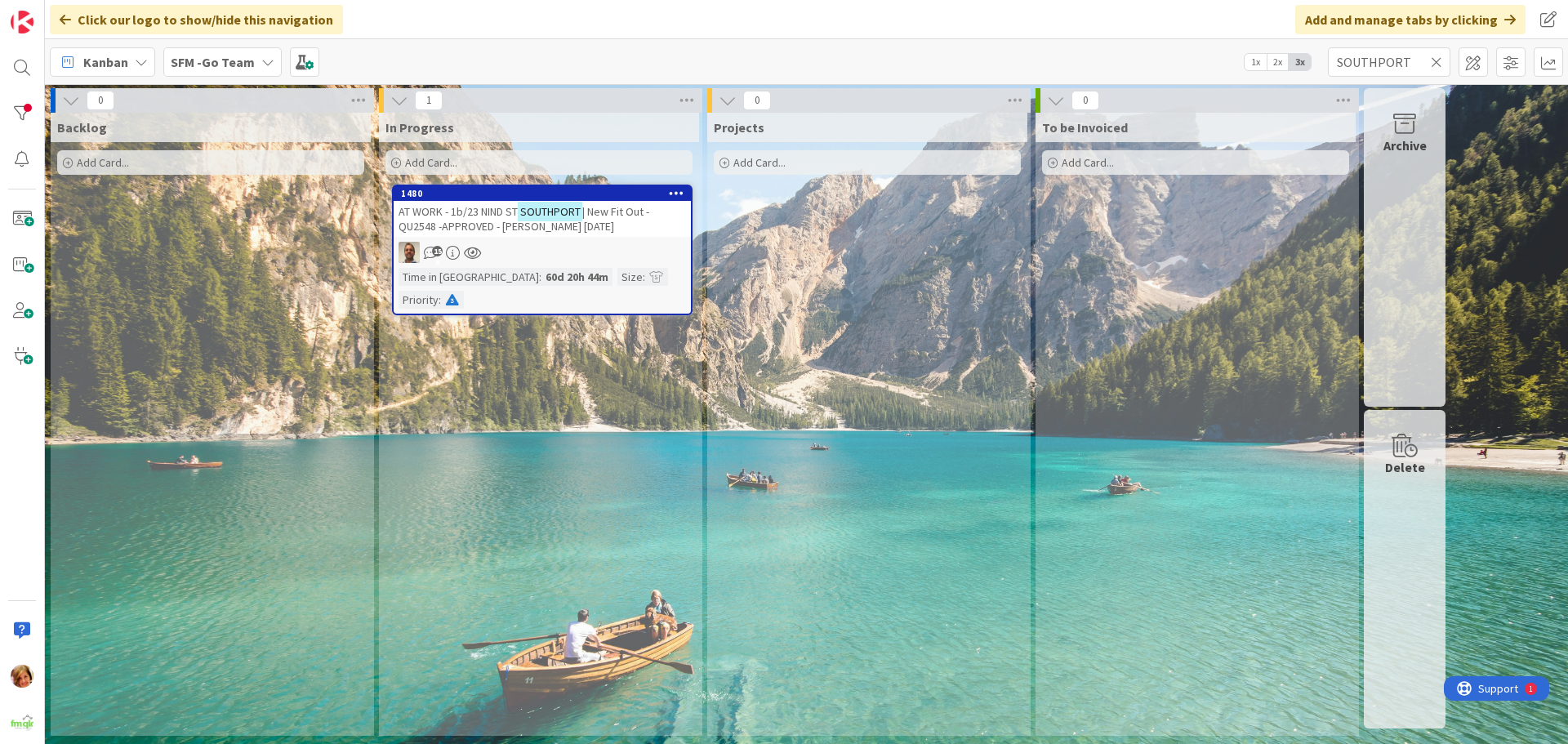
click at [477, 204] on span "AT WORK - 1b/23 NIND ST" at bounding box center [458, 212] width 119 height 15
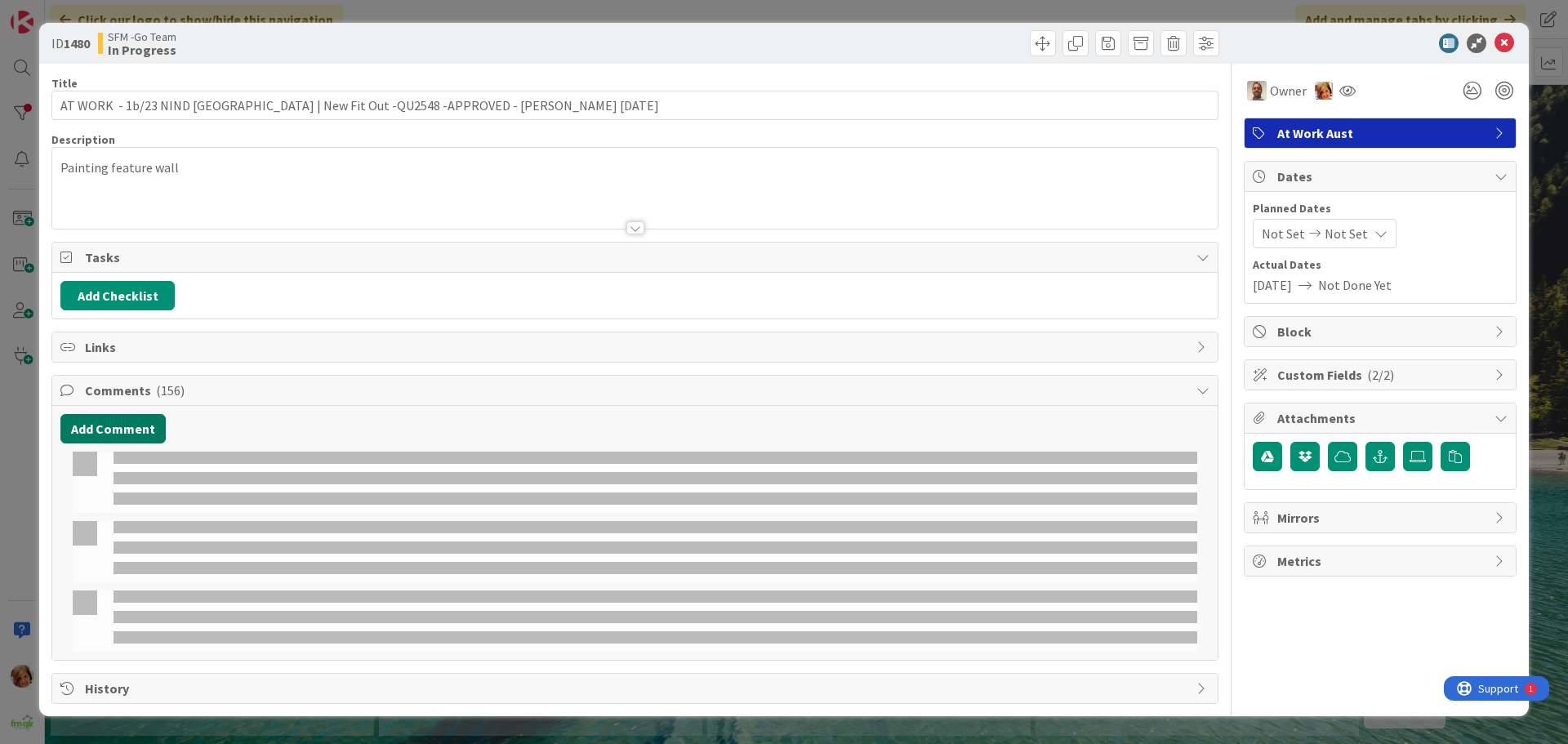
click at [109, 432] on button "Add Comment" at bounding box center [114, 429] width 105 height 29
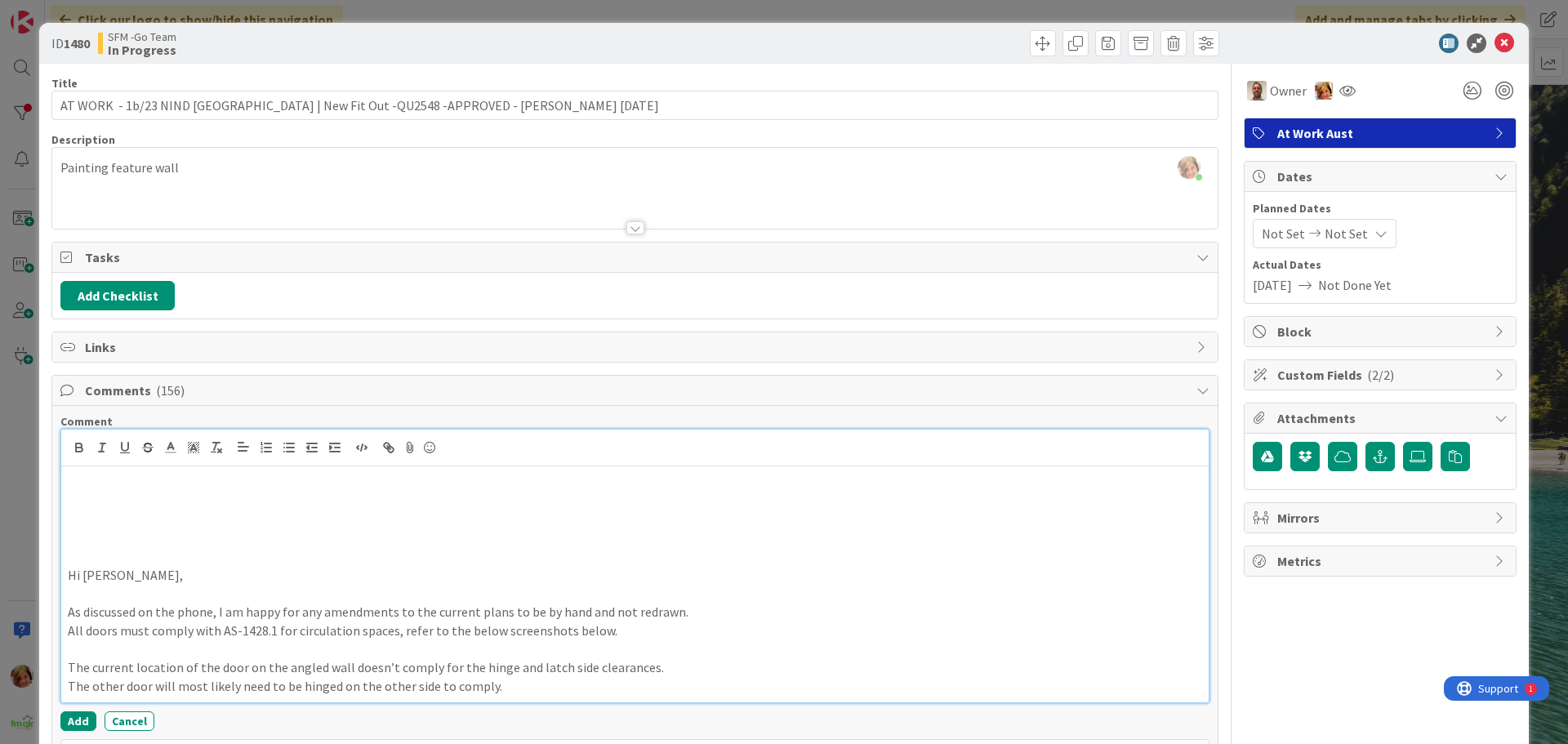
click at [511, 688] on p "The other door will most likely need to be hinged on the other side to comply." at bounding box center [635, 686] width 1135 height 19
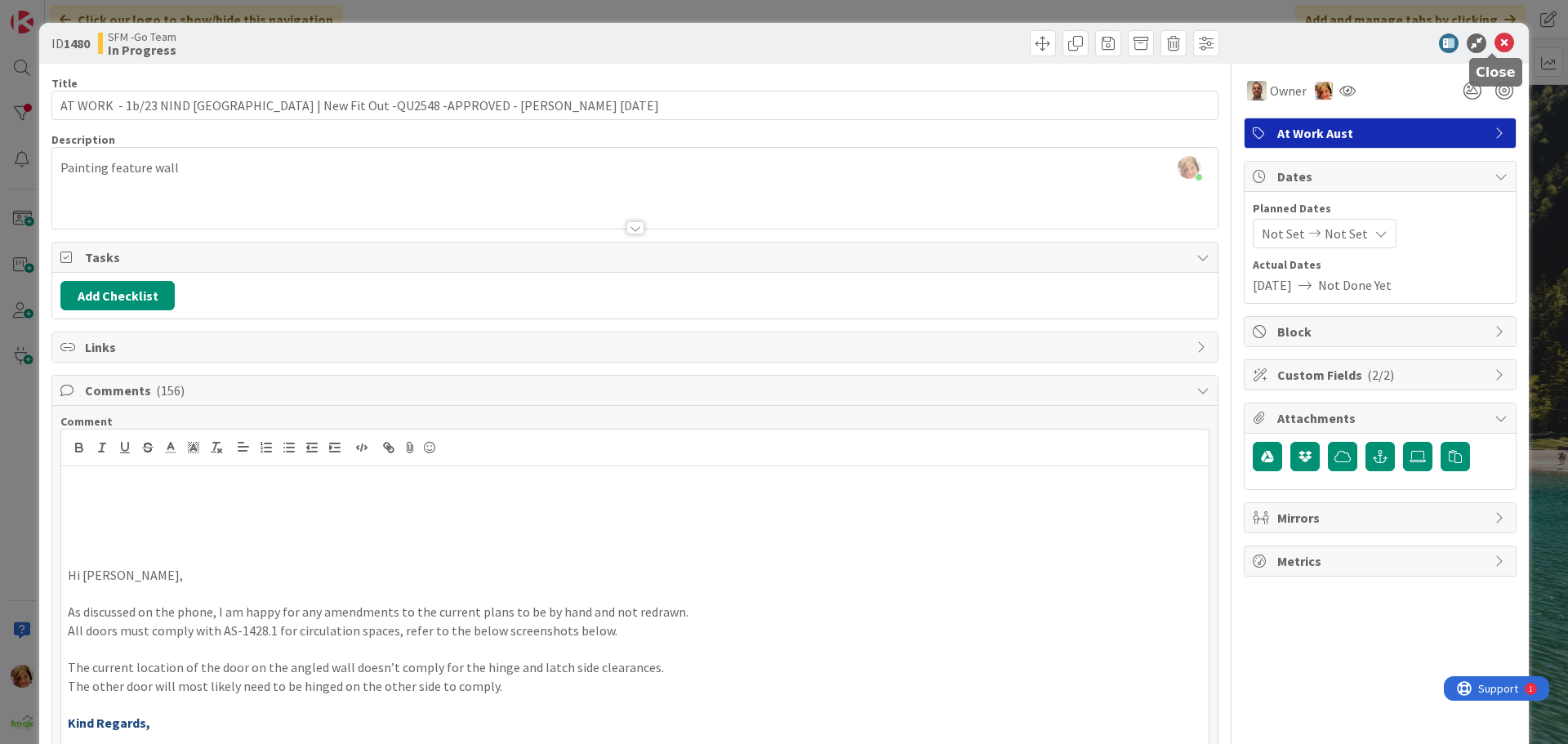
click at [1494, 42] on icon at bounding box center [1504, 44] width 20 height 20
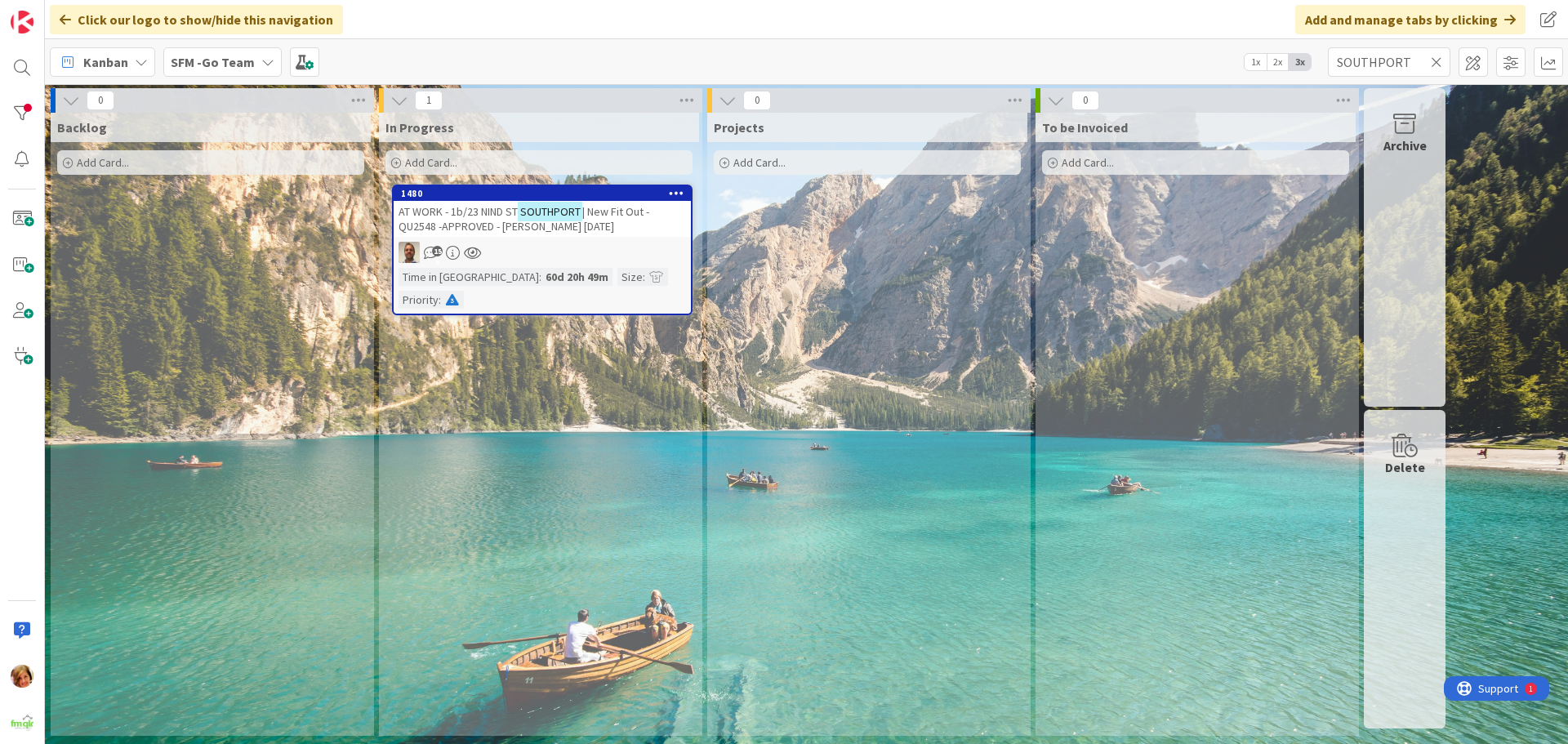
drag, startPoint x: 1438, startPoint y: 60, endPoint x: 968, endPoint y: 194, distance: 488.7
click at [838, 239] on div "Projects Add Card..." at bounding box center [868, 424] width 320 height 623
click at [1436, 59] on icon at bounding box center [1436, 62] width 12 height 15
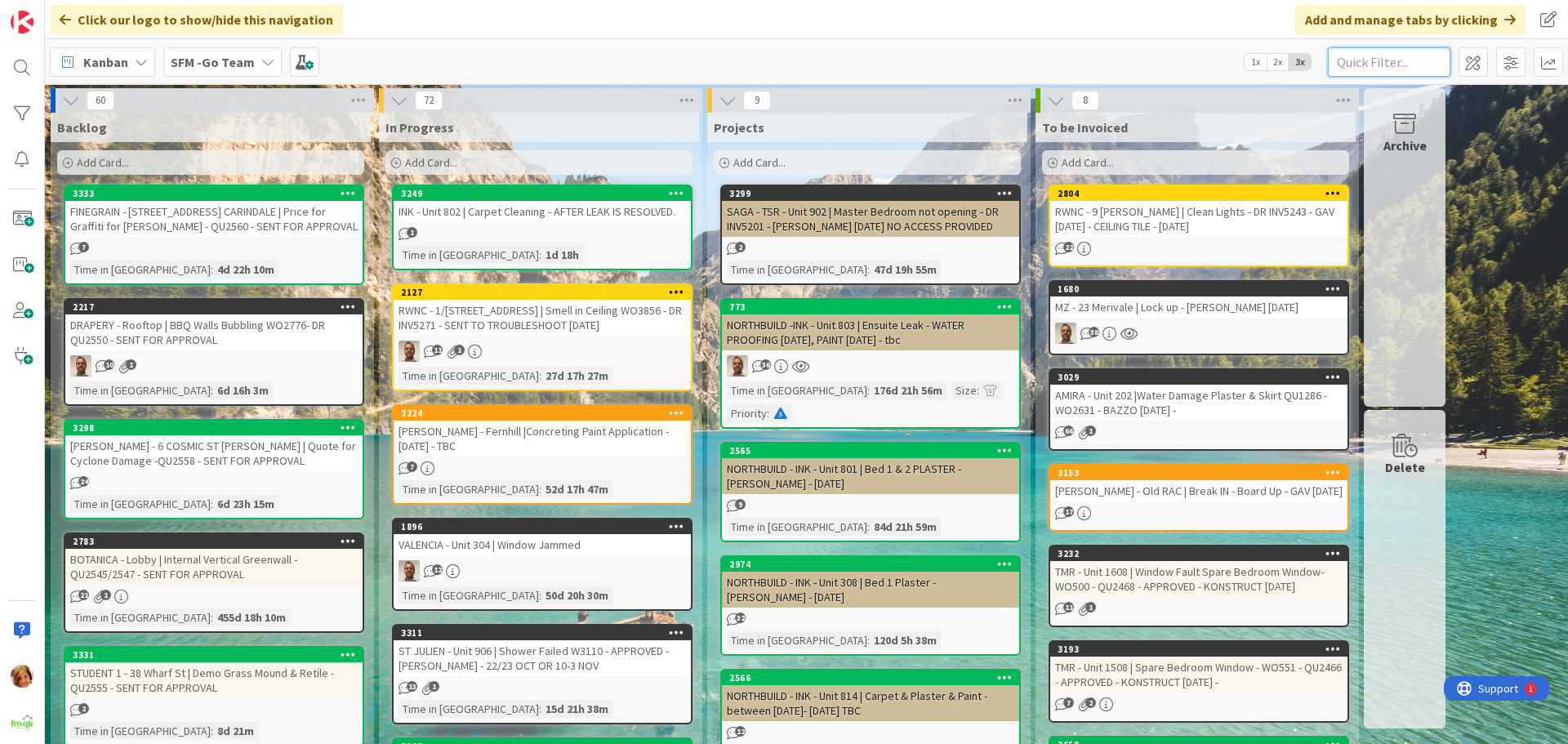
click at [1385, 64] on input "text" at bounding box center [1389, 62] width 123 height 29
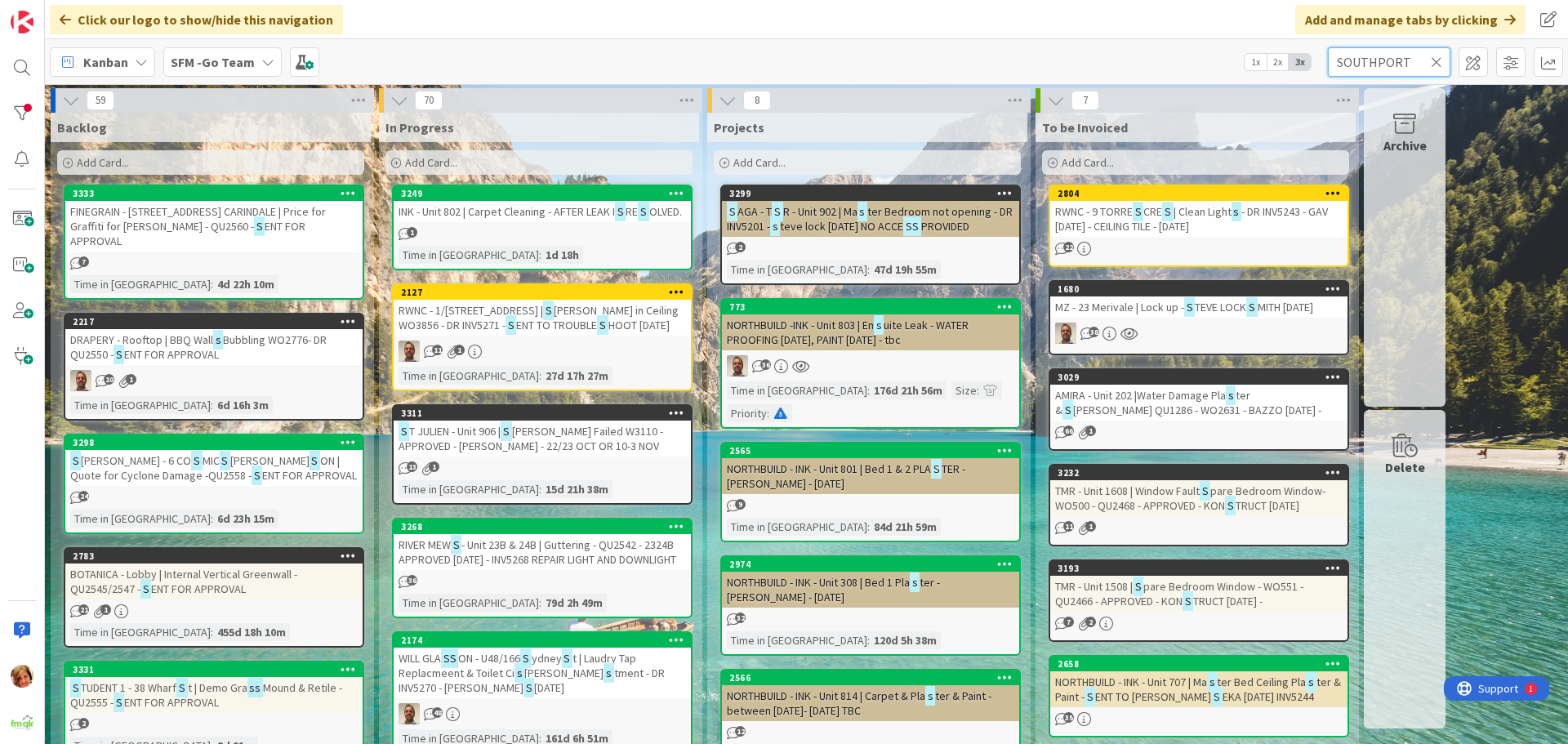
type input "SOUTHPORT"
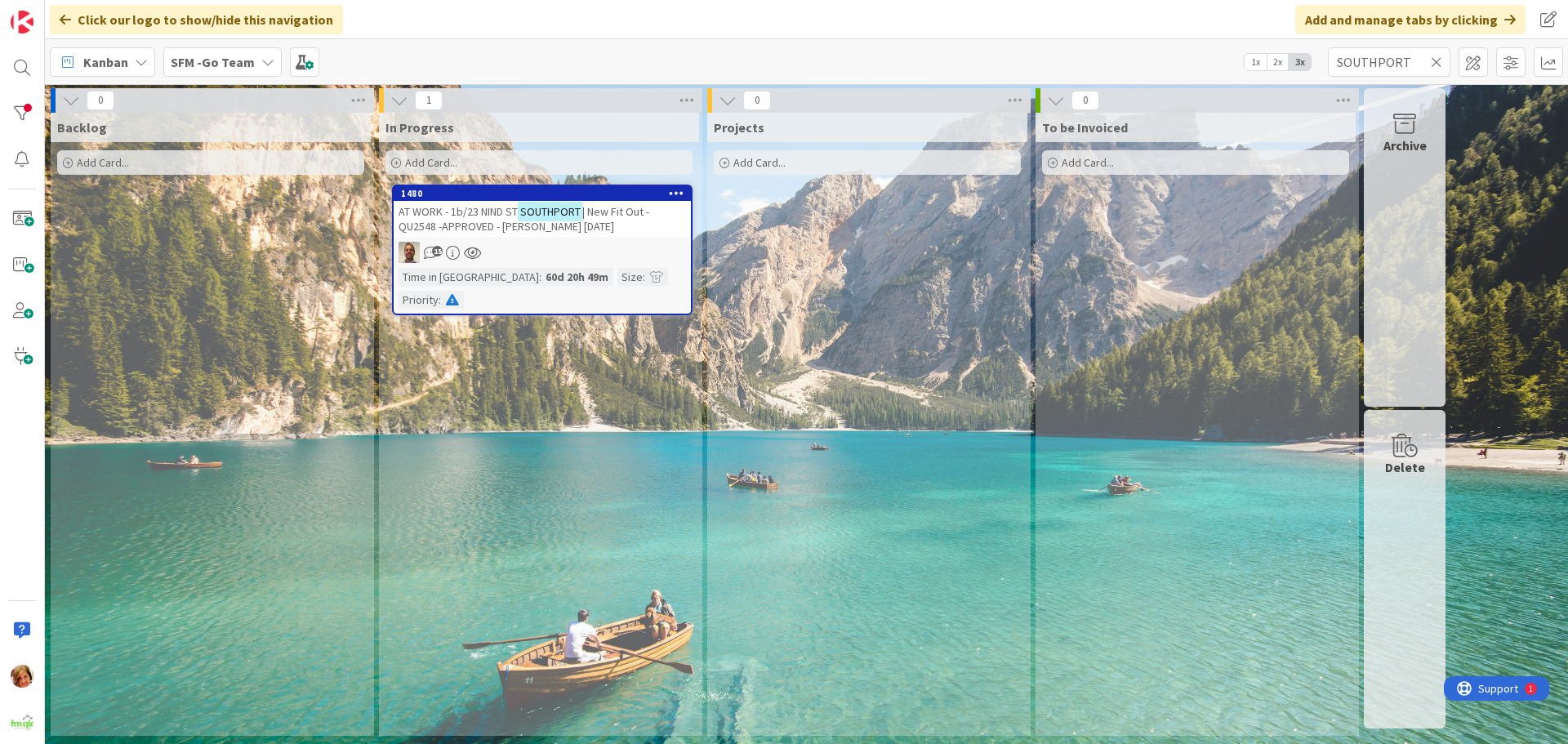
click at [479, 217] on span "AT WORK - 1b/23 NIND ST" at bounding box center [458, 212] width 119 height 15
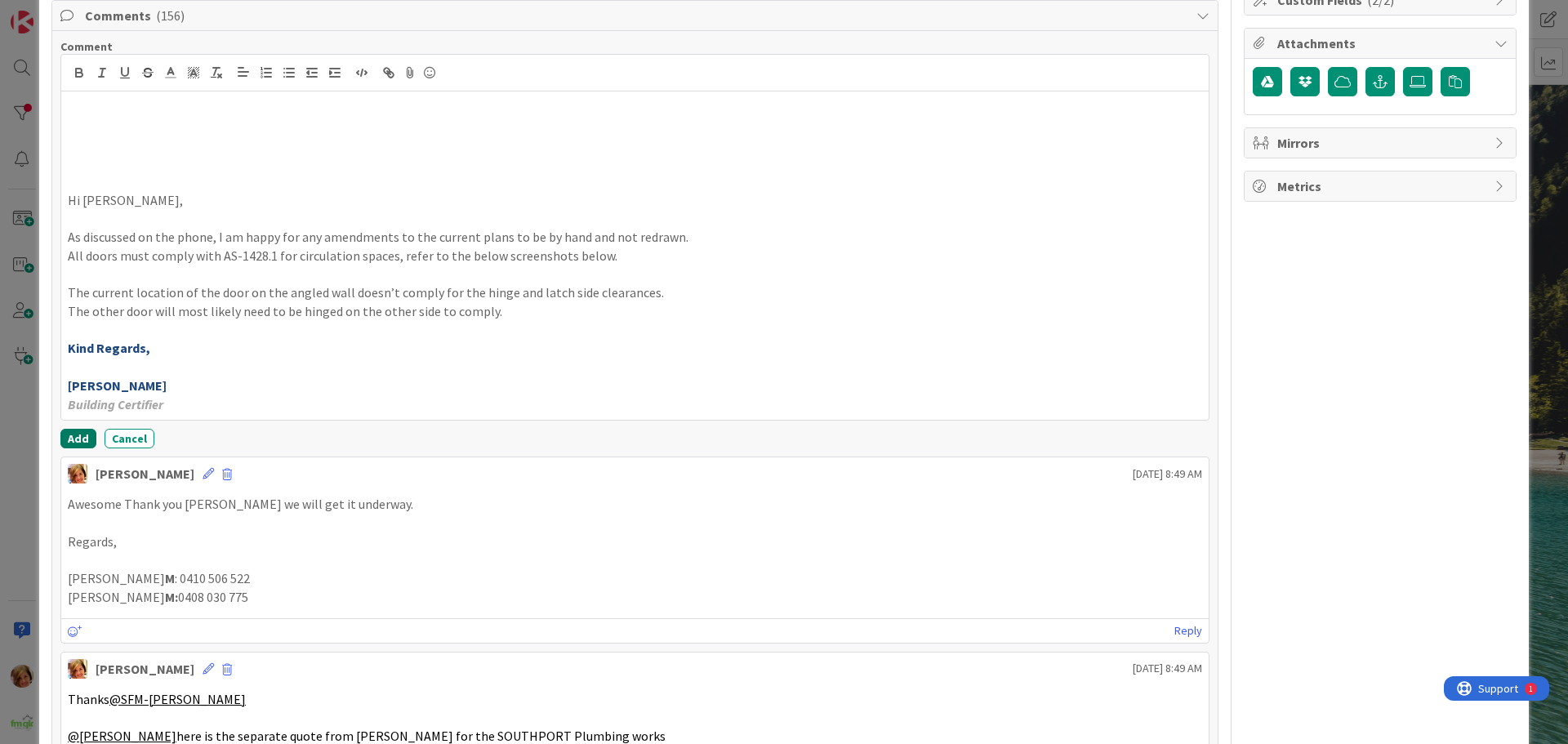
click at [80, 436] on button "Add" at bounding box center [79, 439] width 36 height 20
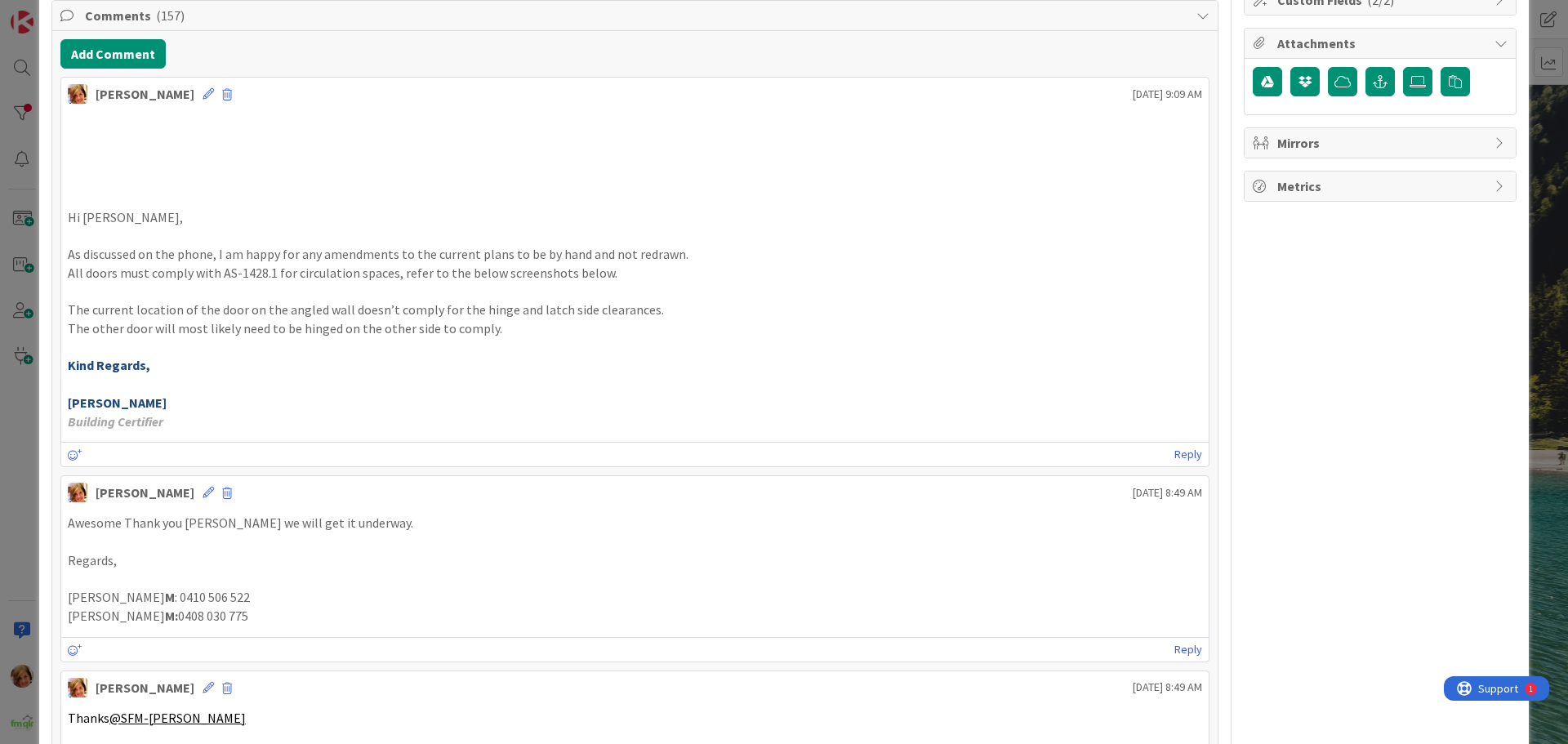
scroll to position [130, 0]
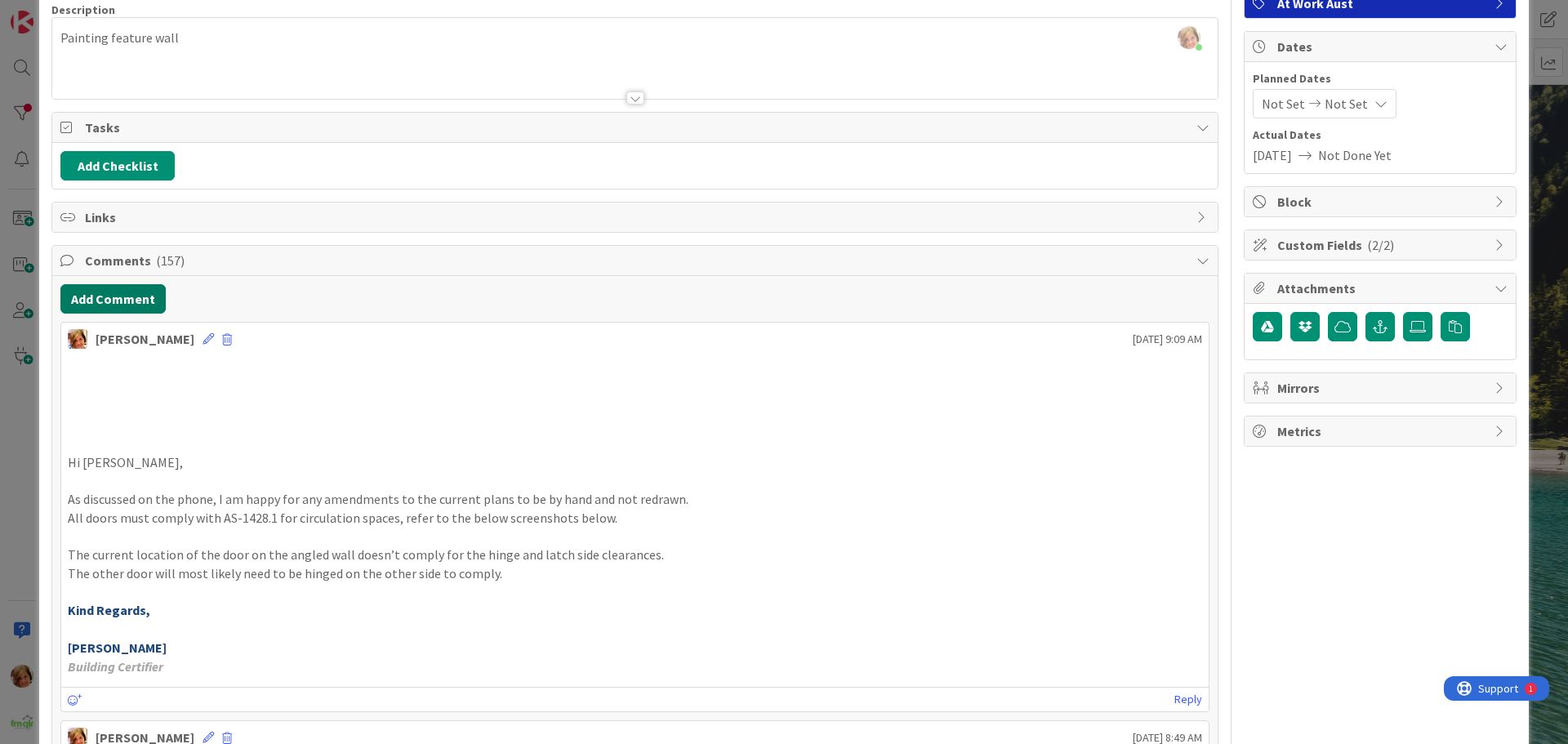
click at [109, 291] on button "Add Comment" at bounding box center [114, 299] width 105 height 29
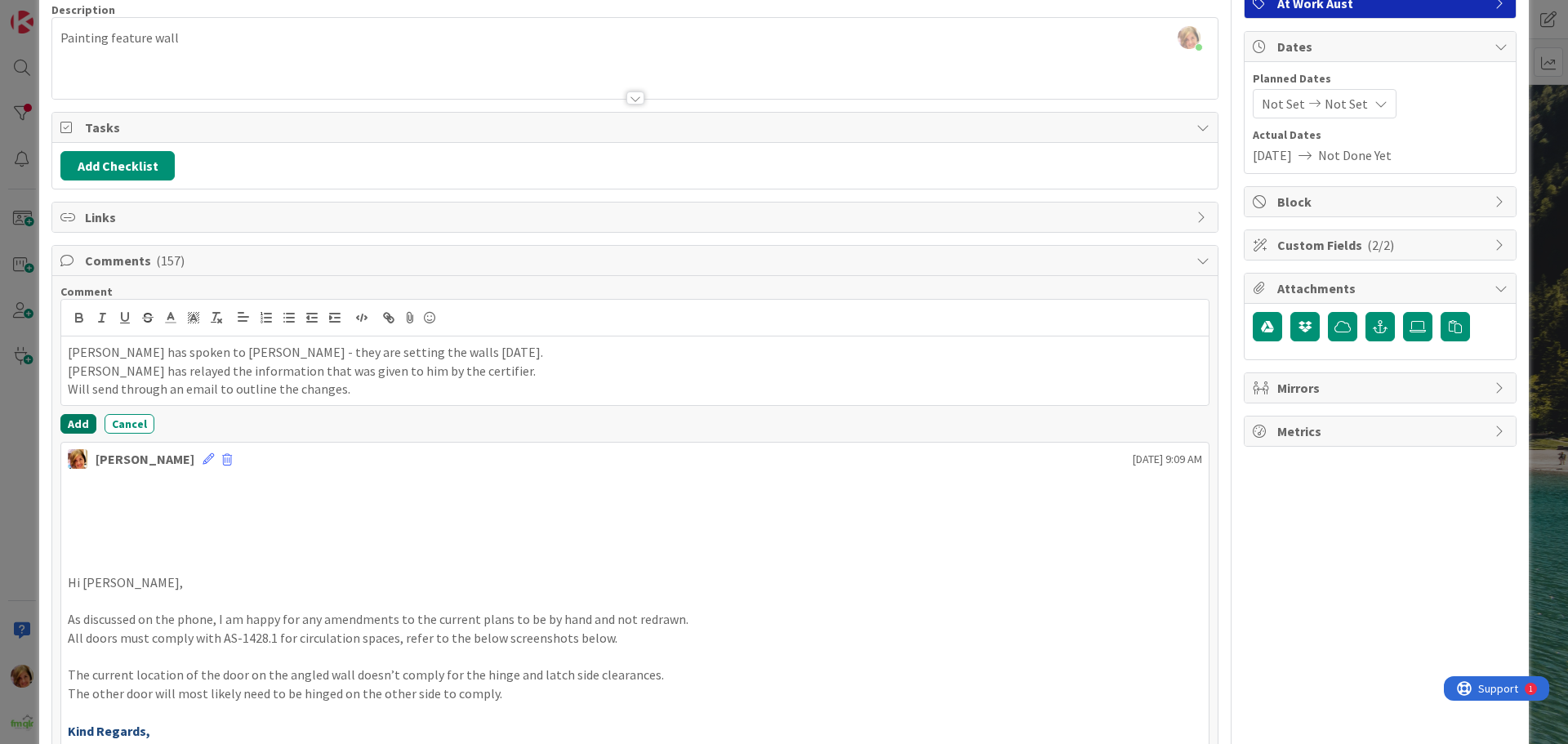
click at [74, 421] on button "Add" at bounding box center [79, 424] width 36 height 20
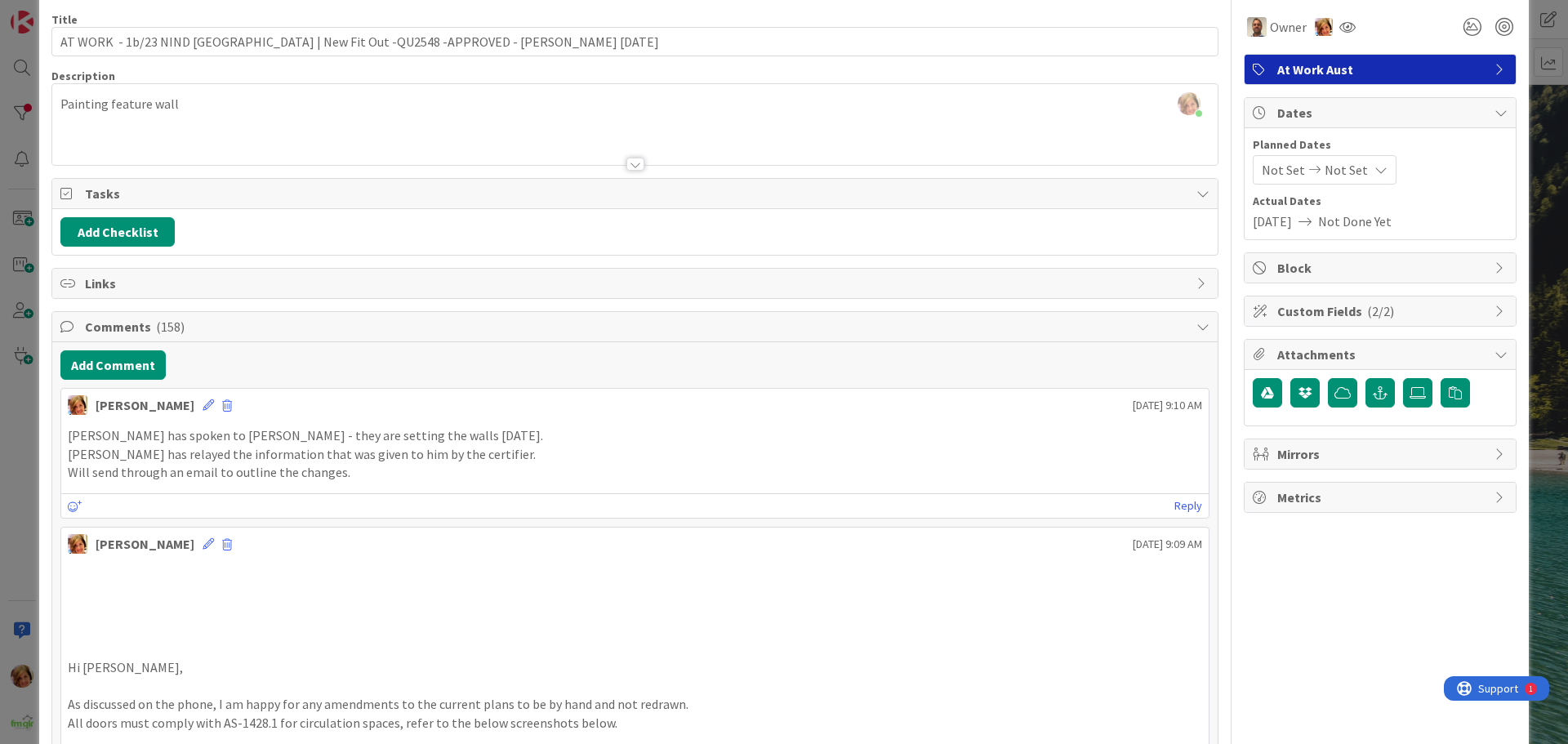
scroll to position [0, 0]
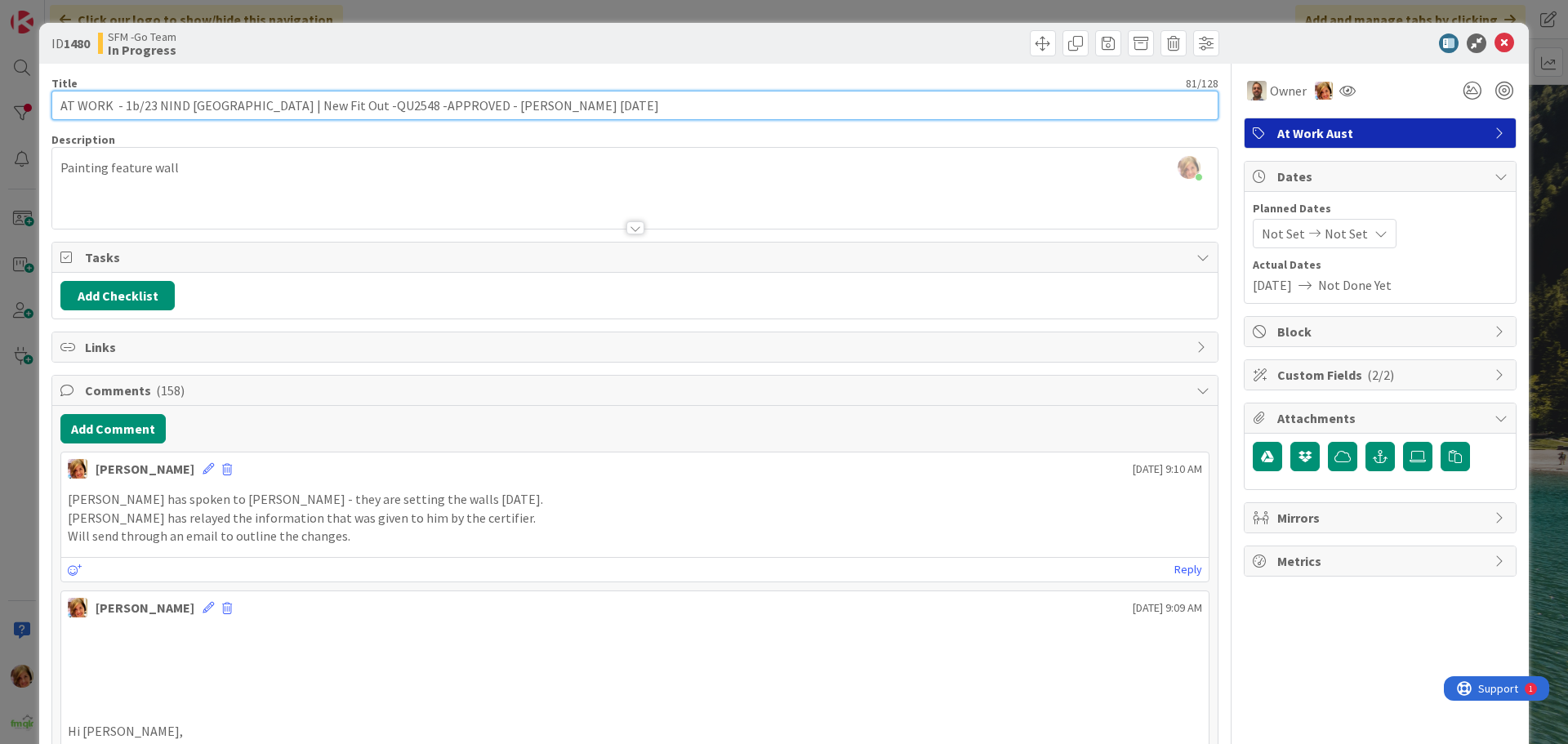
click at [554, 104] on input "AT WORK - 1b/23 NIND [GEOGRAPHIC_DATA] | New Fit Out -QU2548 -APPROVED - [PERSO…" at bounding box center [635, 105] width 1167 height 29
click at [556, 105] on input "AT WORK - 1b/23 NIND [GEOGRAPHIC_DATA] | New Fit Out -QU2548 -APPROVED - [PERSO…" at bounding box center [635, 105] width 1167 height 29
type input "AT WORK - 1b/23 NIND [GEOGRAPHIC_DATA] | New Fit Out -QU2548 -APPROVED - [PERSO…"
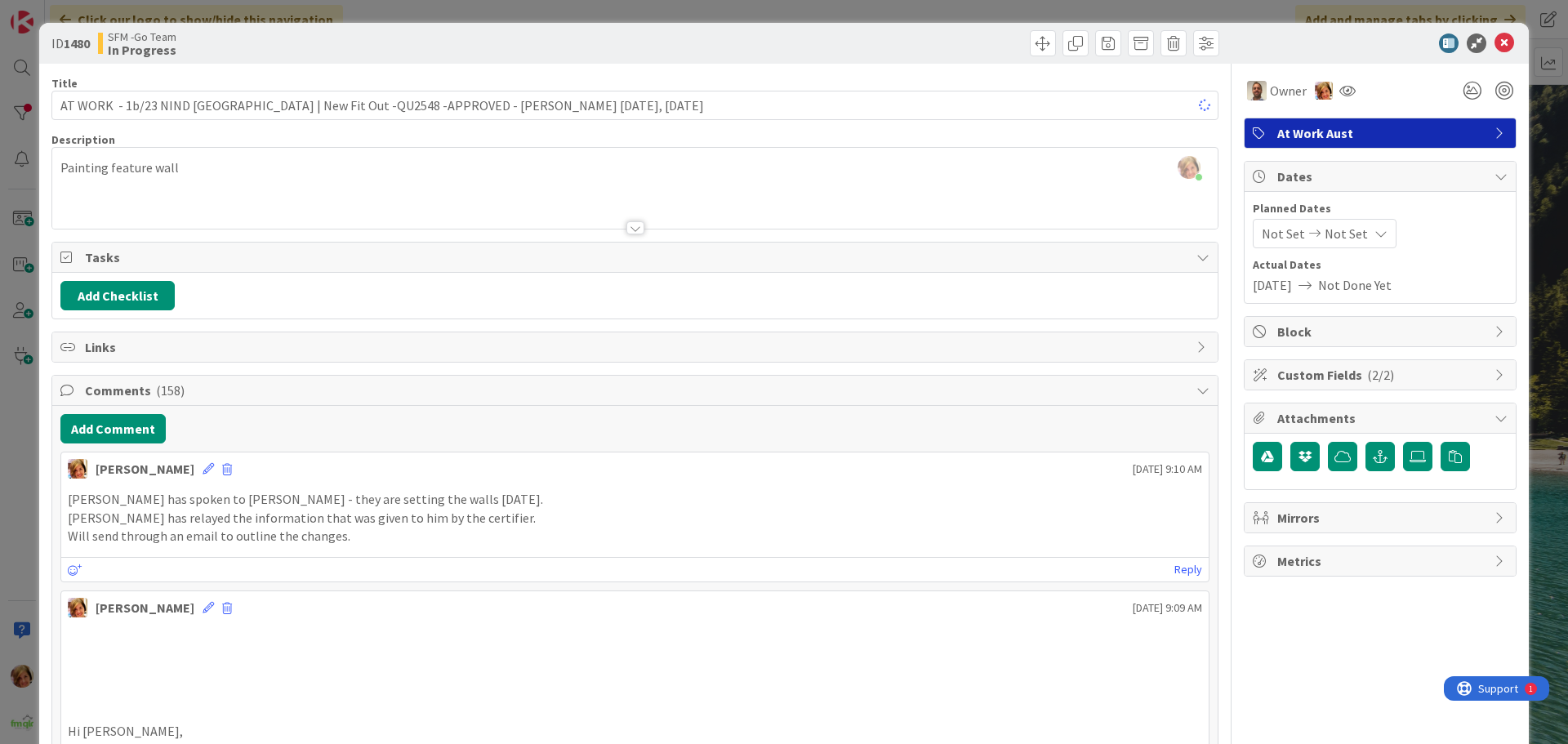
click at [700, 51] on div at bounding box center [929, 43] width 580 height 26
click at [1494, 41] on icon at bounding box center [1504, 44] width 20 height 20
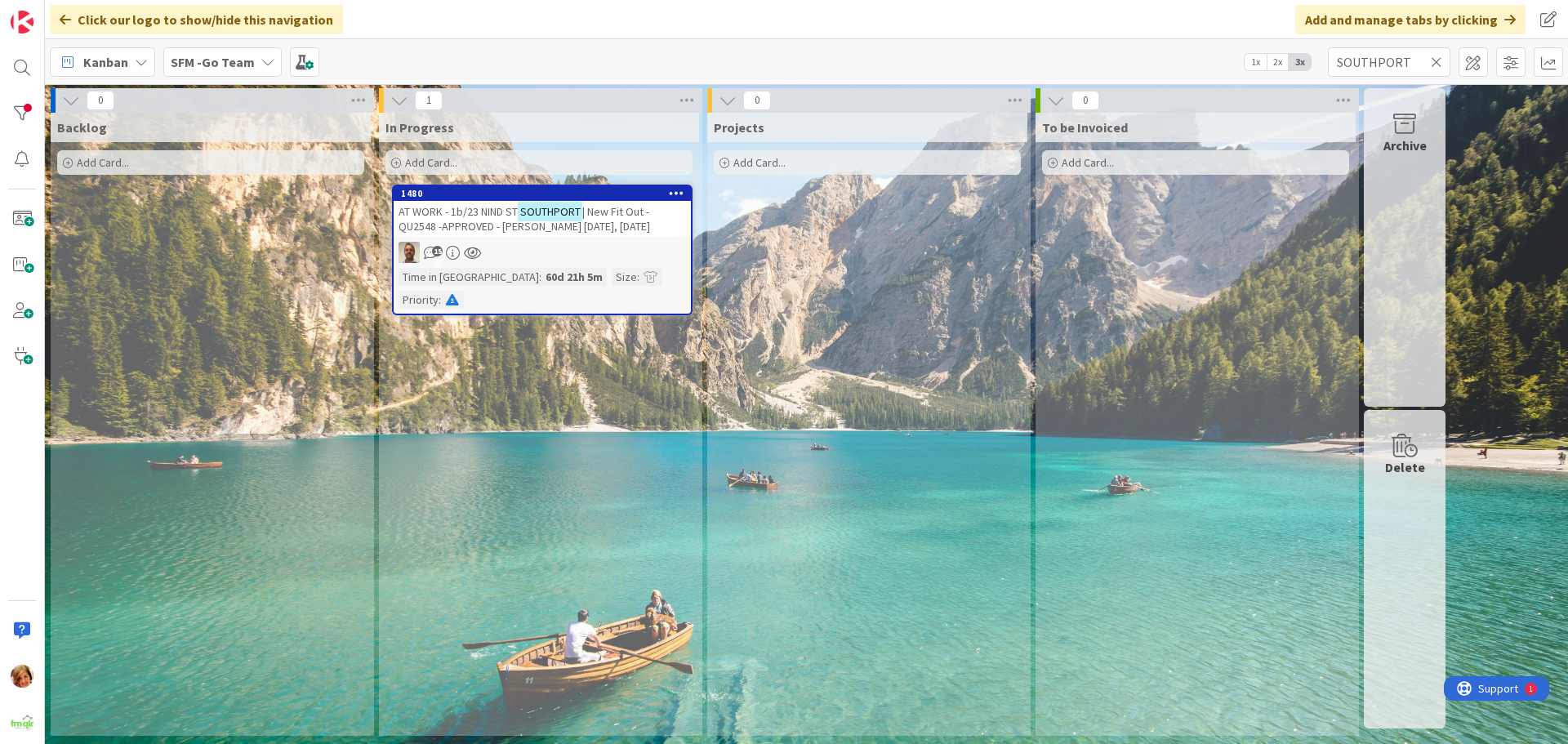
click at [1440, 58] on icon at bounding box center [1436, 62] width 12 height 15
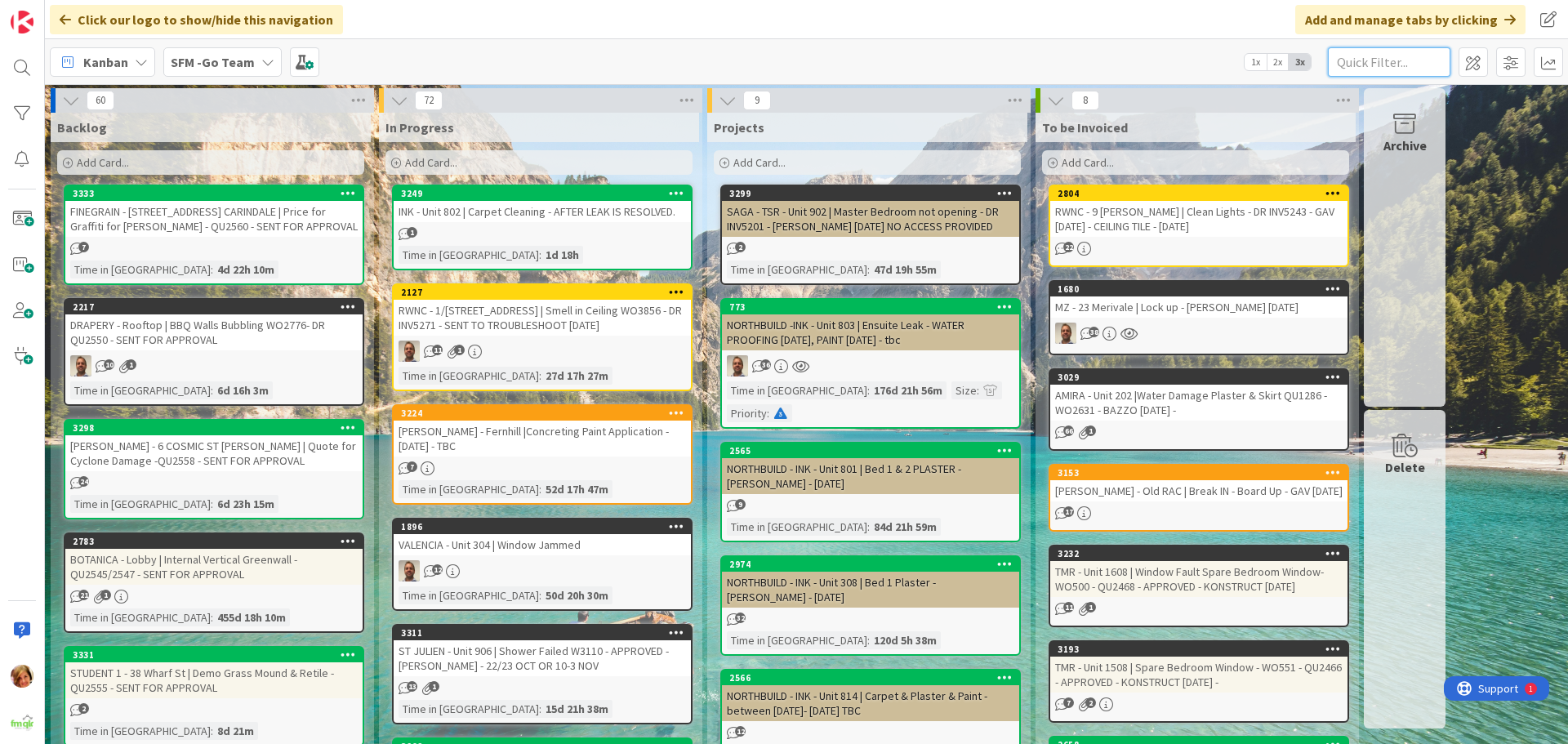
click at [1401, 53] on input "text" at bounding box center [1389, 62] width 123 height 29
type input "arundel"
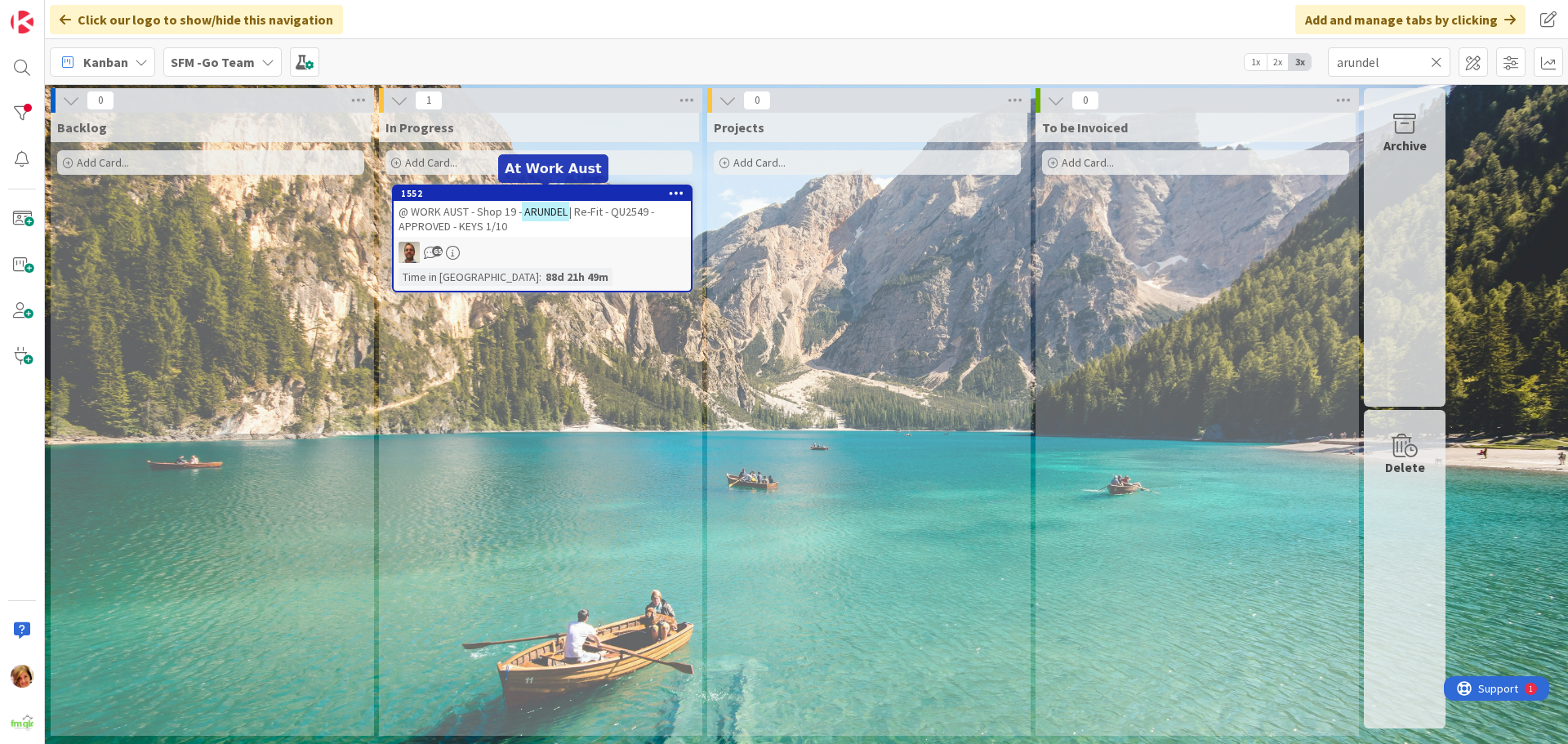
click at [491, 206] on span "@ WORK AUST - Shop 19 -" at bounding box center [461, 212] width 124 height 15
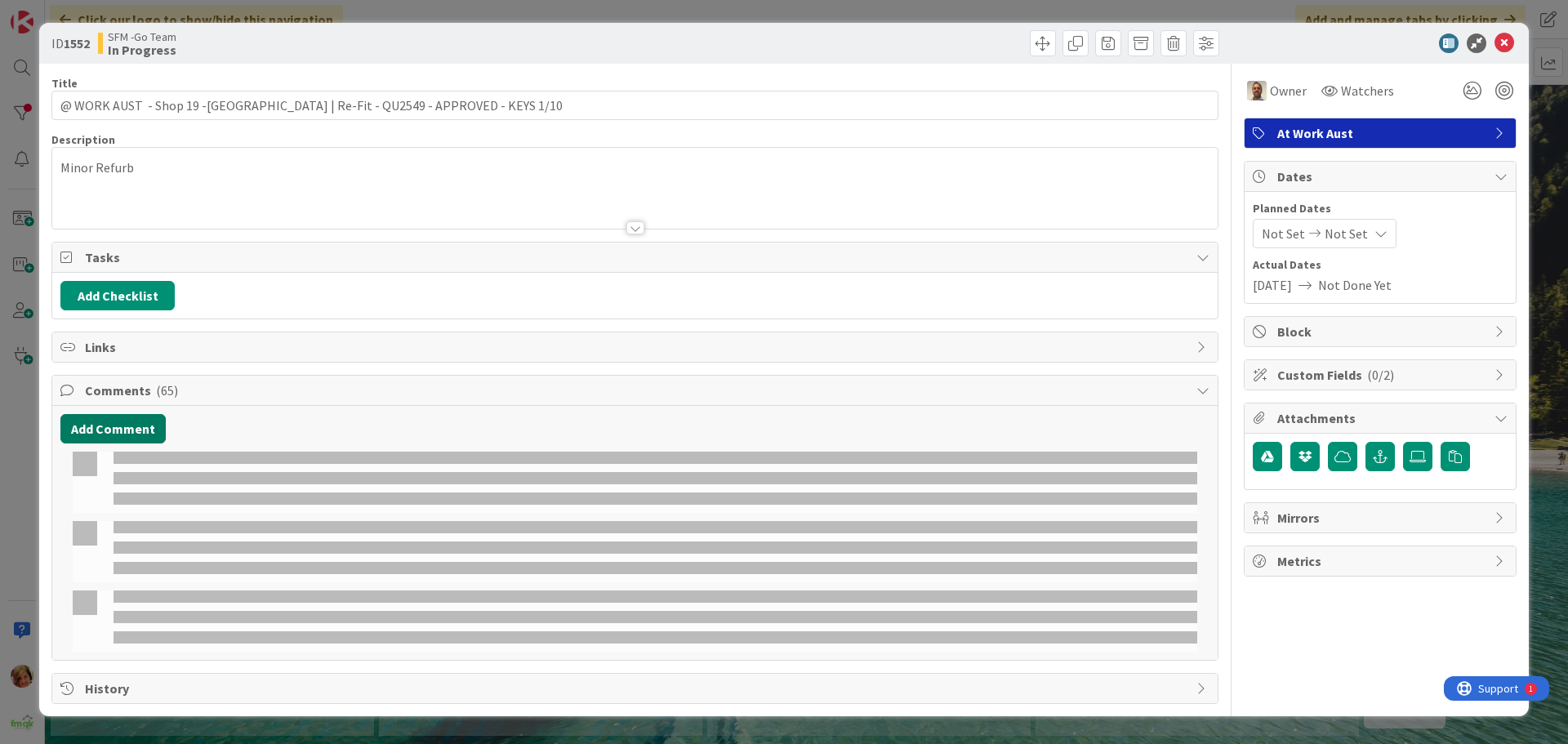
click at [117, 427] on button "Add Comment" at bounding box center [114, 429] width 105 height 29
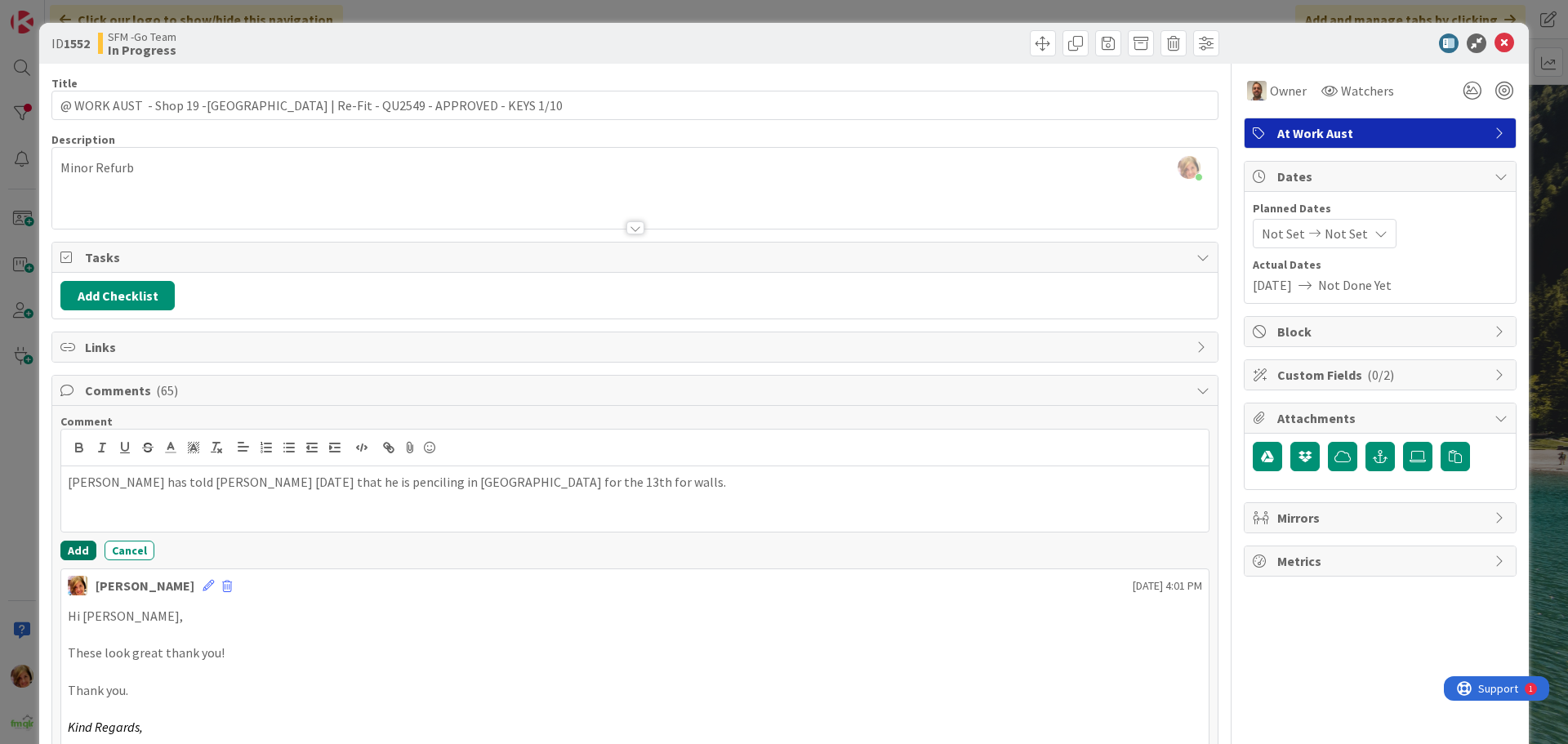
click at [73, 541] on button "Add" at bounding box center [79, 551] width 36 height 20
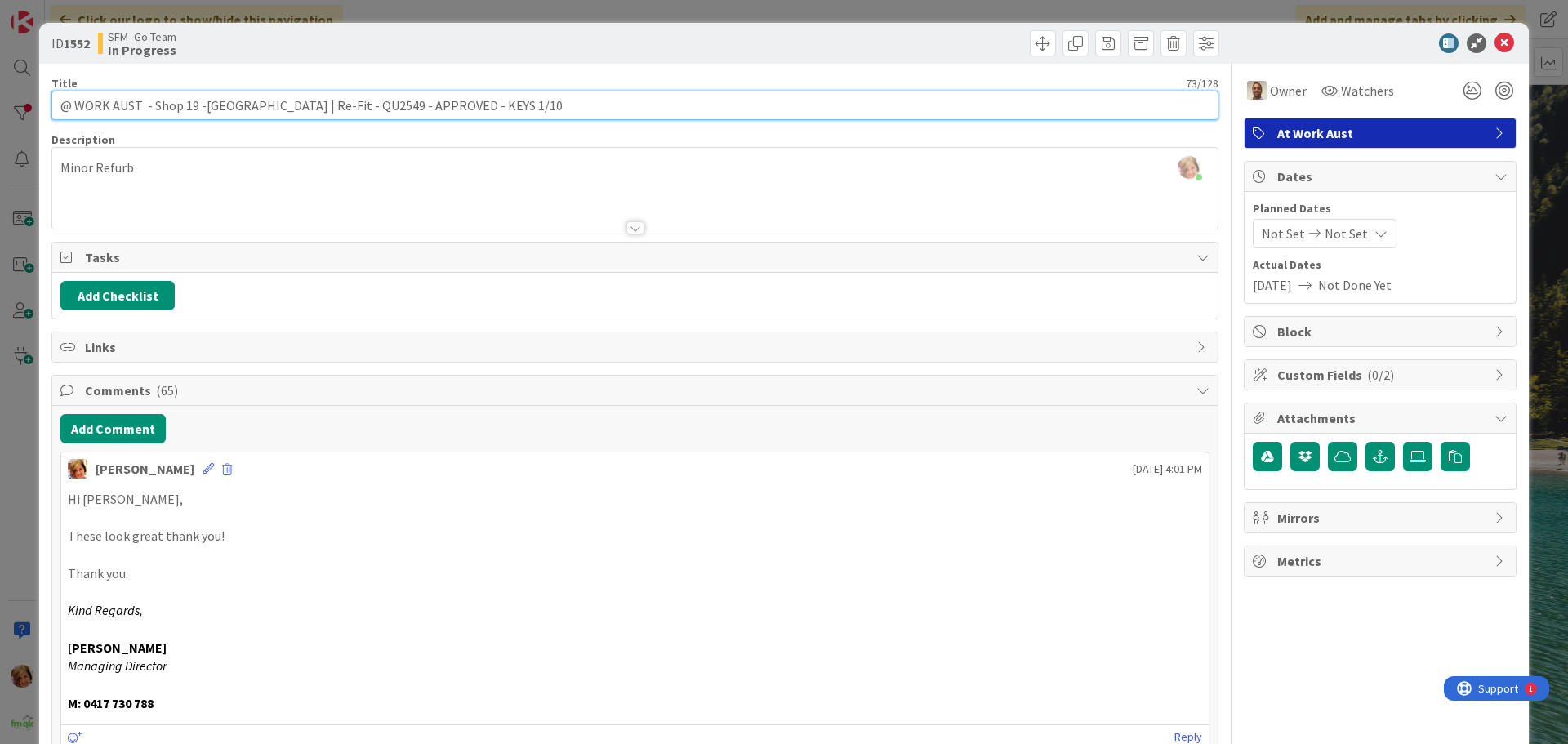
click at [524, 111] on input "@ WORK AUST - Shop 19 -[GEOGRAPHIC_DATA] | Re-Fit - QU2549 - APPROVED - KEYS 1/…" at bounding box center [635, 105] width 1167 height 29
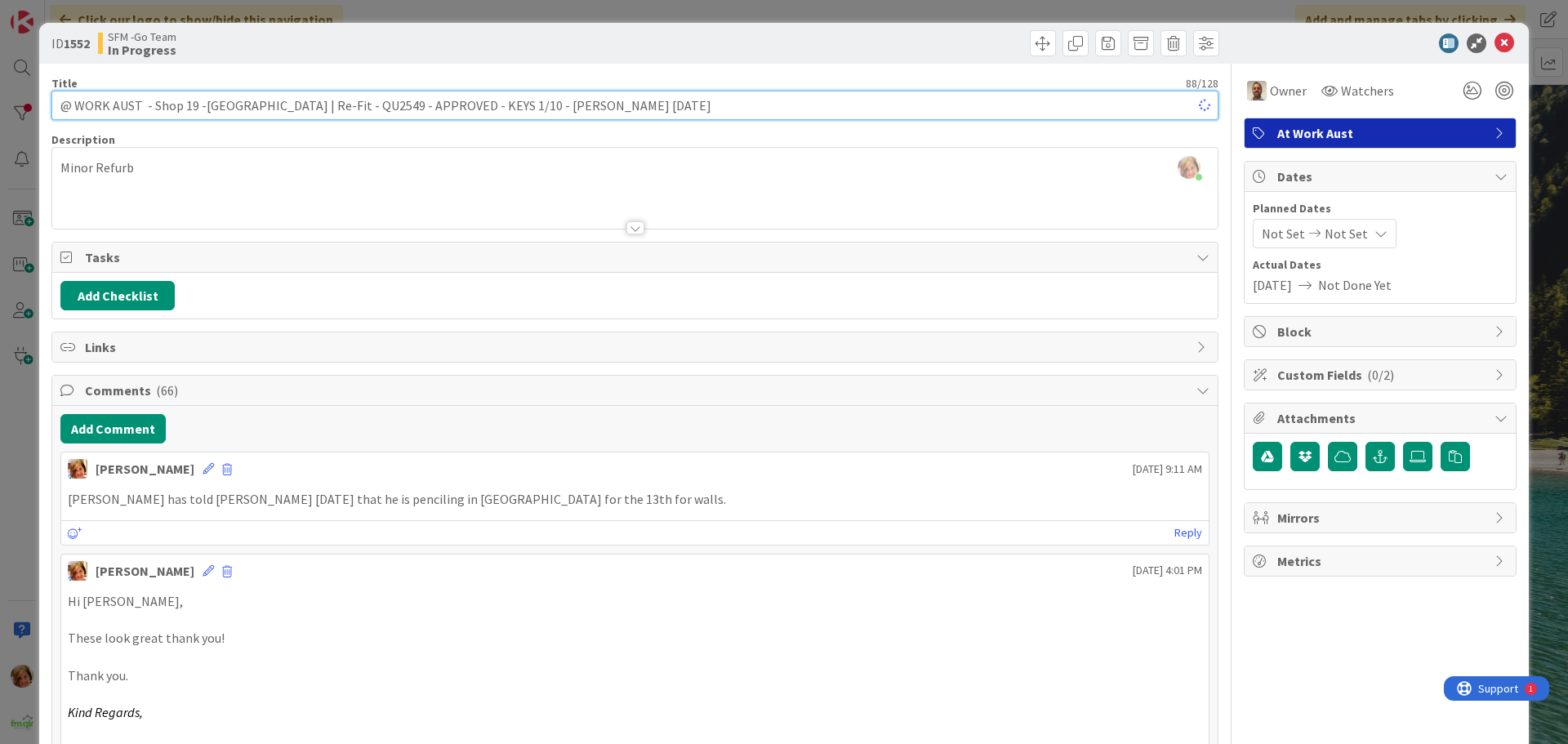
type input "@ WORK AUST - Shop 19 -[GEOGRAPHIC_DATA] | Re-Fit - QU2549 - APPROVED - KEYS 1/…"
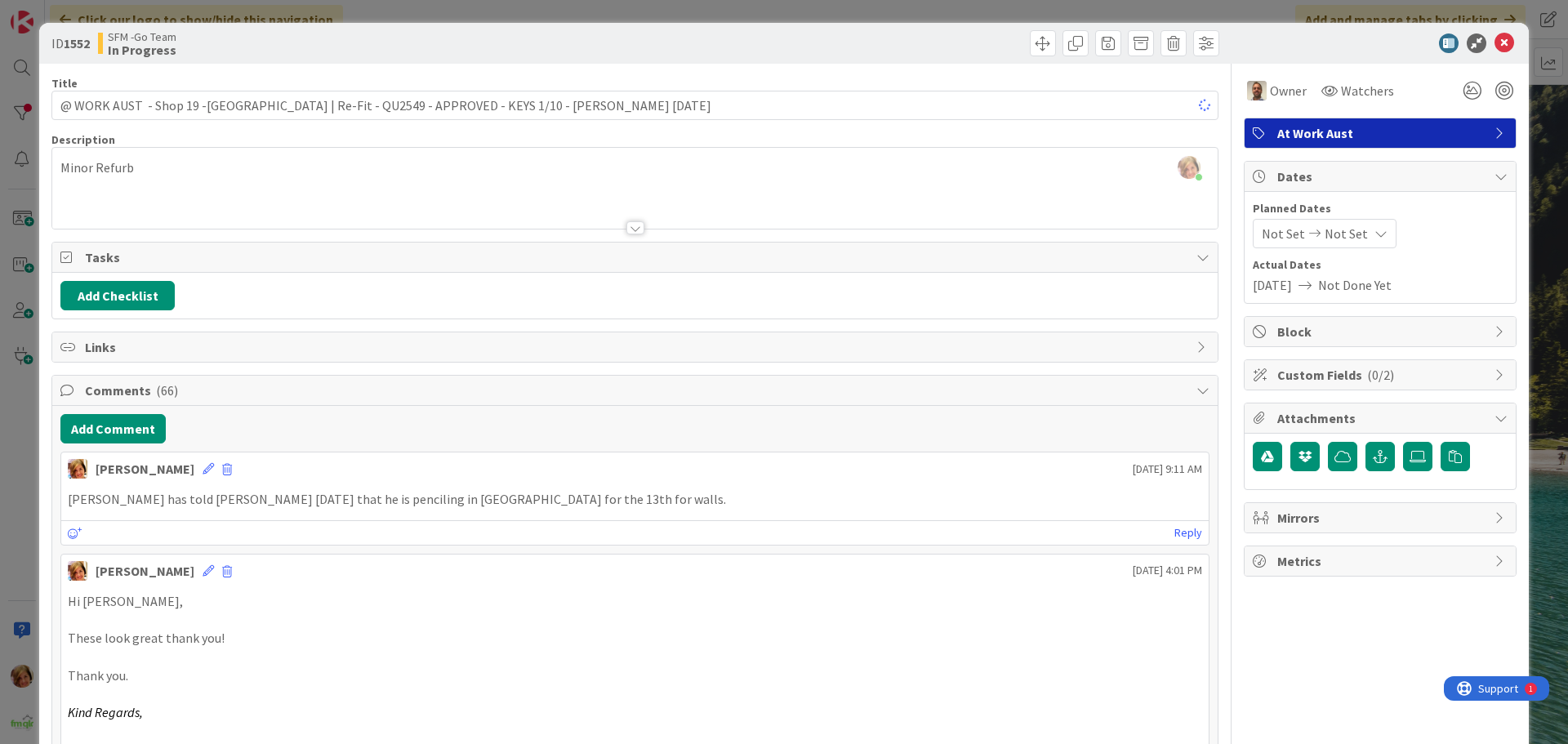
click at [863, 35] on div at bounding box center [929, 43] width 580 height 26
click at [1494, 40] on icon at bounding box center [1504, 44] width 20 height 20
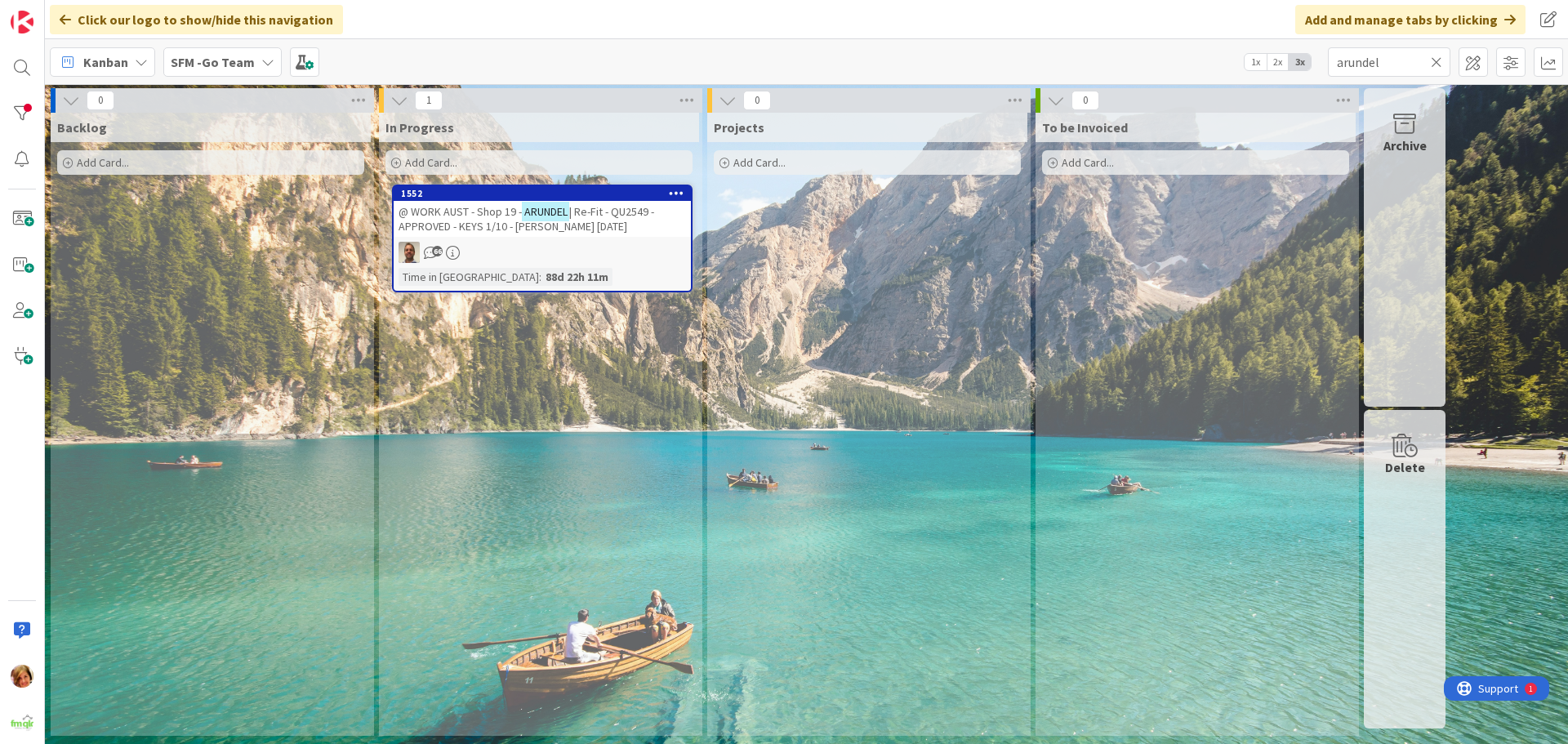
click at [1434, 59] on icon at bounding box center [1436, 62] width 12 height 15
